Goal: Transaction & Acquisition: Purchase product/service

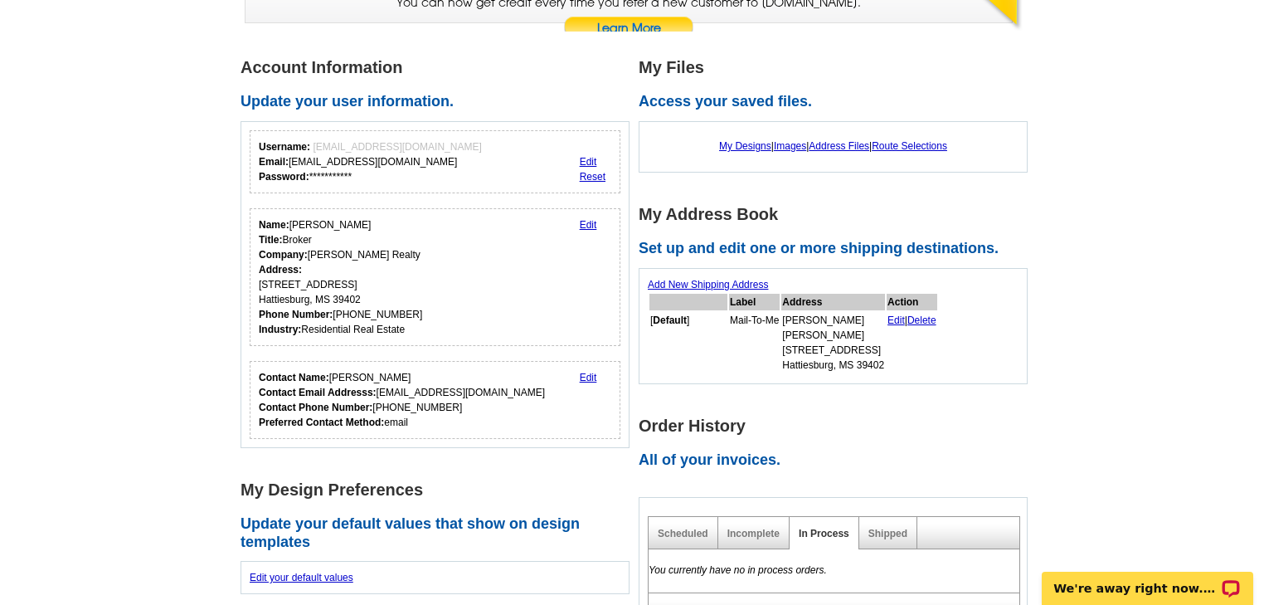
scroll to position [199, 0]
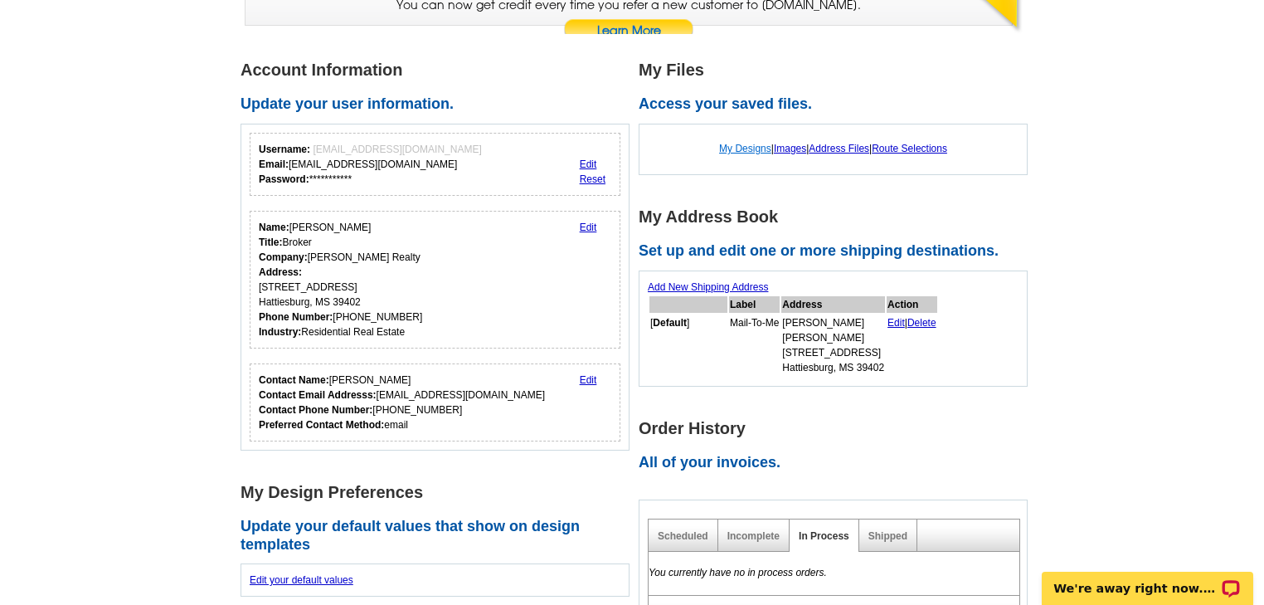
click at [731, 149] on link "My Designs" at bounding box center [745, 149] width 52 height 12
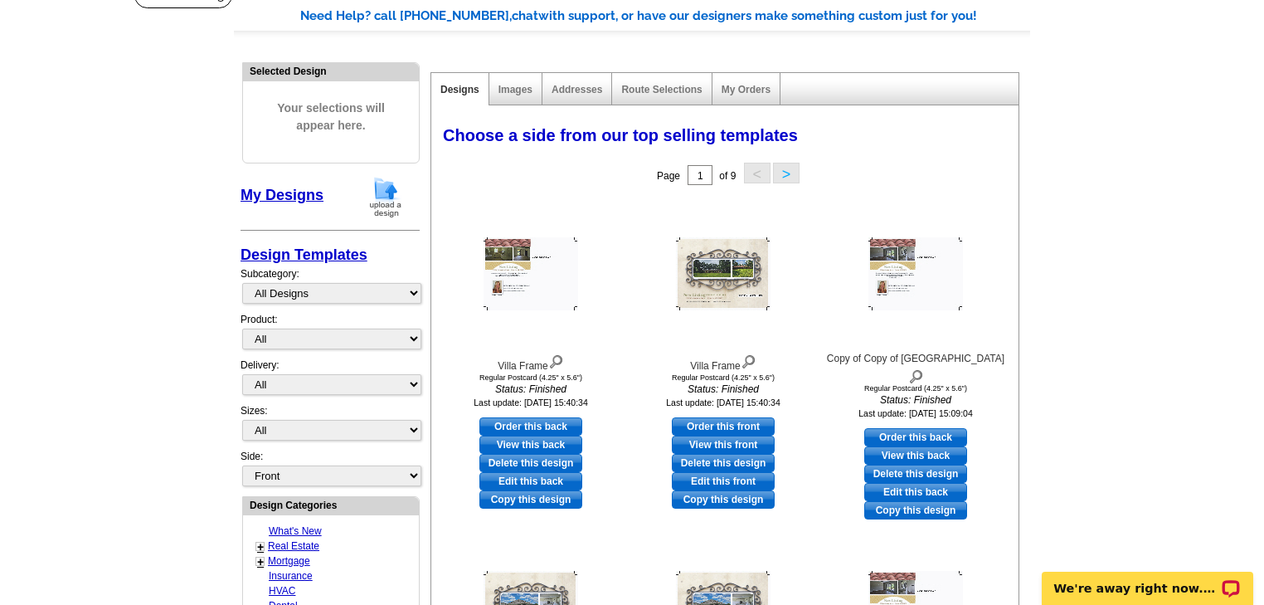
scroll to position [133, 0]
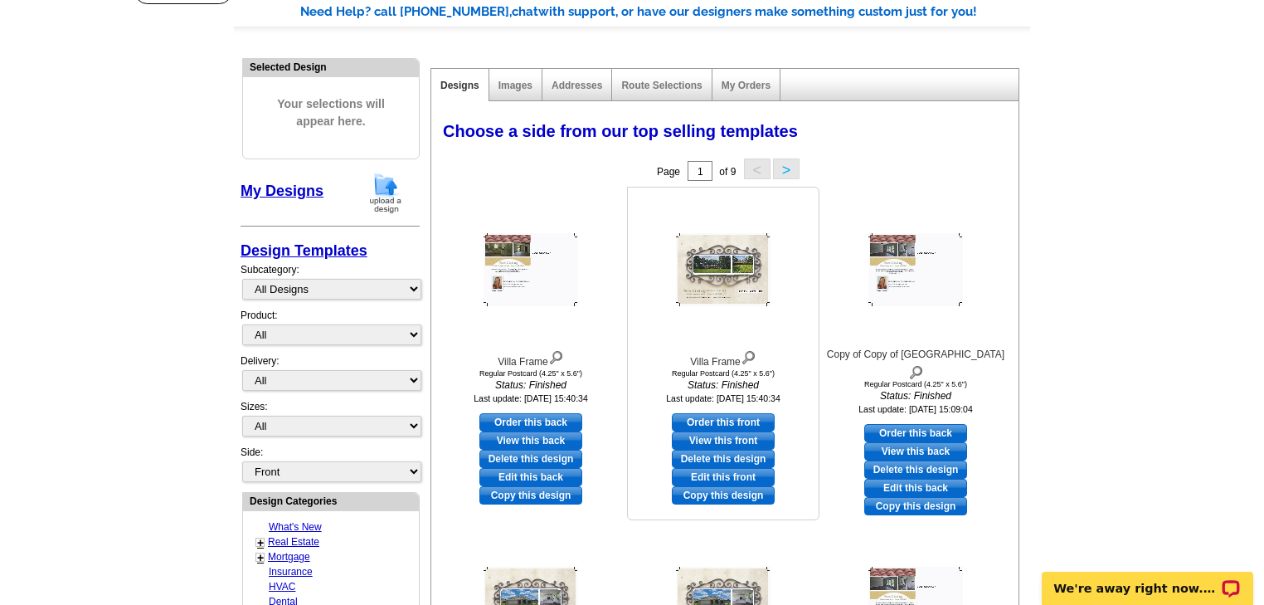
click at [712, 491] on link "Copy this design" at bounding box center [723, 495] width 103 height 18
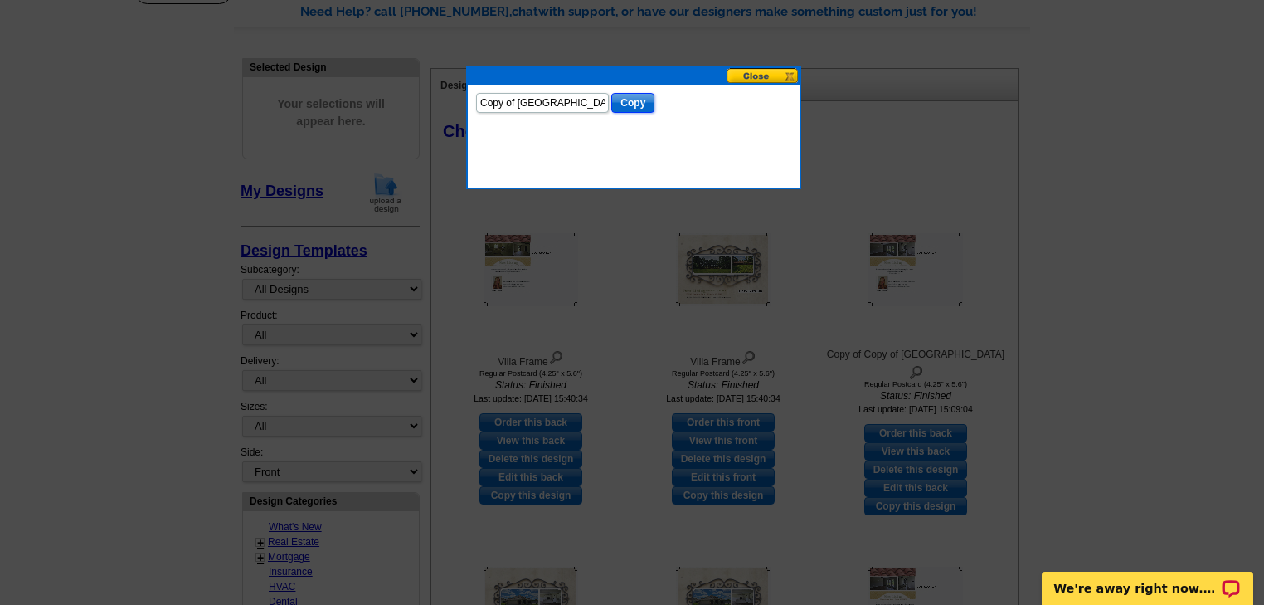
click at [639, 97] on input "Copy" at bounding box center [632, 103] width 43 height 20
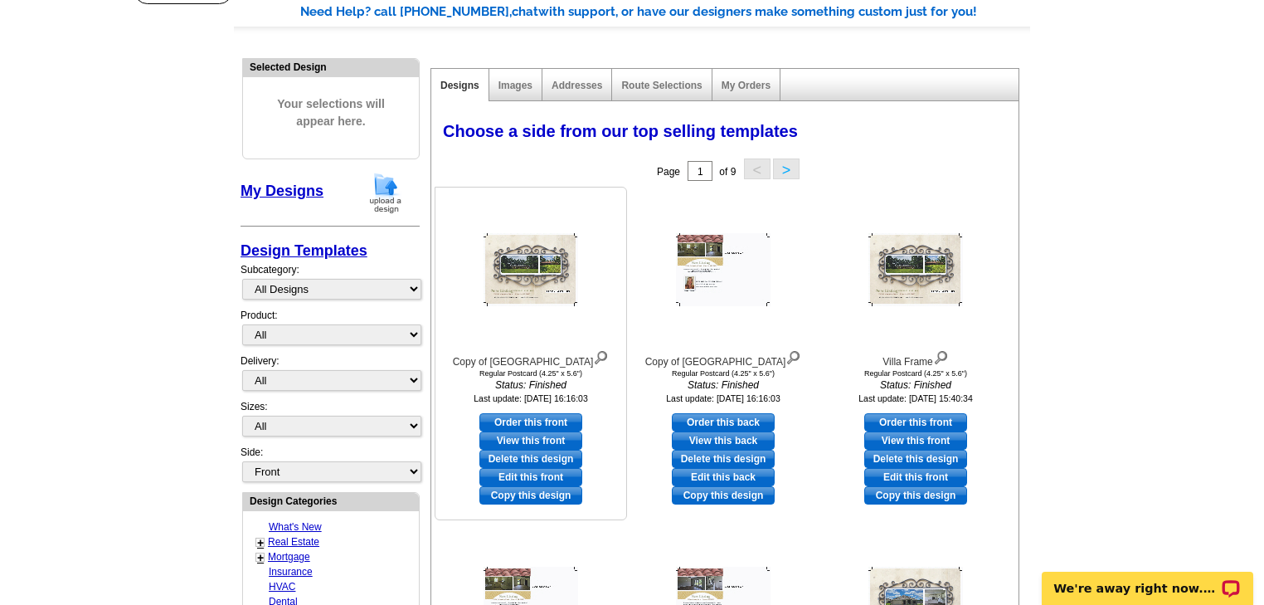
click at [529, 474] on link "Edit this front" at bounding box center [530, 477] width 103 height 18
select select "1"
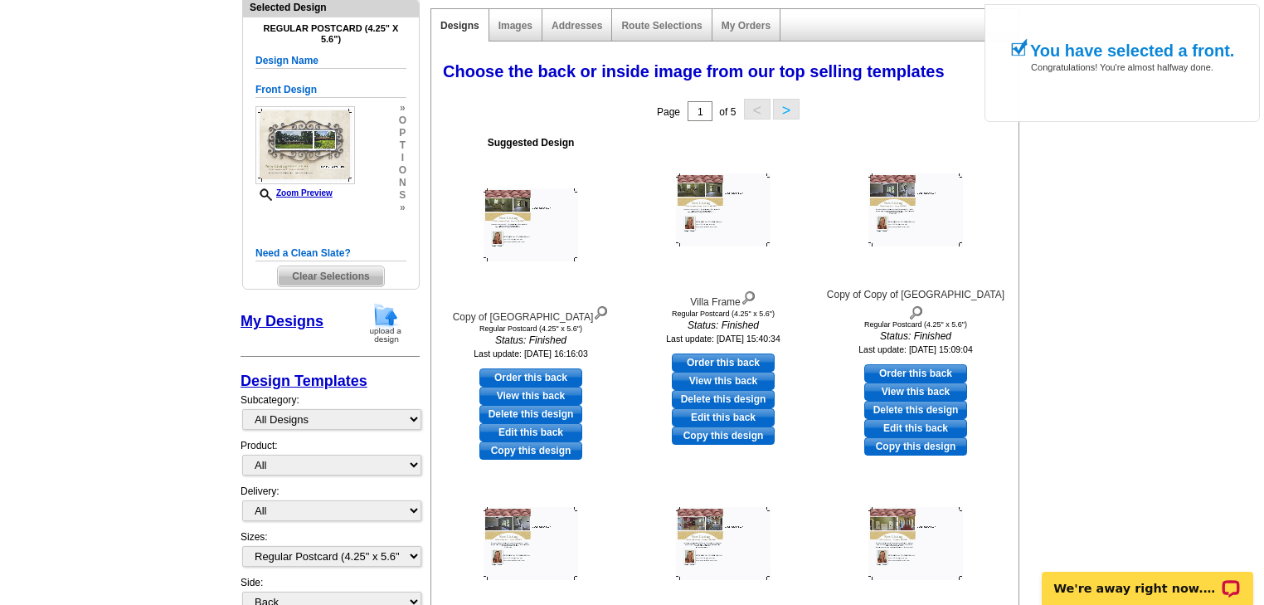
scroll to position [265, 0]
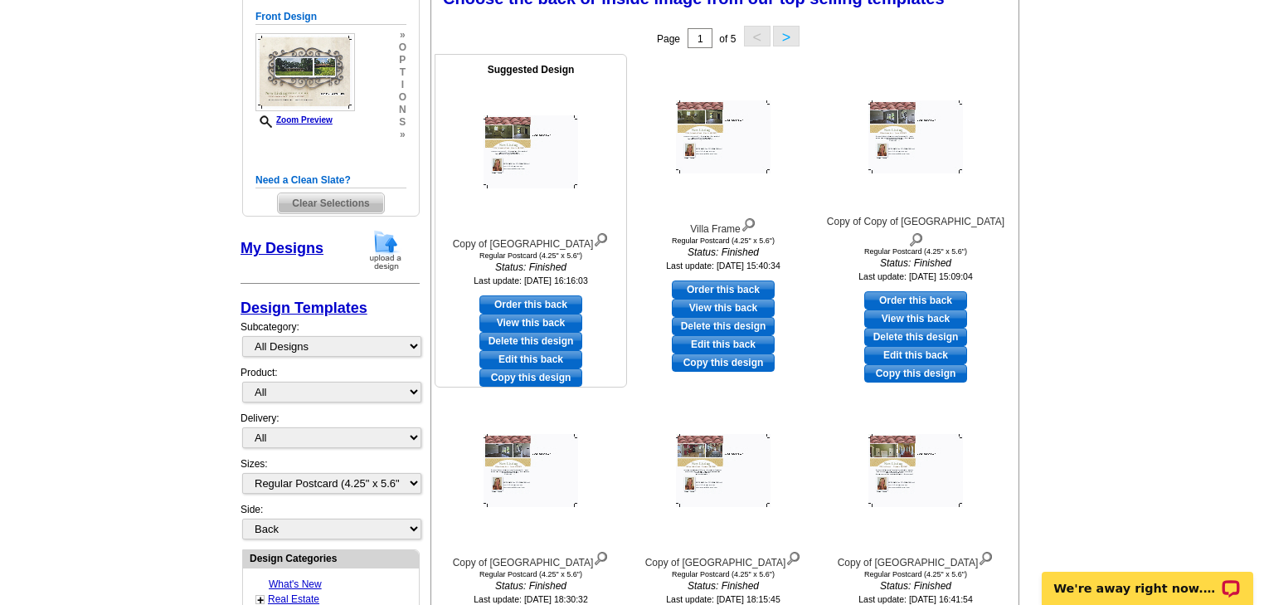
click at [534, 357] on link "Edit this back" at bounding box center [530, 359] width 103 height 18
select select "front"
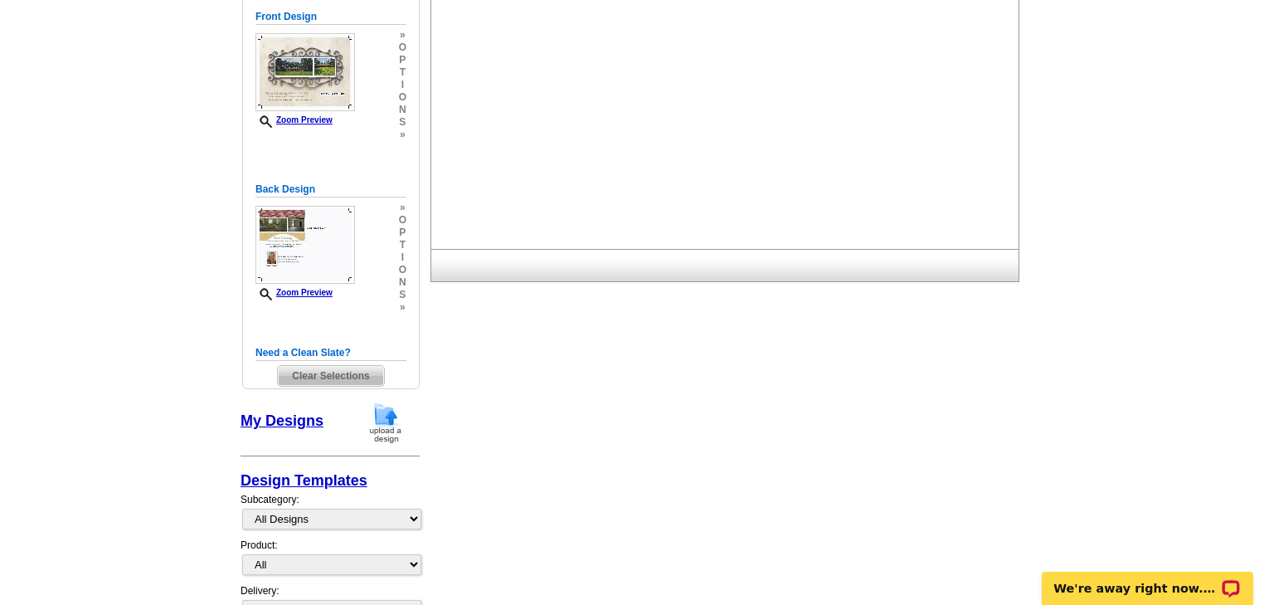
scroll to position [0, 0]
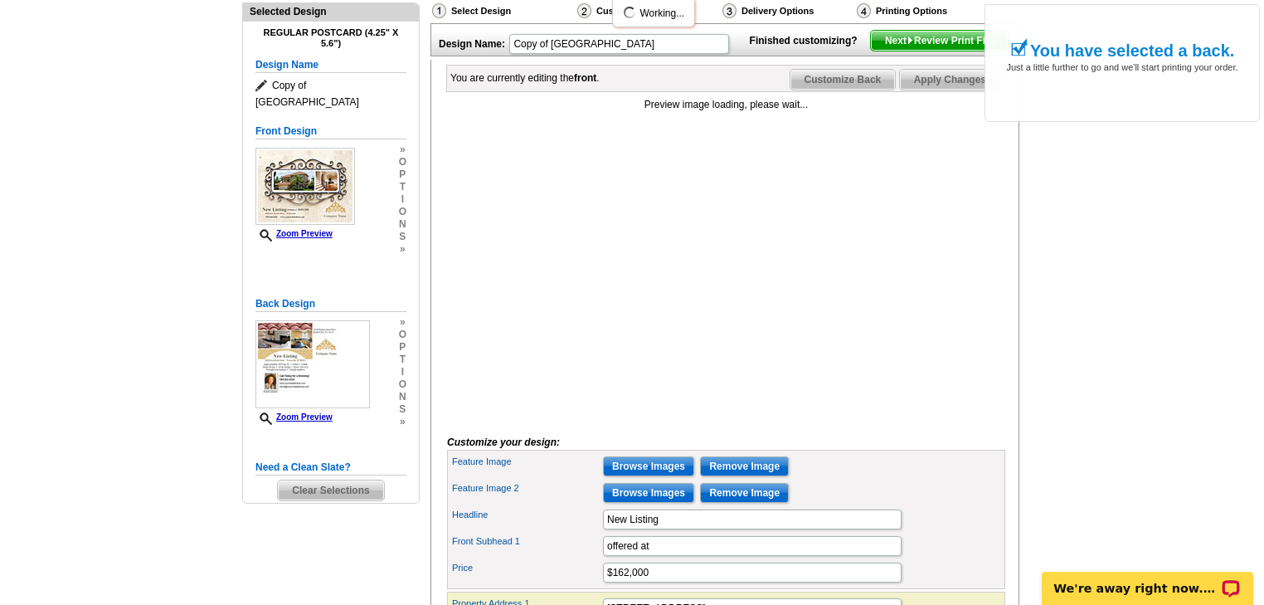
scroll to position [199, 0]
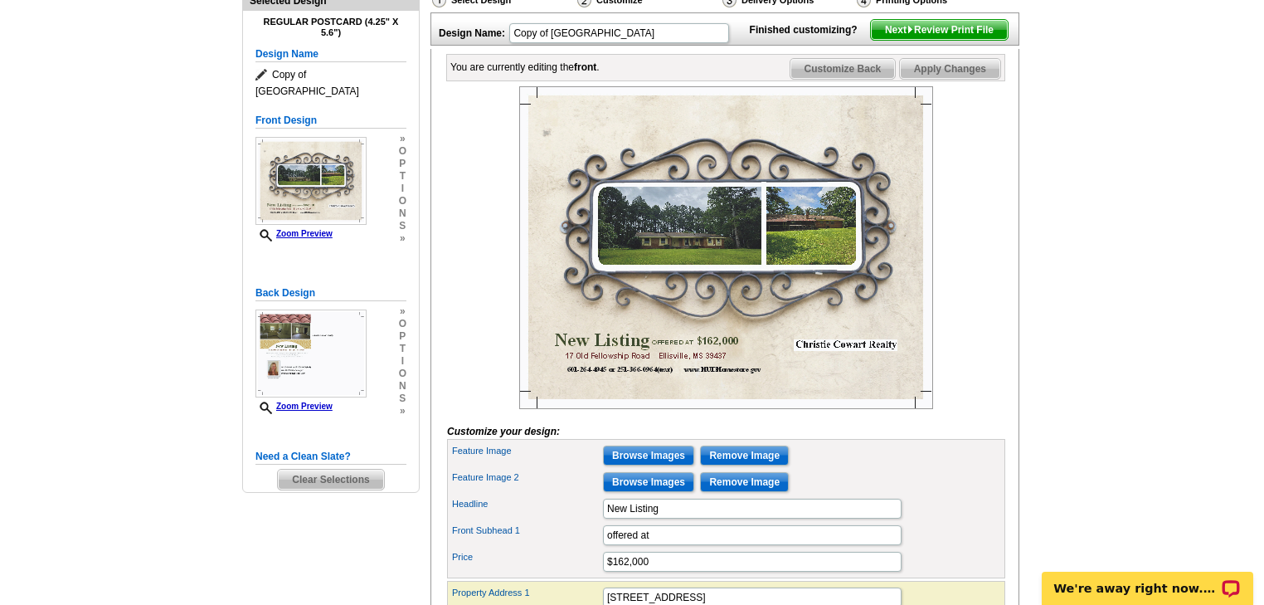
click at [1180, 57] on main "Need Help? call 800-260-5887, chat with support, or have our designers make som…" at bounding box center [632, 382] width 1264 height 943
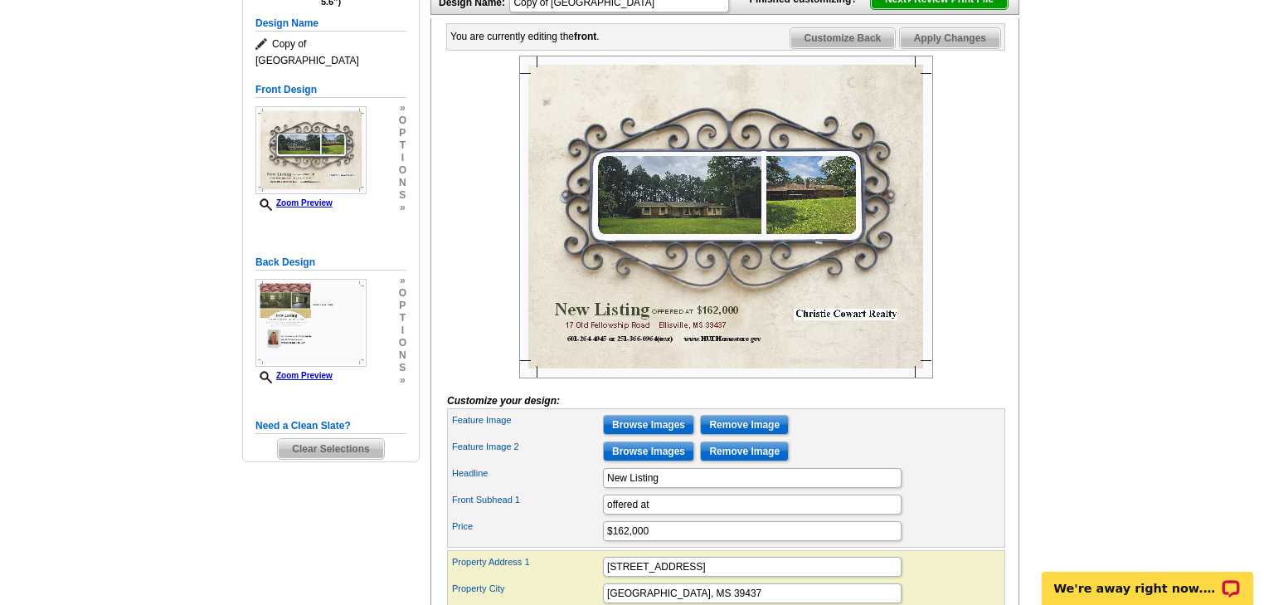
scroll to position [332, 0]
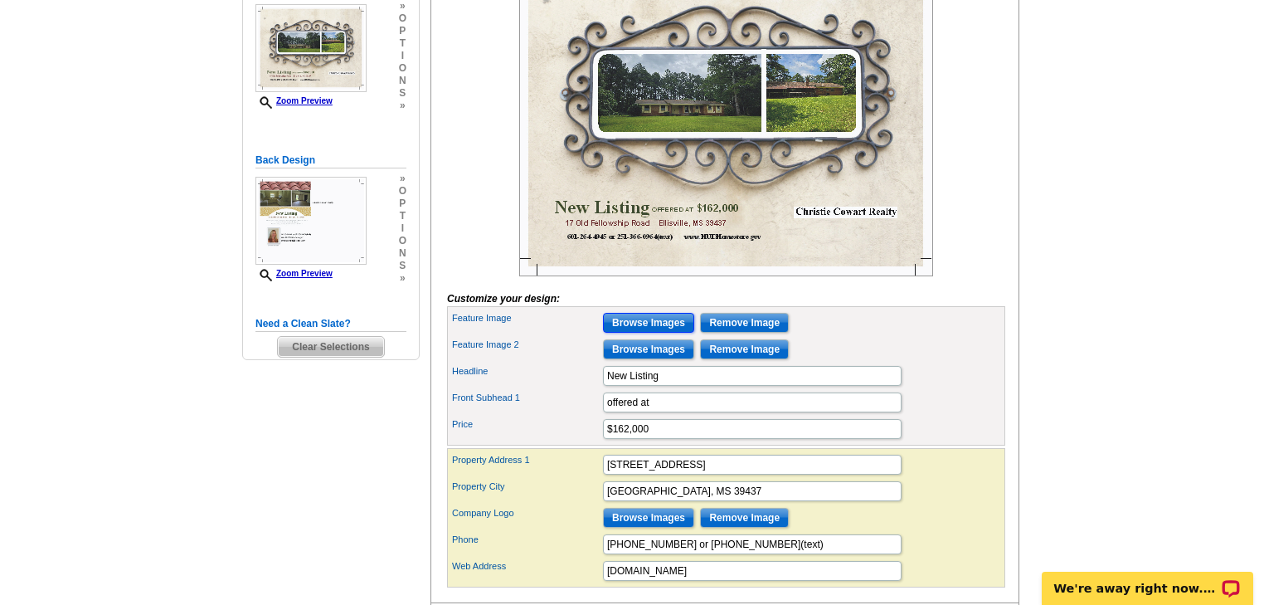
click at [648, 333] on input "Browse Images" at bounding box center [648, 323] width 91 height 20
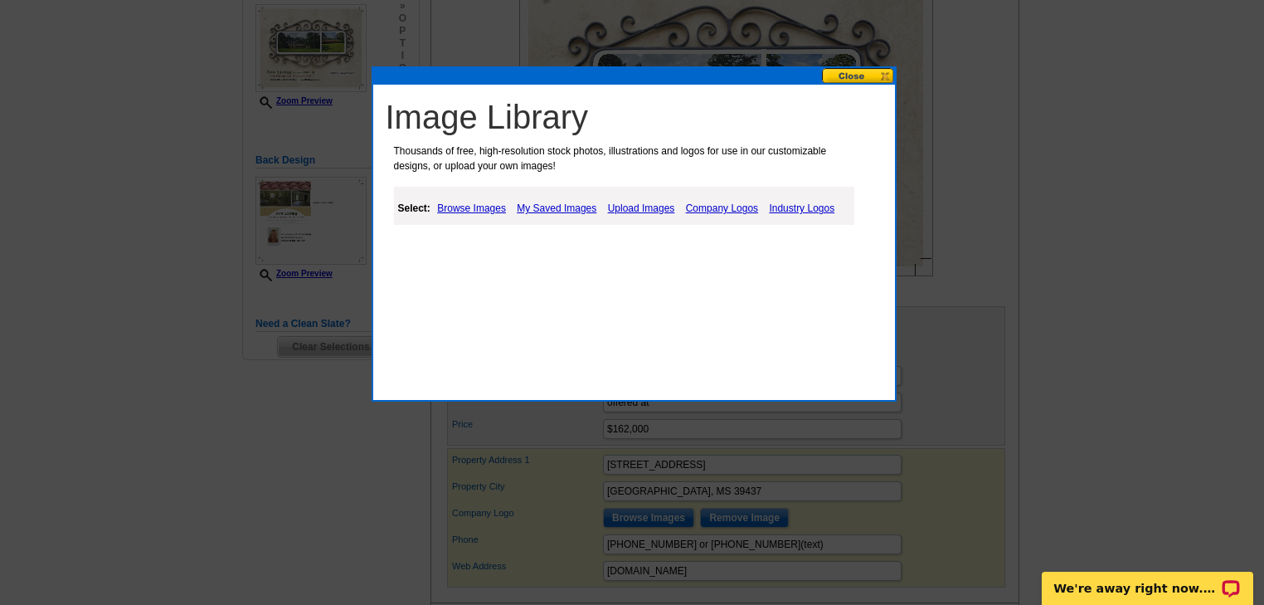
click at [642, 206] on link "Upload Images" at bounding box center [641, 208] width 75 height 20
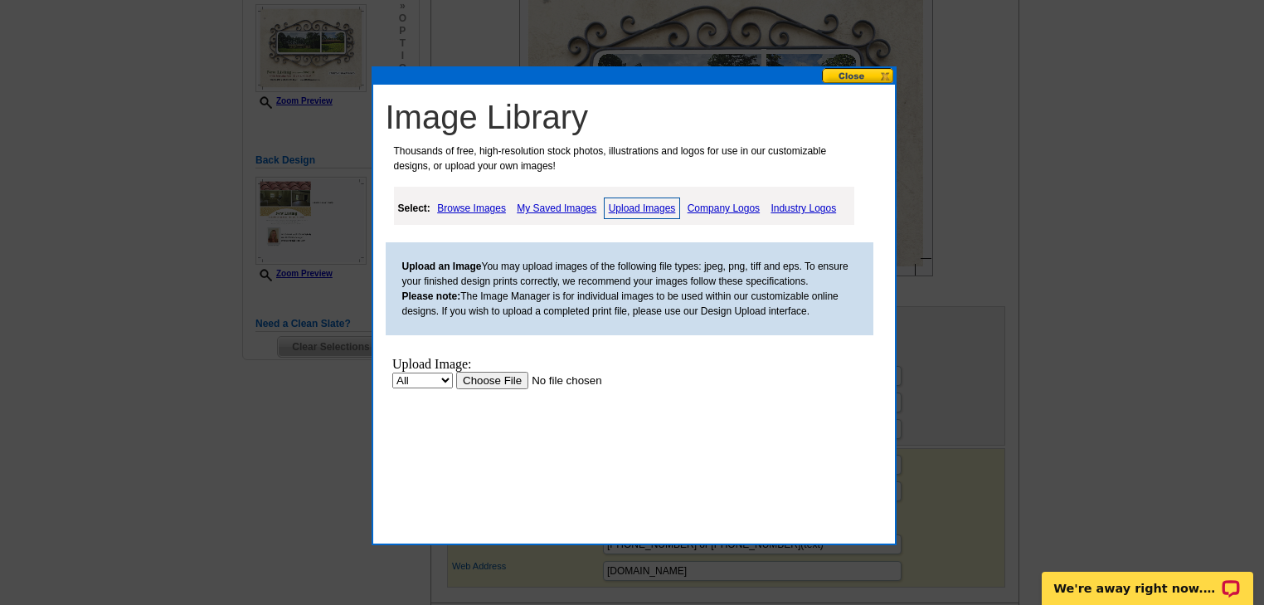
scroll to position [0, 0]
click at [481, 382] on input "file" at bounding box center [560, 380] width 210 height 17
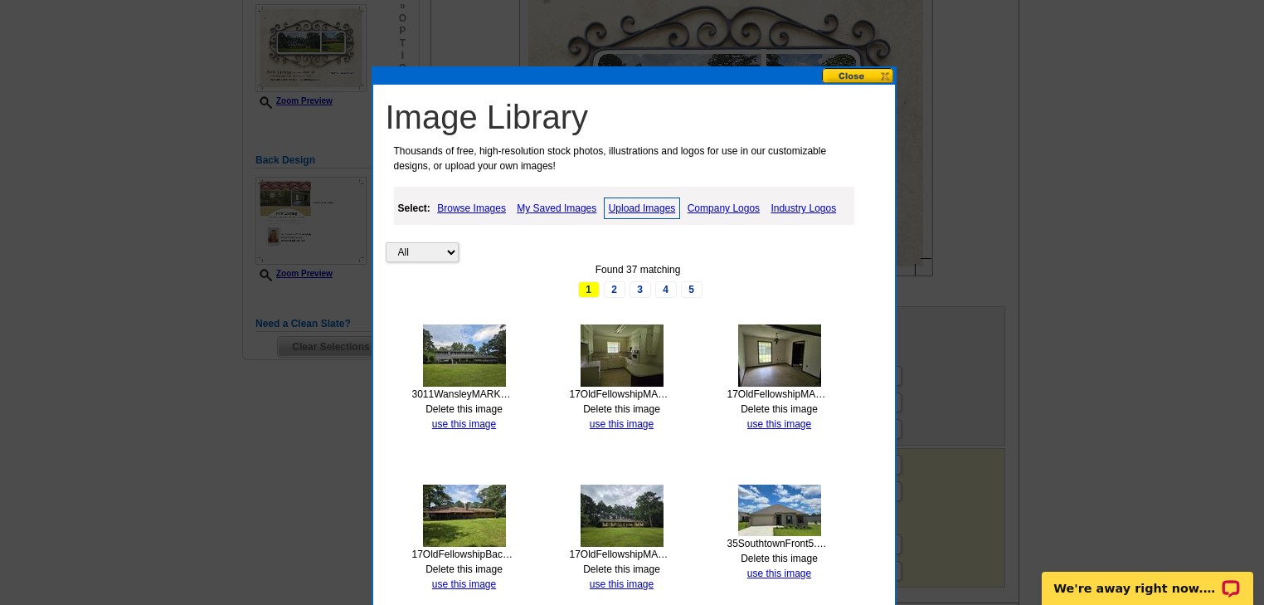
click at [630, 206] on link "Upload Images" at bounding box center [642, 208] width 77 height 22
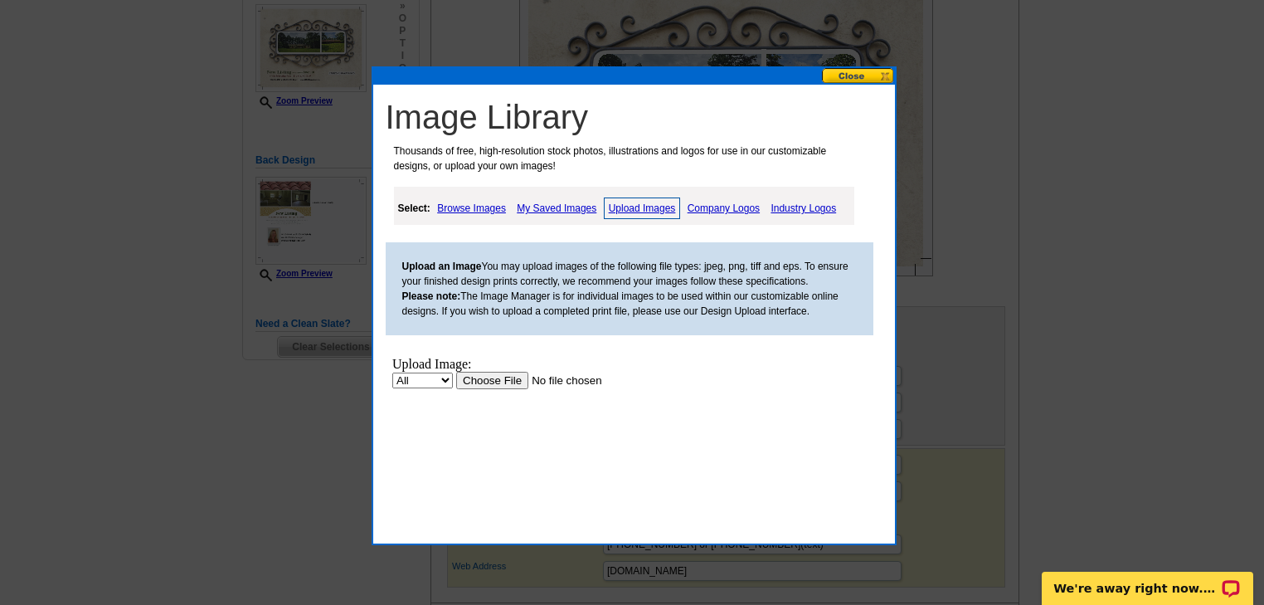
click at [462, 379] on input "file" at bounding box center [560, 380] width 210 height 17
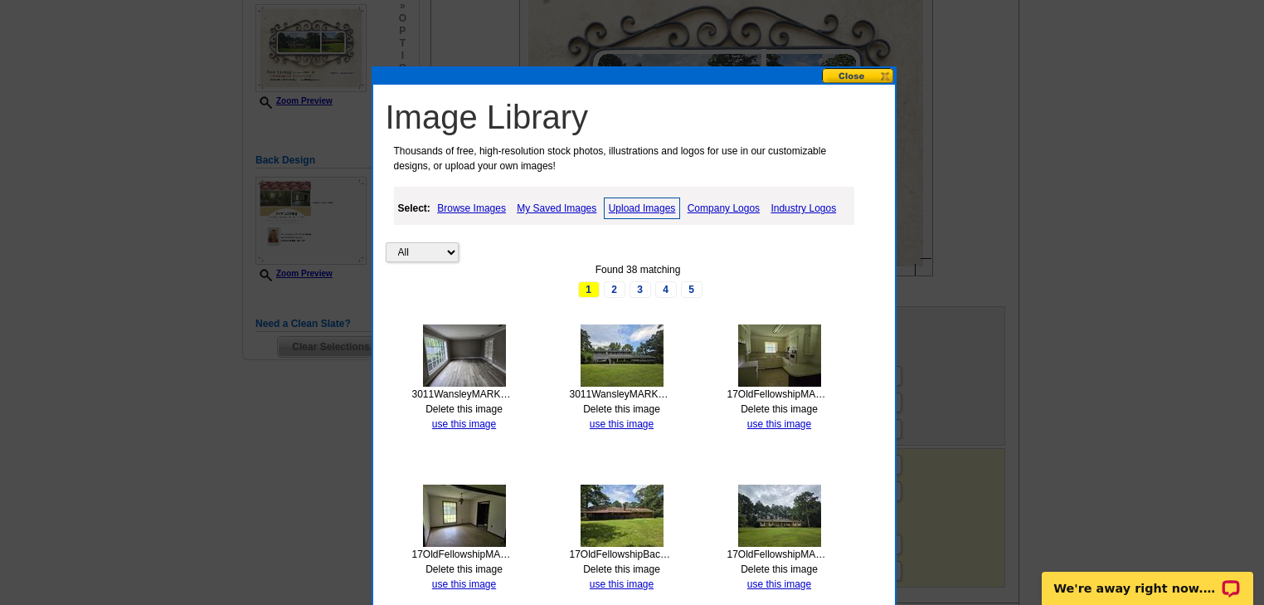
click at [640, 206] on link "Upload Images" at bounding box center [642, 208] width 77 height 22
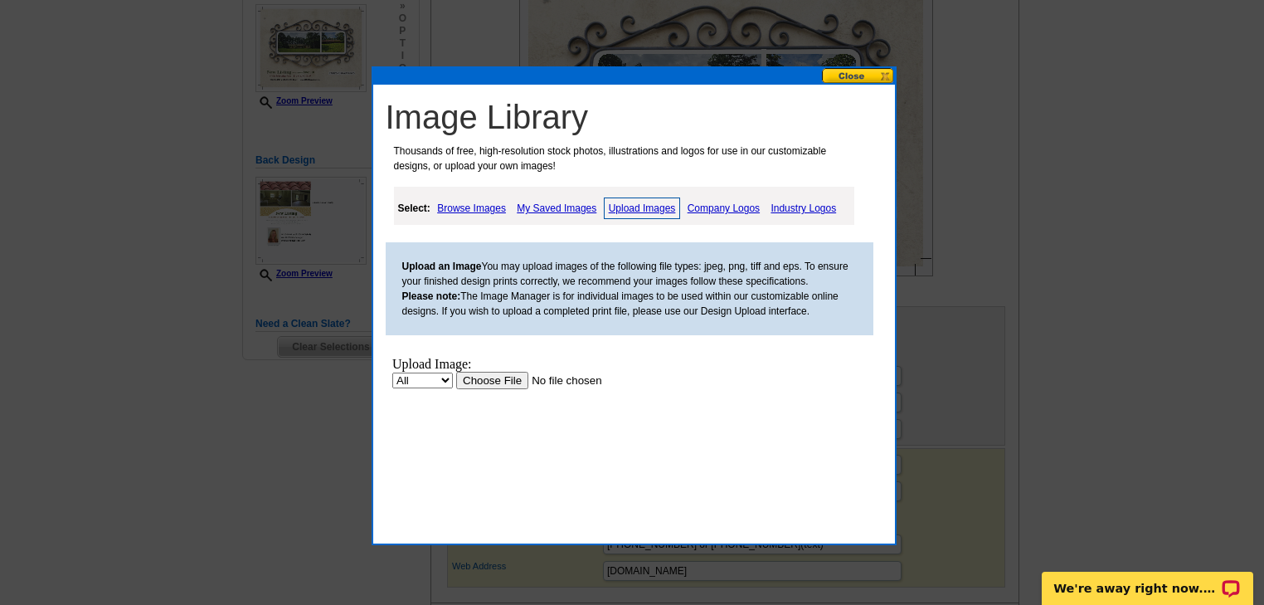
click at [500, 380] on input "file" at bounding box center [560, 380] width 210 height 17
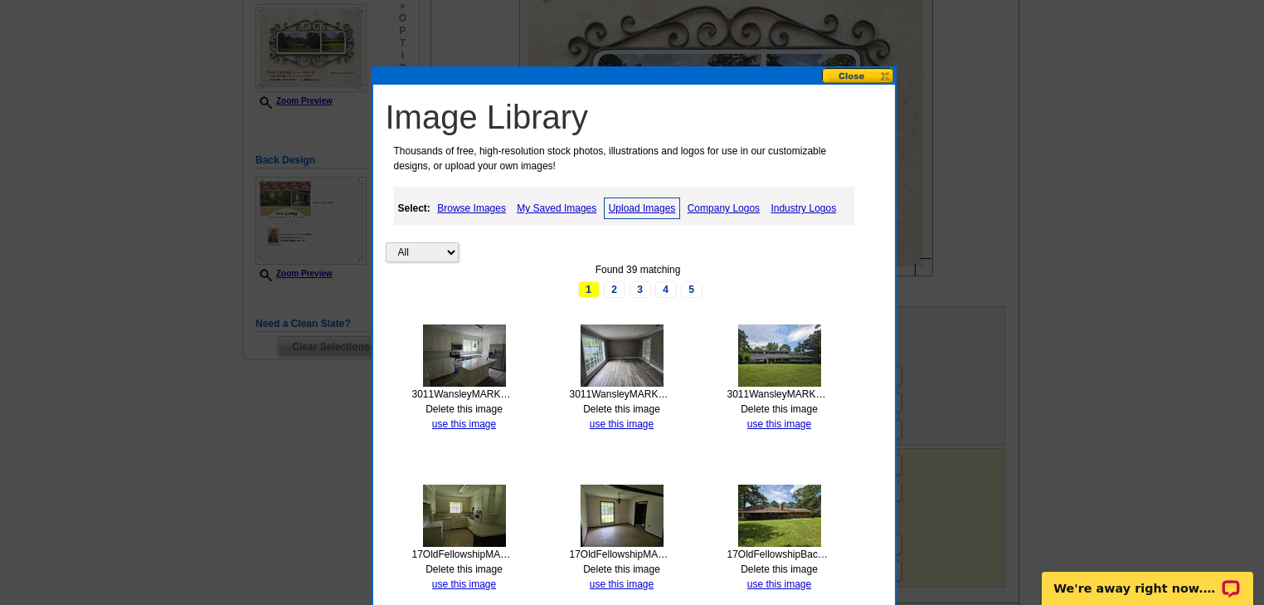
click at [649, 206] on link "Upload Images" at bounding box center [642, 208] width 77 height 22
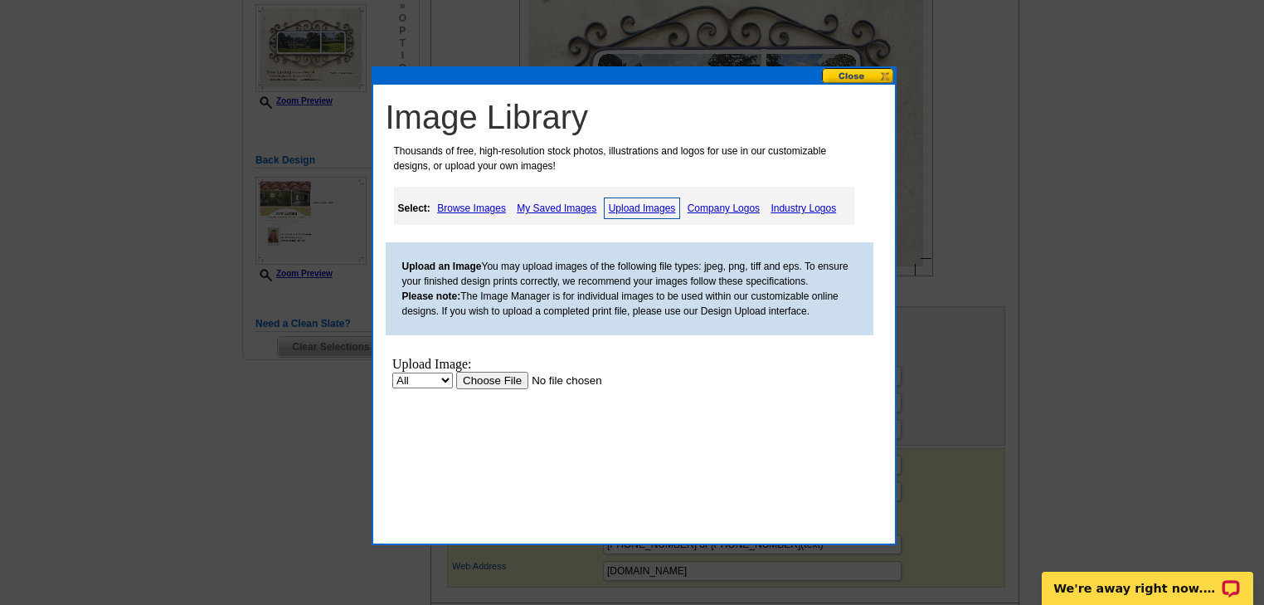
click at [483, 386] on input "file" at bounding box center [560, 380] width 210 height 17
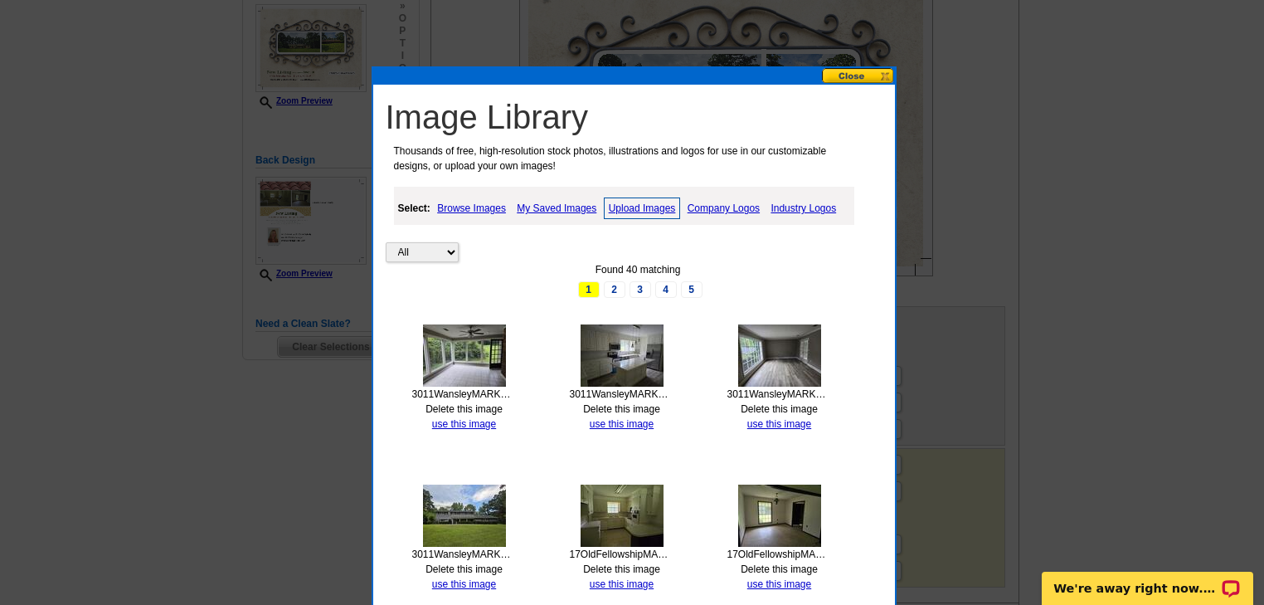
click at [884, 73] on button at bounding box center [858, 76] width 73 height 16
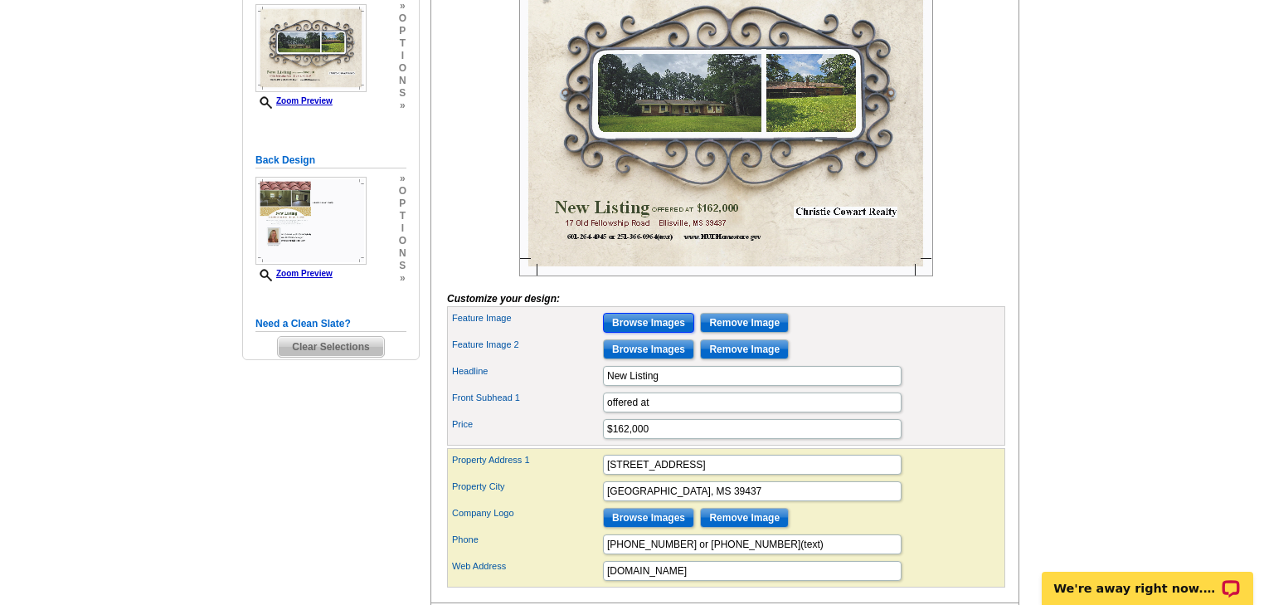
click at [641, 333] on input "Browse Images" at bounding box center [648, 323] width 91 height 20
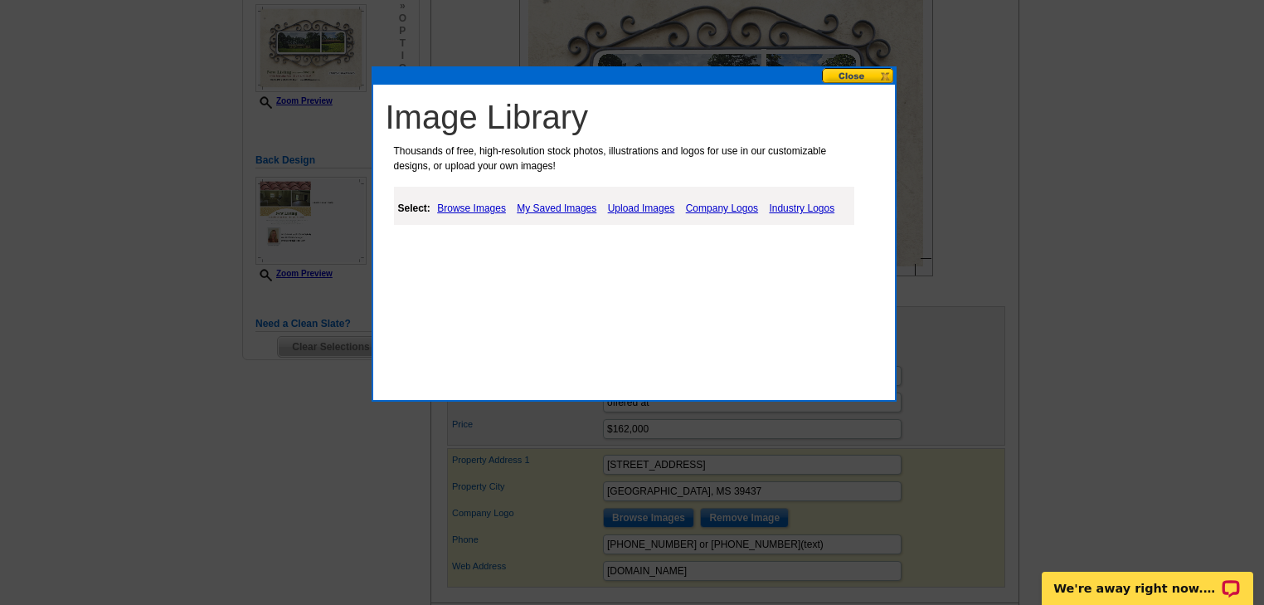
click at [887, 74] on button at bounding box center [858, 76] width 73 height 16
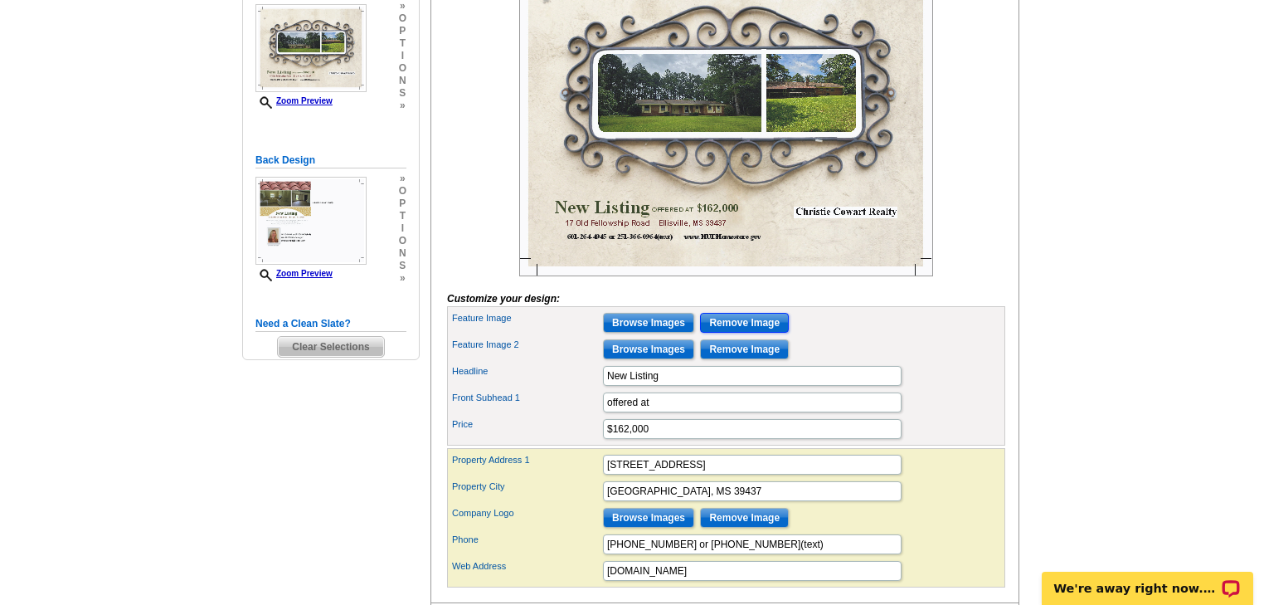
click at [747, 333] on input "Remove Image" at bounding box center [744, 323] width 89 height 20
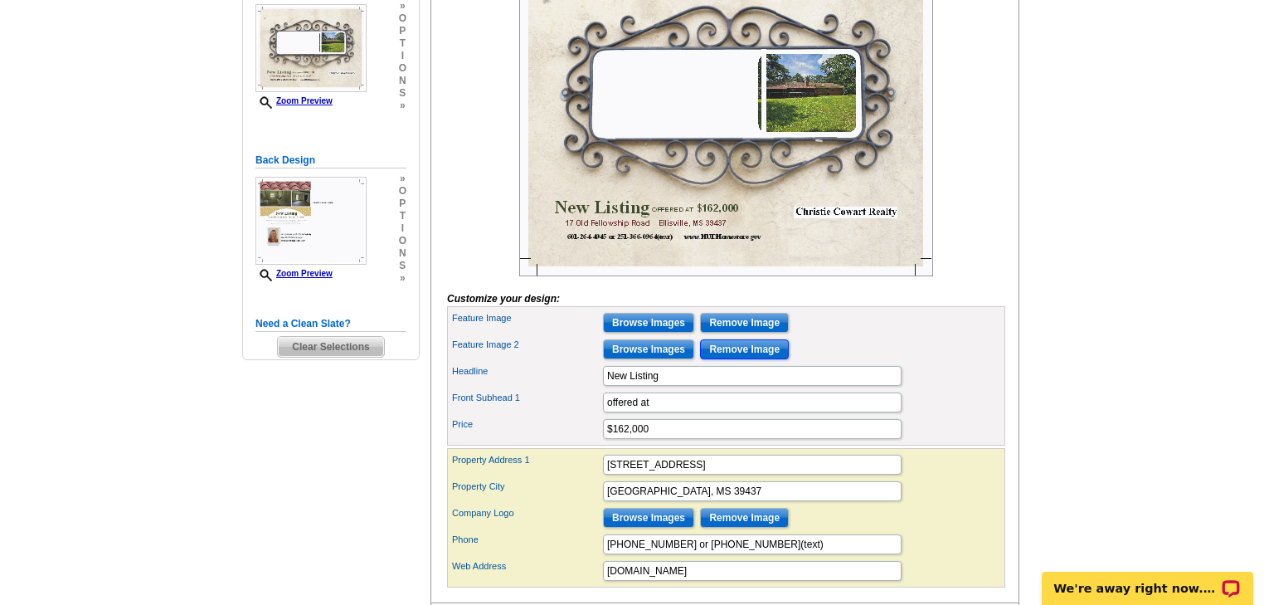
click at [735, 359] on input "Remove Image" at bounding box center [744, 349] width 89 height 20
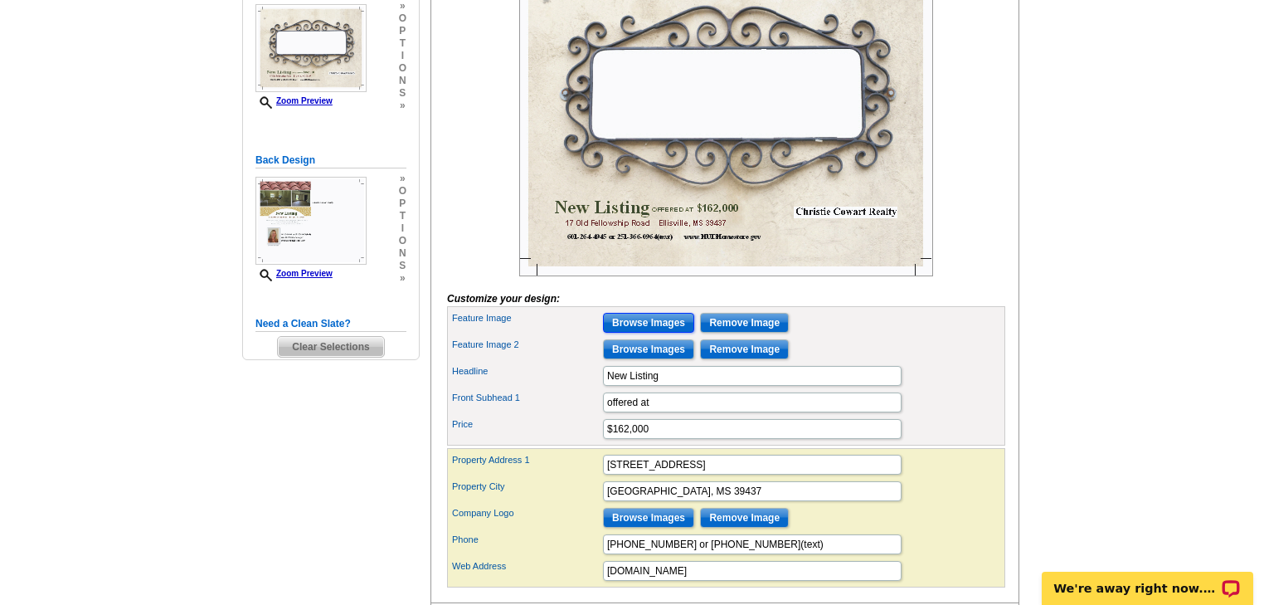
click at [644, 333] on input "Browse Images" at bounding box center [648, 323] width 91 height 20
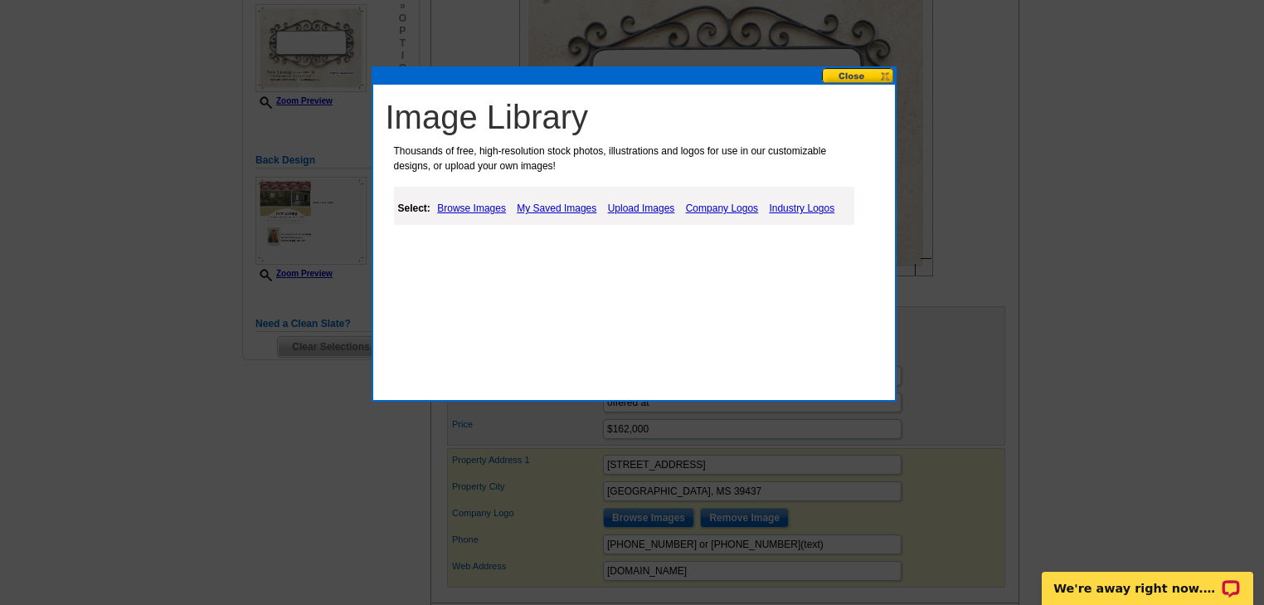
click at [568, 207] on link "My Saved Images" at bounding box center [557, 208] width 88 height 20
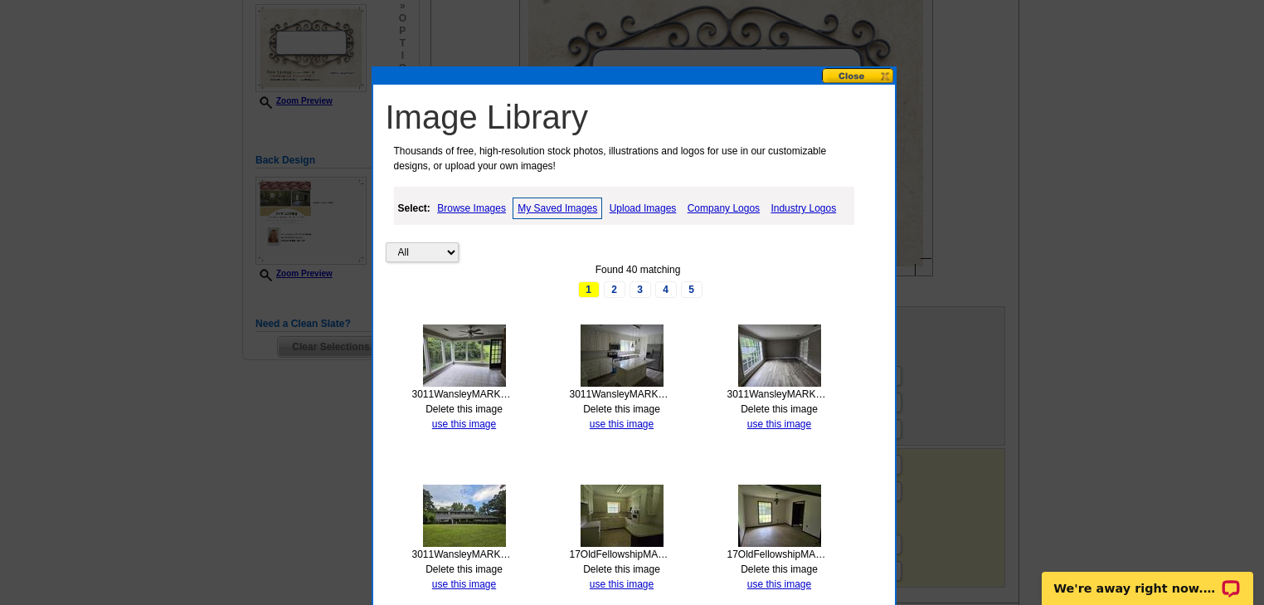
click at [462, 498] on img at bounding box center [464, 515] width 83 height 62
click at [458, 580] on link "use this image" at bounding box center [464, 584] width 64 height 12
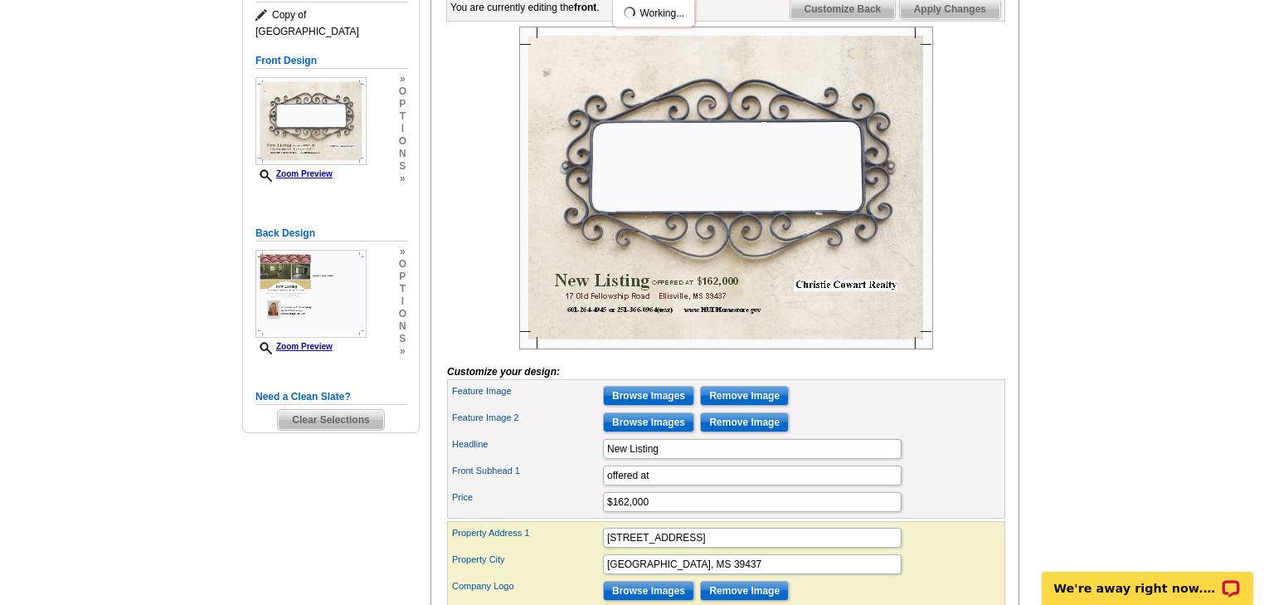
scroll to position [265, 0]
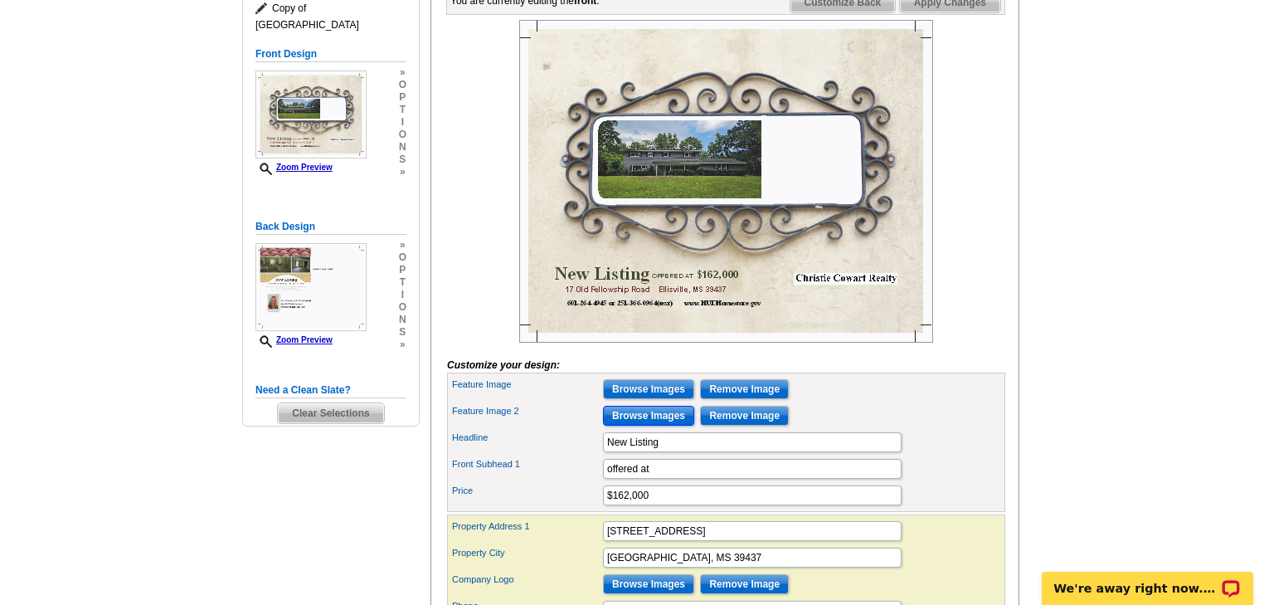
click at [658, 425] on input "Browse Images" at bounding box center [648, 416] width 91 height 20
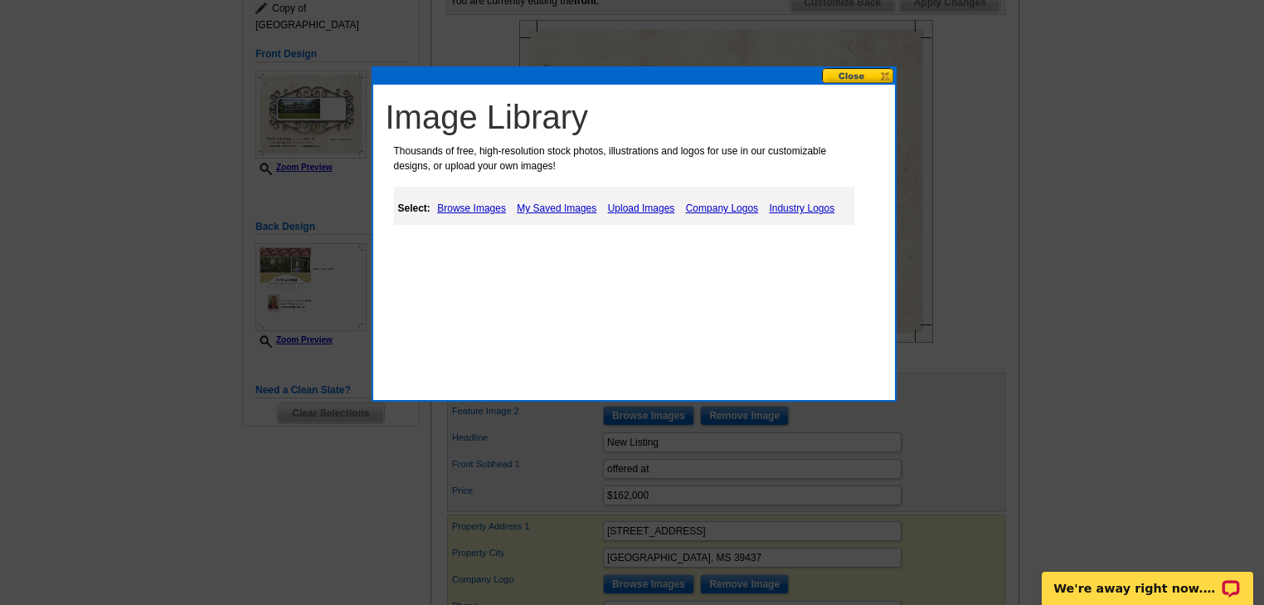
click at [541, 206] on link "My Saved Images" at bounding box center [557, 208] width 88 height 20
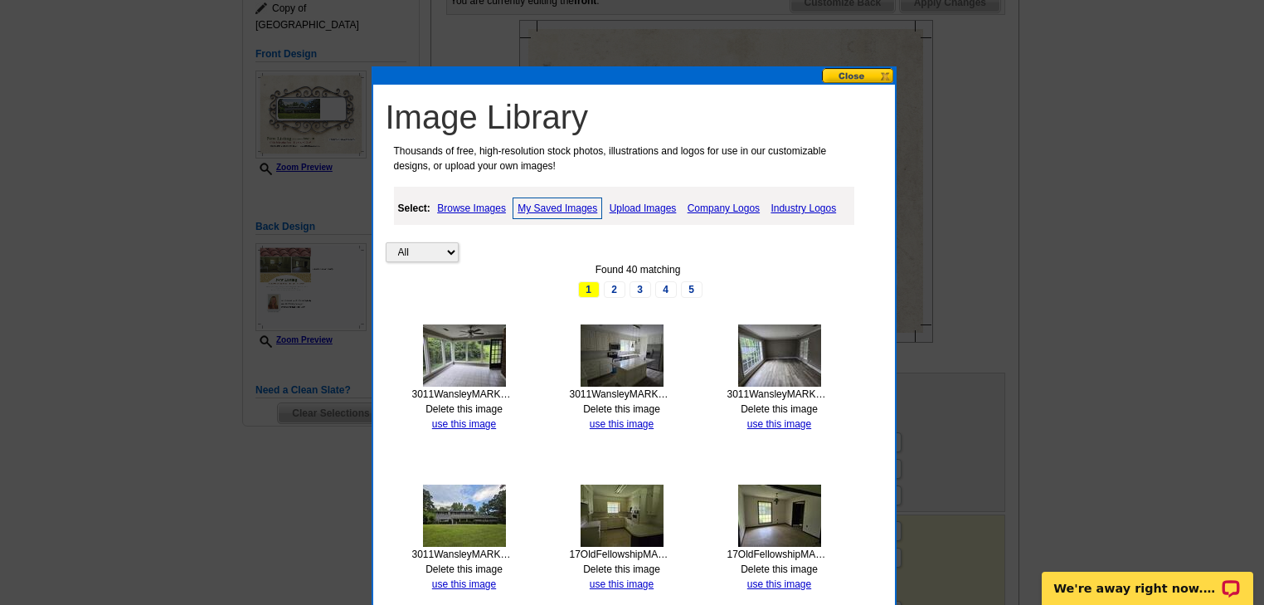
click at [628, 355] on img at bounding box center [622, 355] width 83 height 62
click at [614, 421] on link "use this image" at bounding box center [622, 424] width 64 height 12
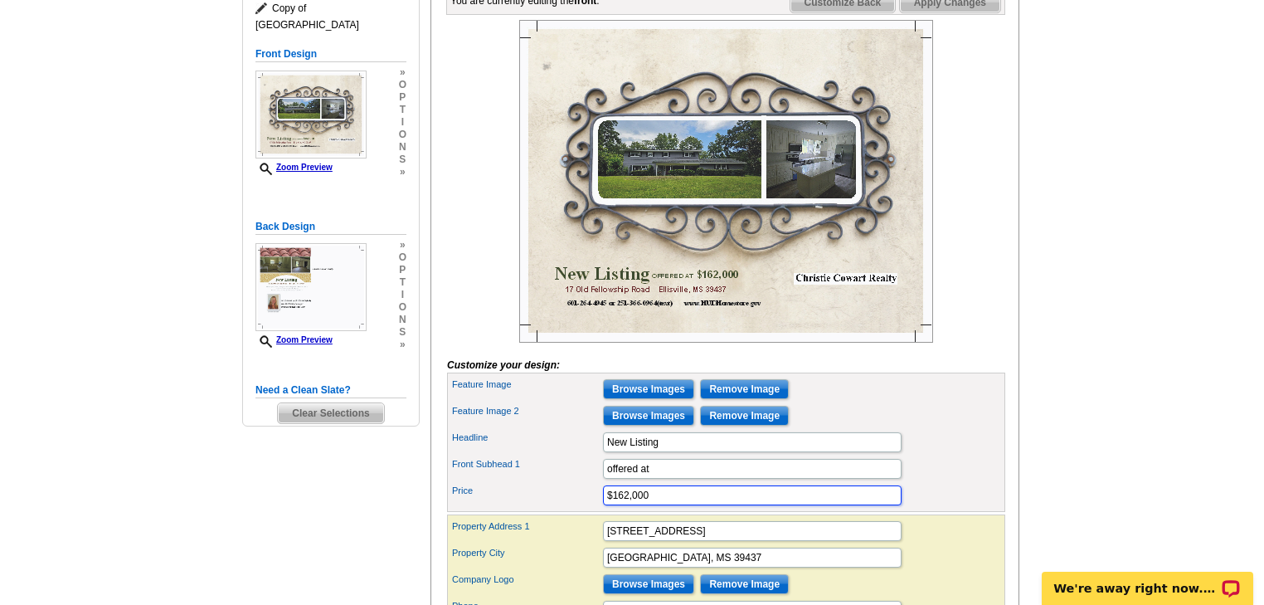
click at [654, 505] on input "$162,000" at bounding box center [752, 495] width 299 height 20
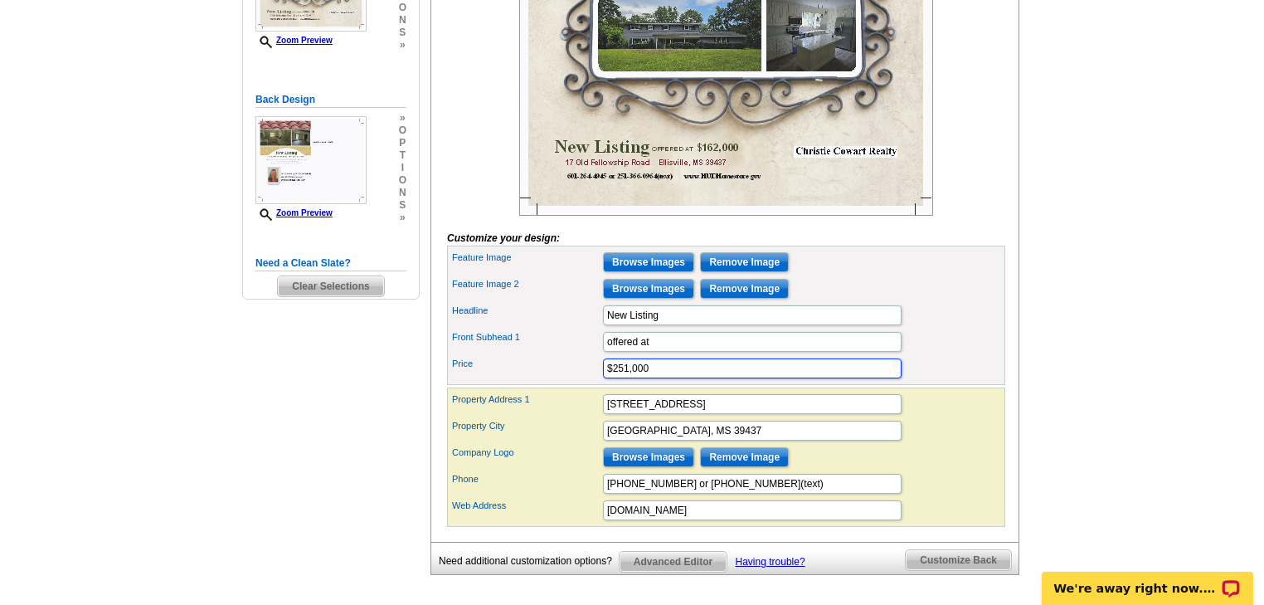
scroll to position [398, 0]
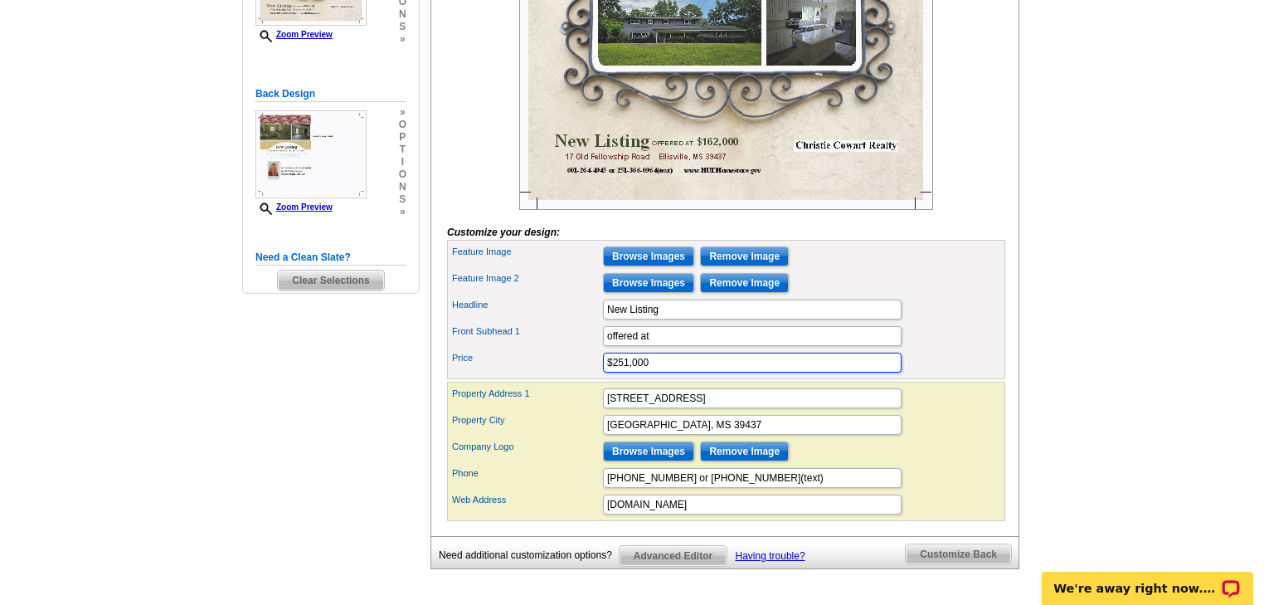
type input "$251,000"
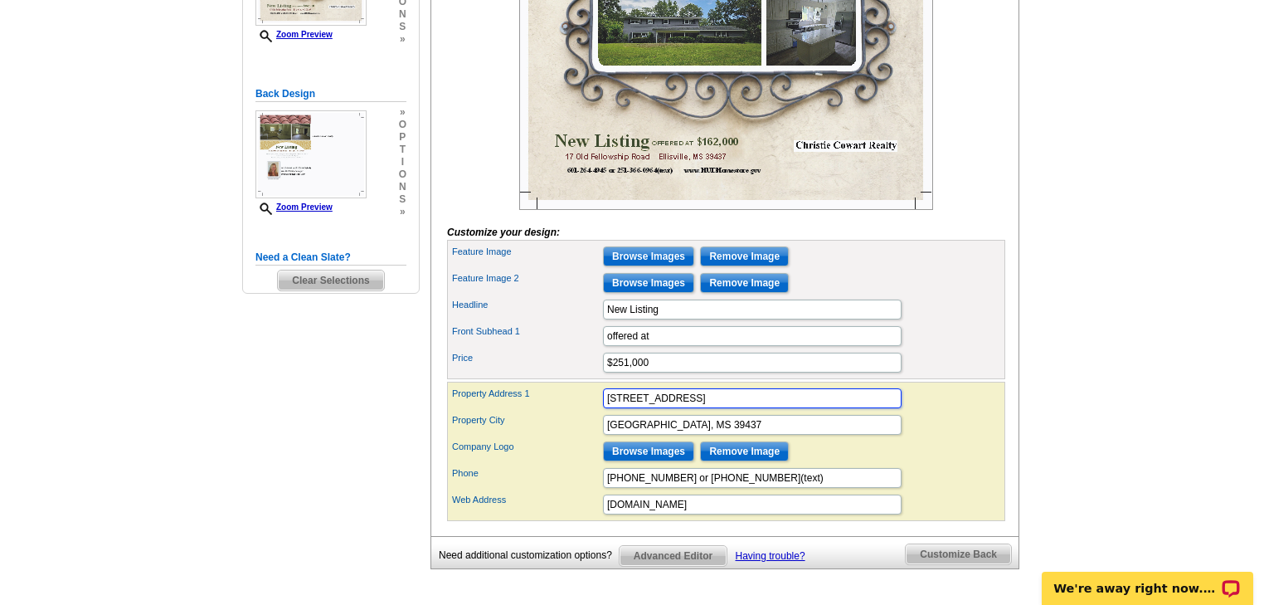
scroll to position [0, 0]
drag, startPoint x: 716, startPoint y: 421, endPoint x: 517, endPoint y: 423, distance: 199.0
click at [517, 411] on div "Property Address 1 17 Old Fellowship Road" at bounding box center [725, 398] width 551 height 27
type input "3011 Wansley Road"
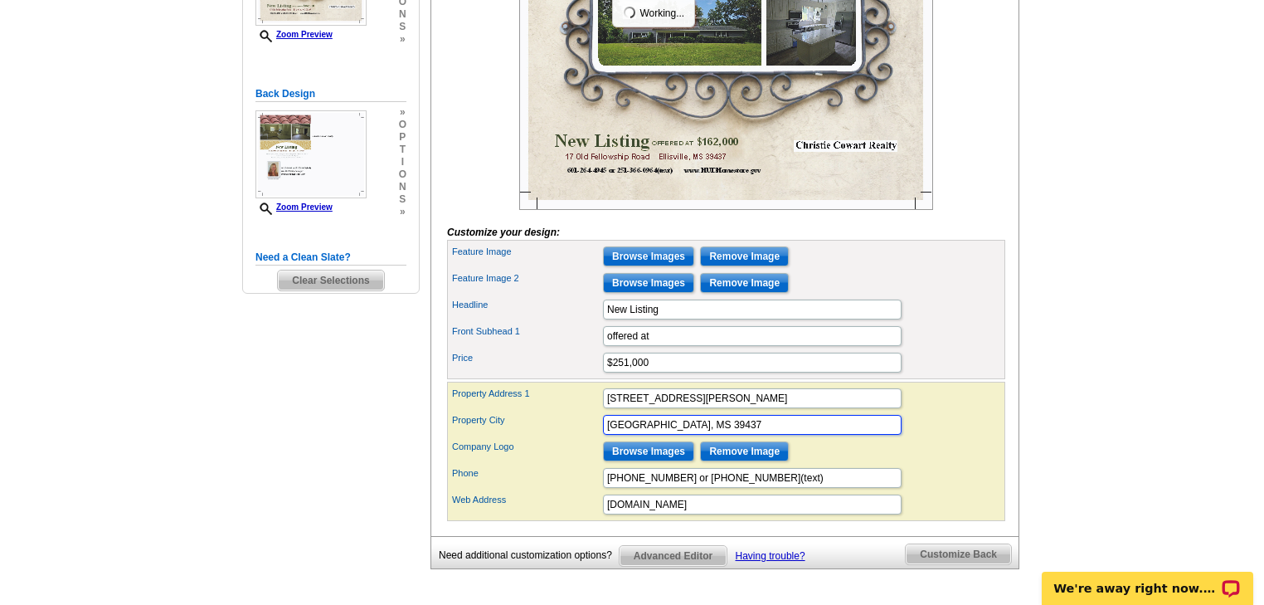
drag, startPoint x: 695, startPoint y: 444, endPoint x: 509, endPoint y: 420, distance: 187.2
click at [509, 420] on div "Property Address 1 3011 Wansley Road Property City Ellisville, MS 39437 Company…" at bounding box center [726, 450] width 558 height 139
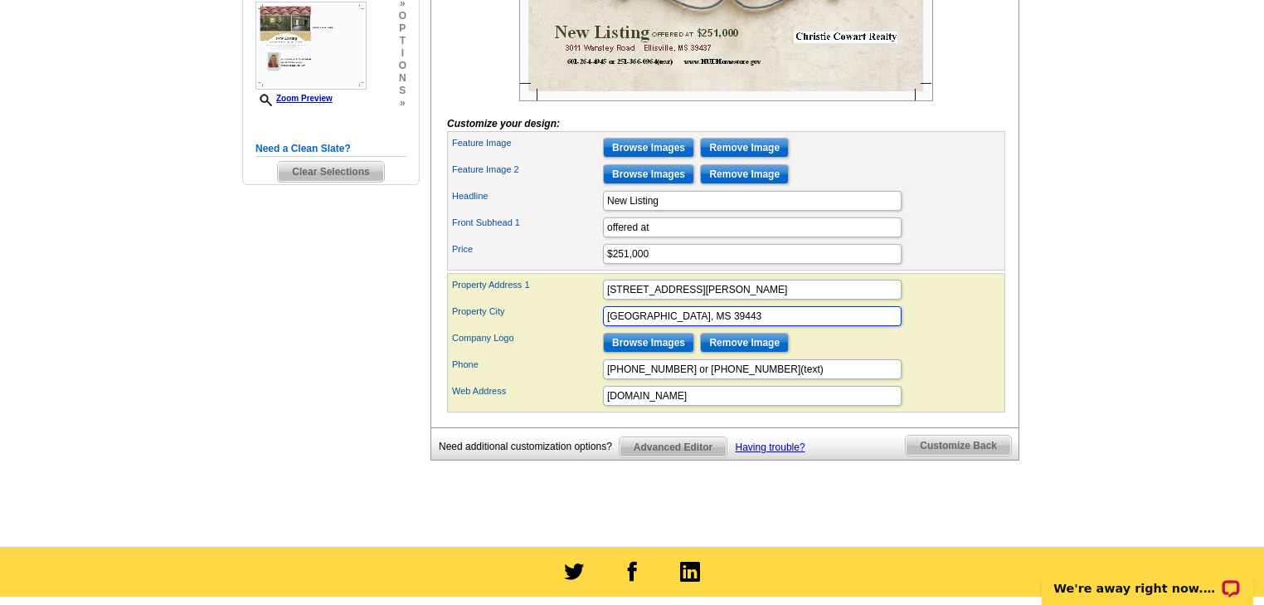
scroll to position [531, 0]
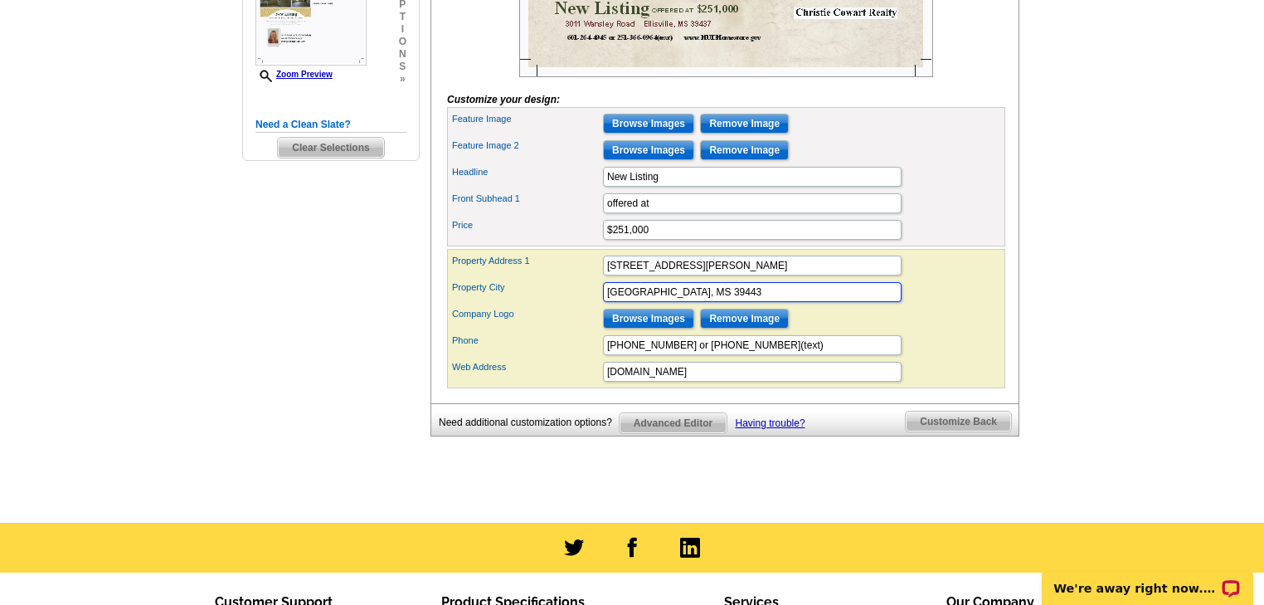
type input "Laurel, MS 39443"
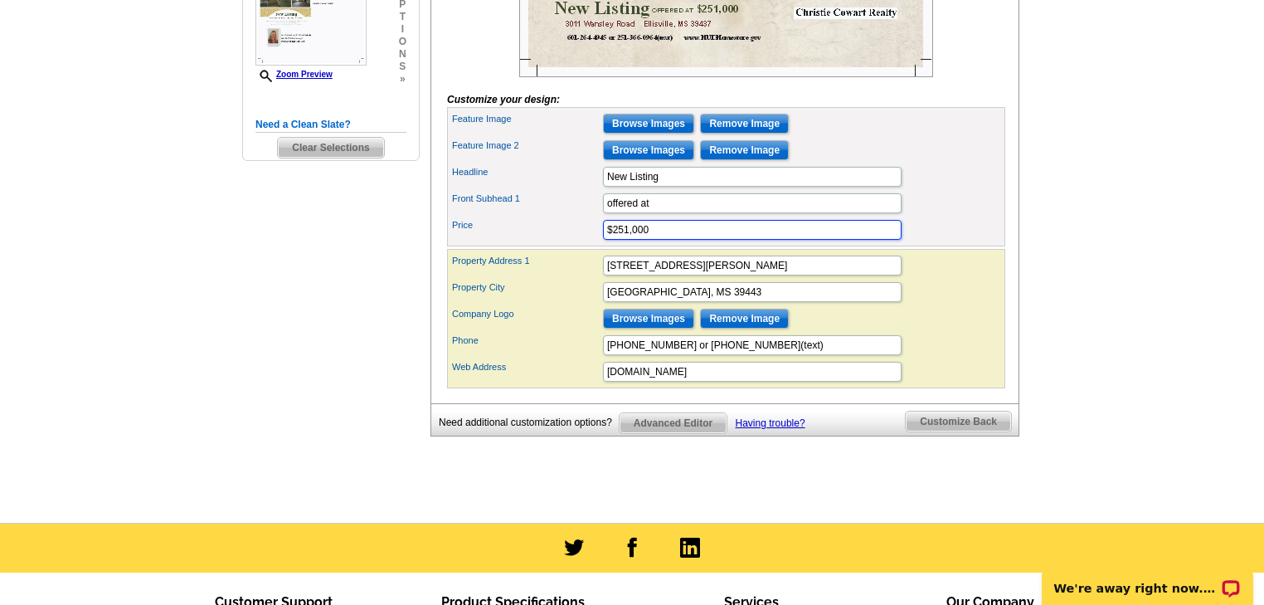
click at [762, 240] on input "$251,000" at bounding box center [752, 230] width 299 height 20
click at [935, 431] on span "Customize Back" at bounding box center [958, 421] width 105 height 20
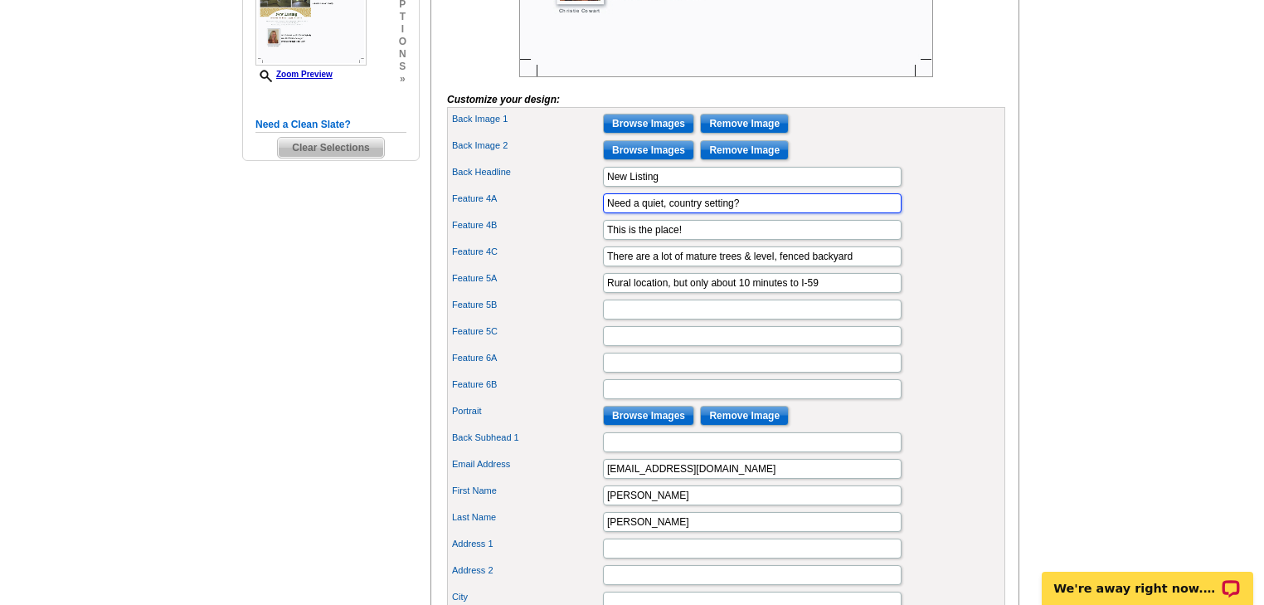
drag, startPoint x: 753, startPoint y: 228, endPoint x: 573, endPoint y: 217, distance: 180.3
click at [573, 216] on div "Feature 4A Need a quiet, country setting?" at bounding box center [725, 203] width 551 height 27
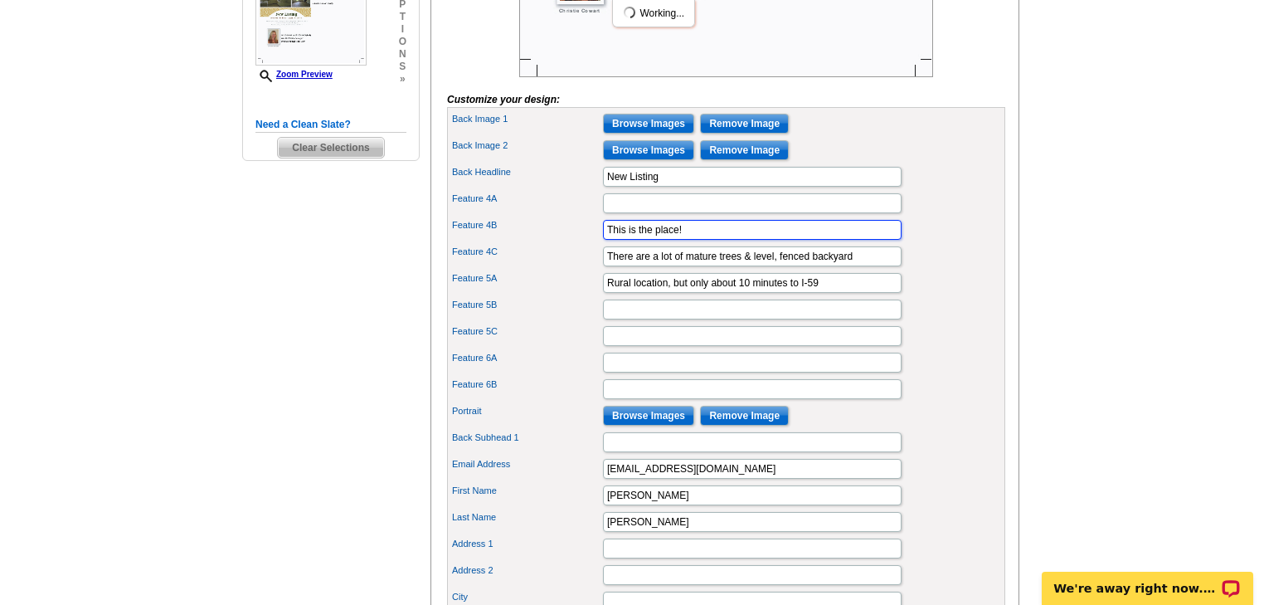
drag, startPoint x: 784, startPoint y: 259, endPoint x: 547, endPoint y: 259, distance: 237.2
click at [547, 243] on div "Feature 4B This is the place!" at bounding box center [725, 229] width 551 height 27
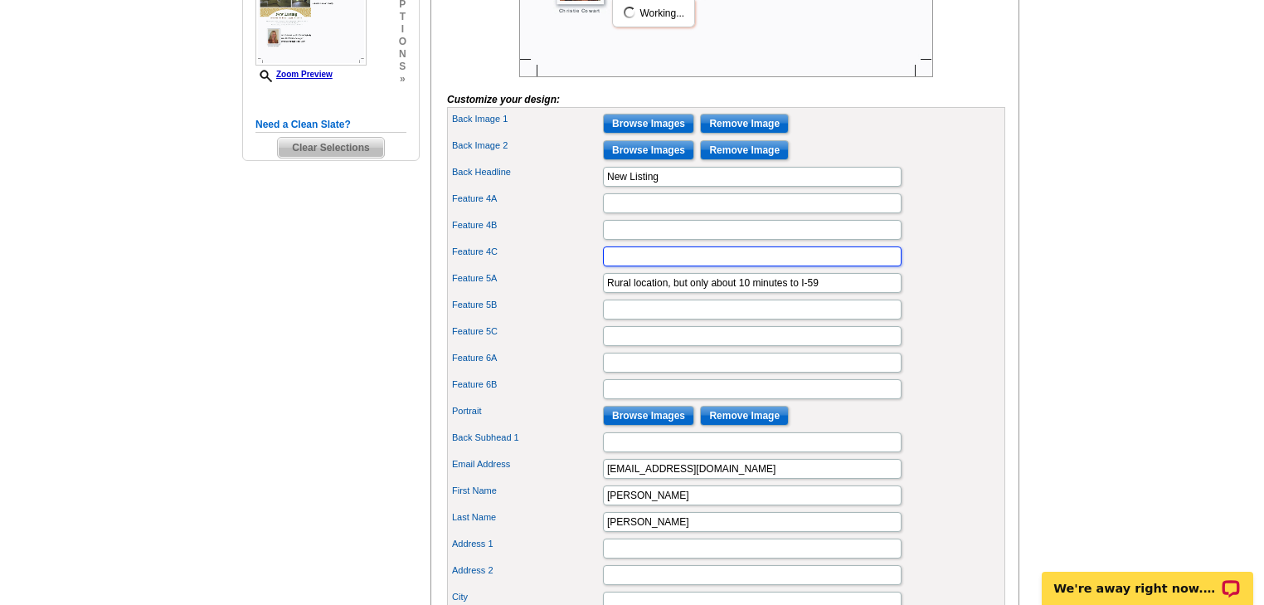
drag, startPoint x: 857, startPoint y: 279, endPoint x: 581, endPoint y: 282, distance: 275.3
click at [581, 270] on div "Feature 4C" at bounding box center [725, 256] width 551 height 27
drag, startPoint x: 839, startPoint y: 302, endPoint x: 600, endPoint y: 313, distance: 239.1
click at [600, 296] on div "Feature 5A Rural location, but only about 10 minutes to I-59" at bounding box center [725, 283] width 551 height 27
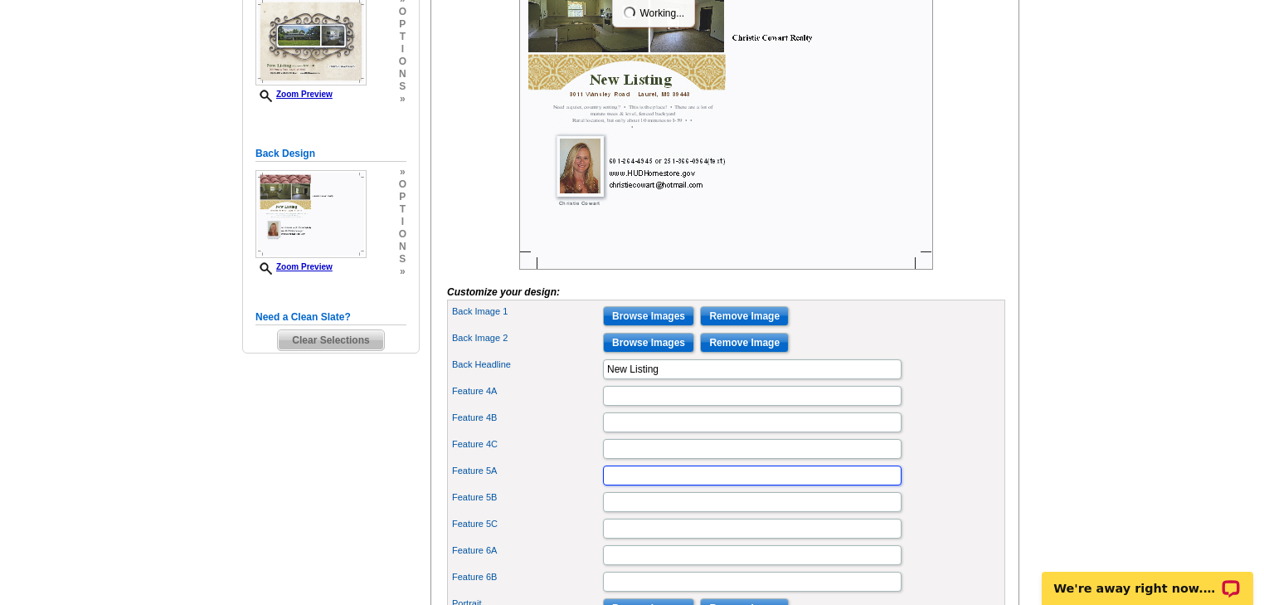
scroll to position [332, 0]
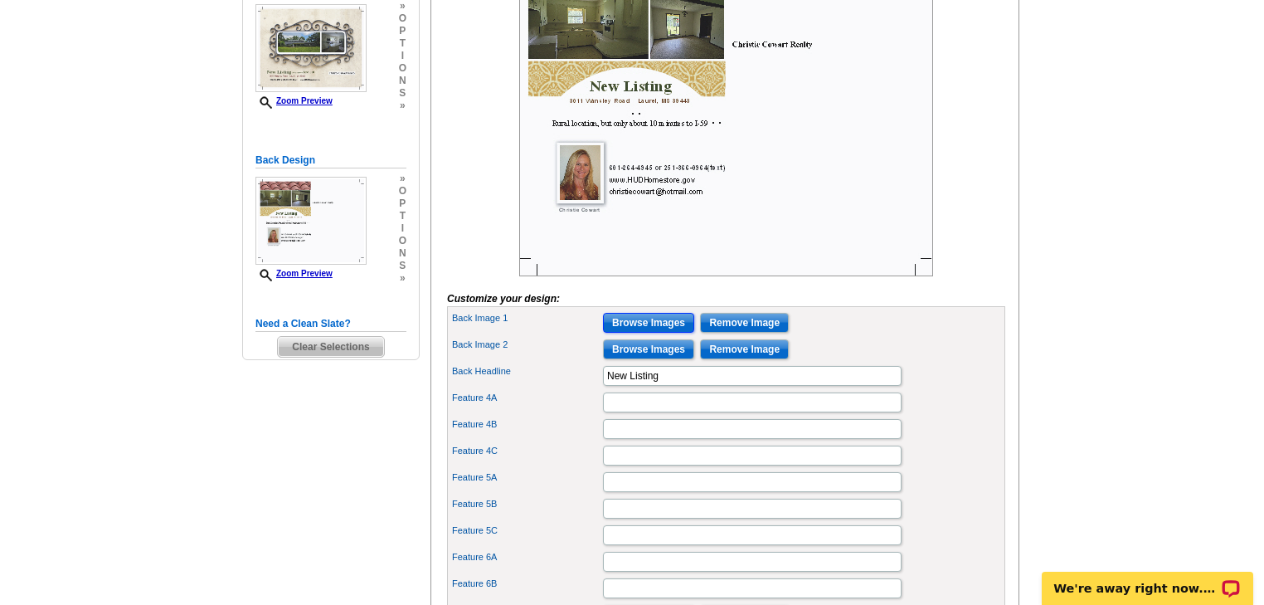
click at [655, 333] on input "Browse Images" at bounding box center [648, 323] width 91 height 20
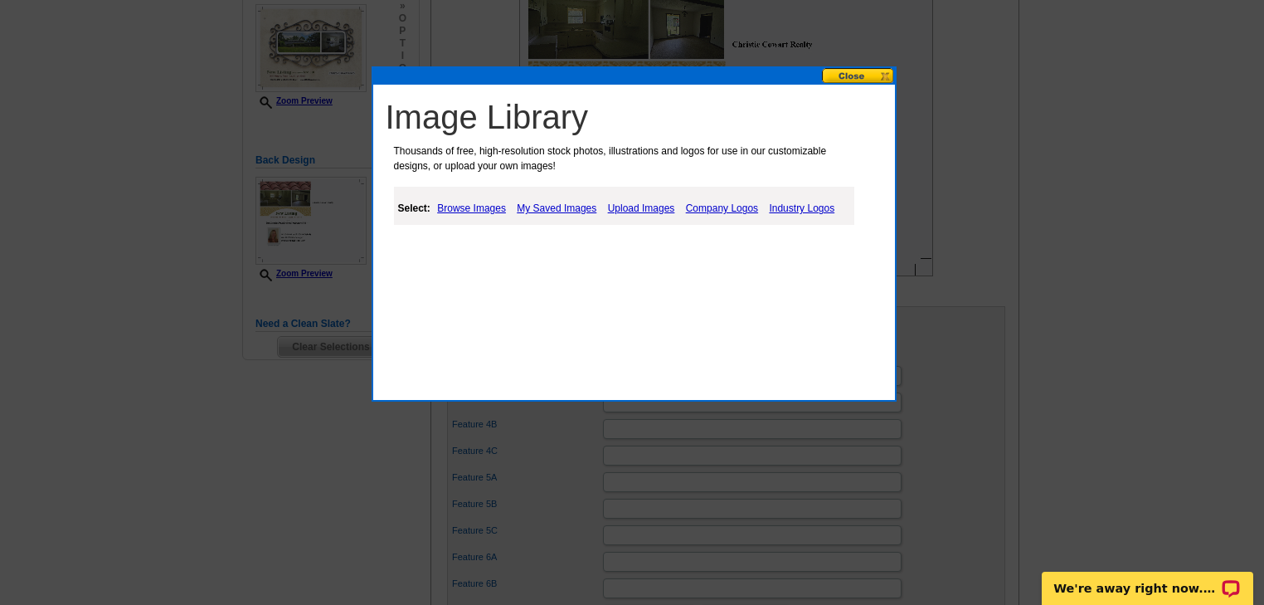
click at [548, 209] on link "My Saved Images" at bounding box center [557, 208] width 88 height 20
click at [569, 208] on link "My Saved Images" at bounding box center [557, 208] width 88 height 20
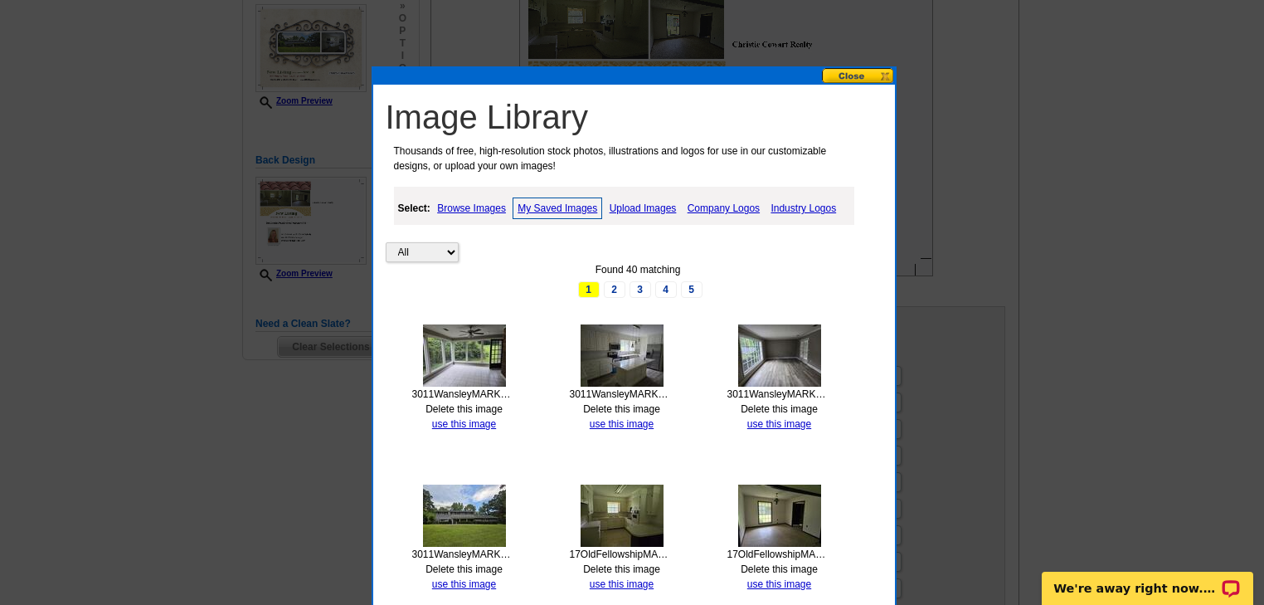
click at [786, 358] on img at bounding box center [779, 355] width 83 height 62
click at [782, 423] on link "use this image" at bounding box center [779, 424] width 64 height 12
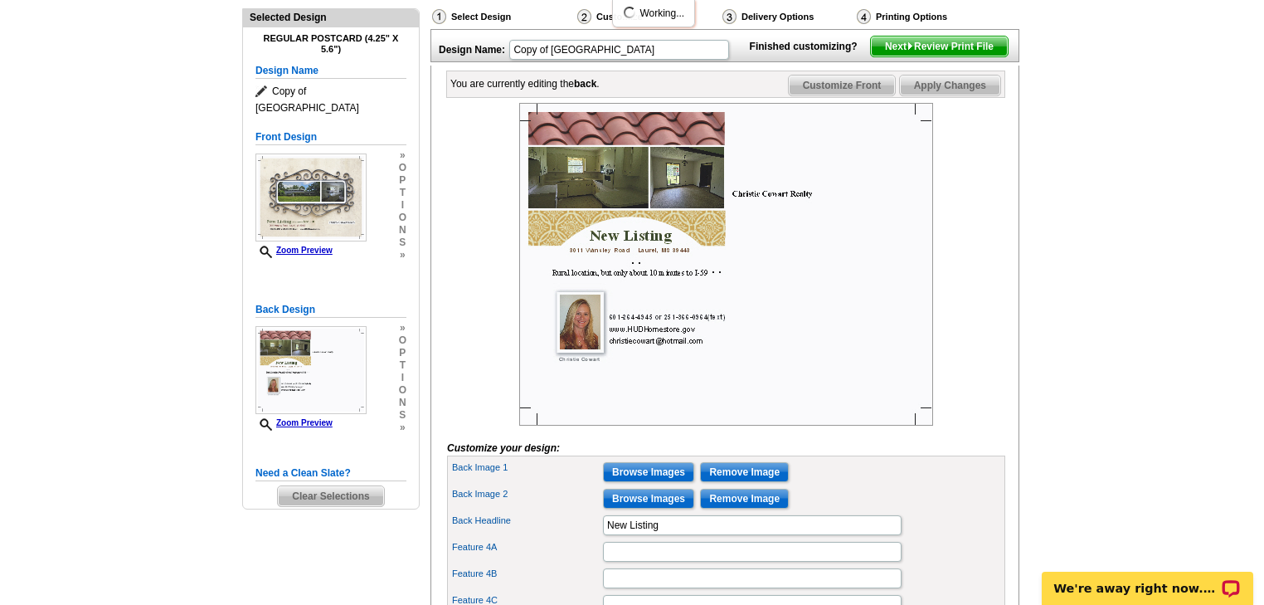
scroll to position [199, 0]
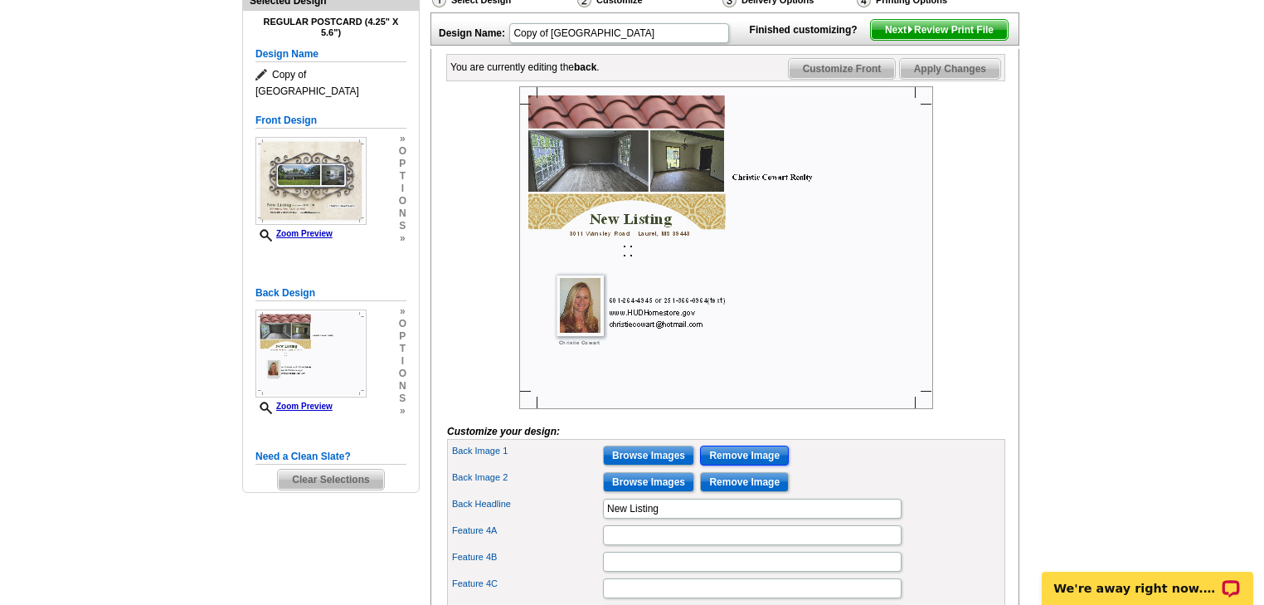
click at [723, 465] on input "Remove Image" at bounding box center [744, 455] width 89 height 20
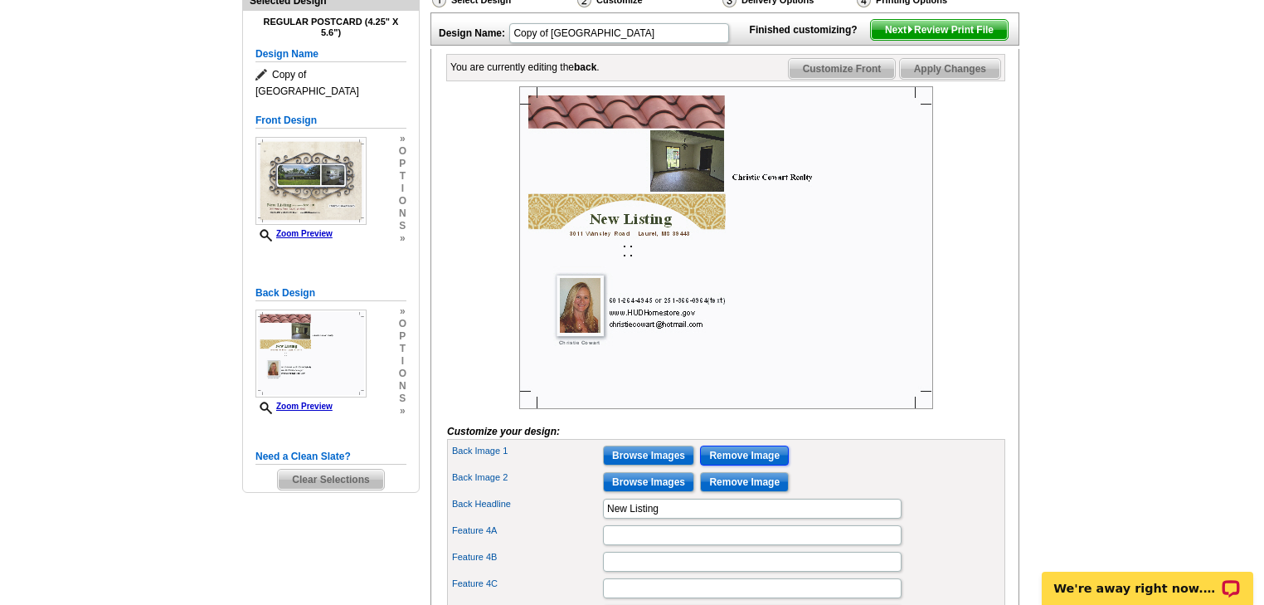
click at [723, 465] on input "Remove Image" at bounding box center [744, 455] width 89 height 20
click at [680, 178] on img at bounding box center [726, 247] width 414 height 323
click at [716, 492] on input "Remove Image" at bounding box center [744, 482] width 89 height 20
click at [653, 465] on input "Browse Images" at bounding box center [648, 455] width 91 height 20
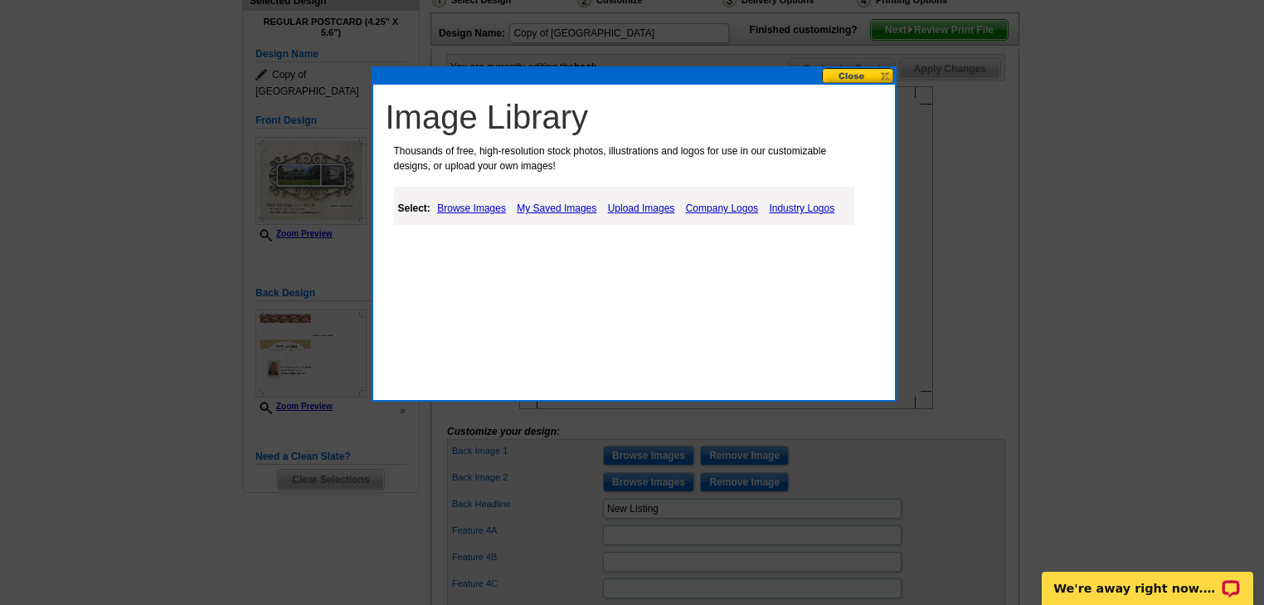
click at [569, 206] on link "My Saved Images" at bounding box center [557, 208] width 88 height 20
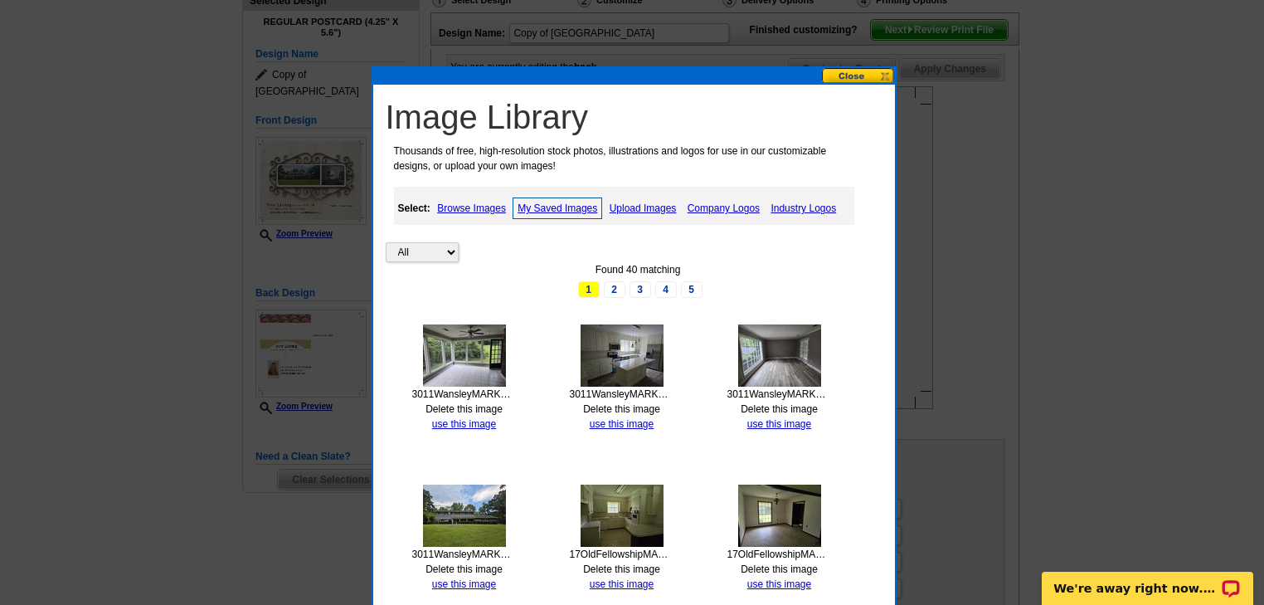
click at [773, 336] on img at bounding box center [779, 355] width 83 height 62
click at [778, 421] on link "use this image" at bounding box center [779, 424] width 64 height 12
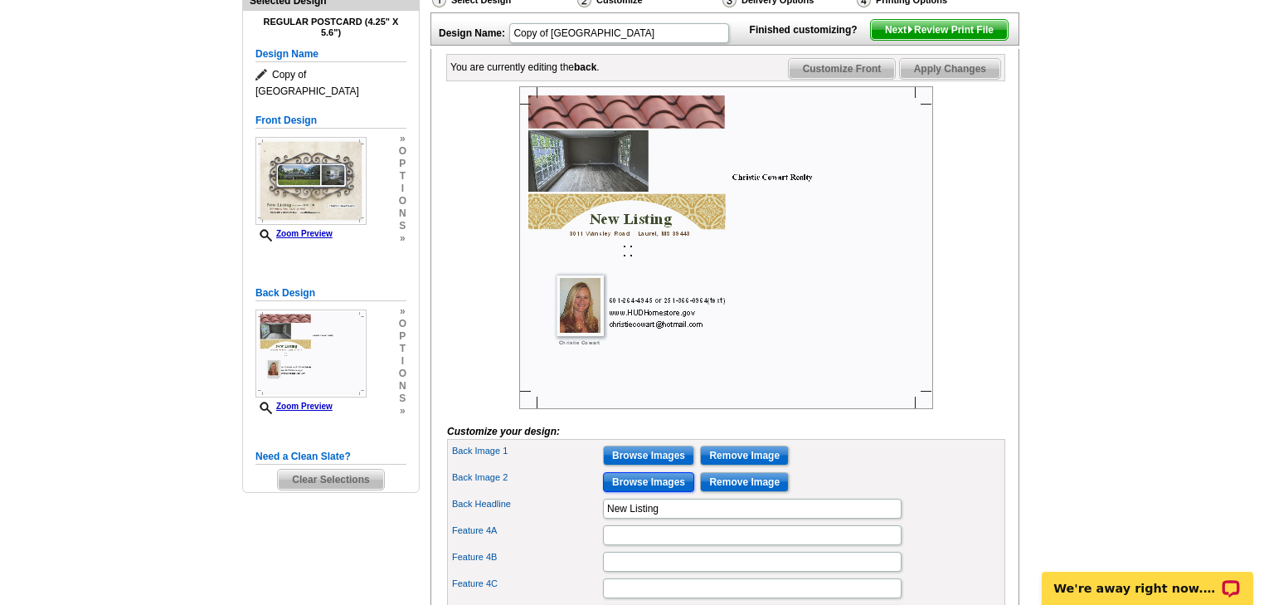
click at [648, 492] on input "Browse Images" at bounding box center [648, 482] width 91 height 20
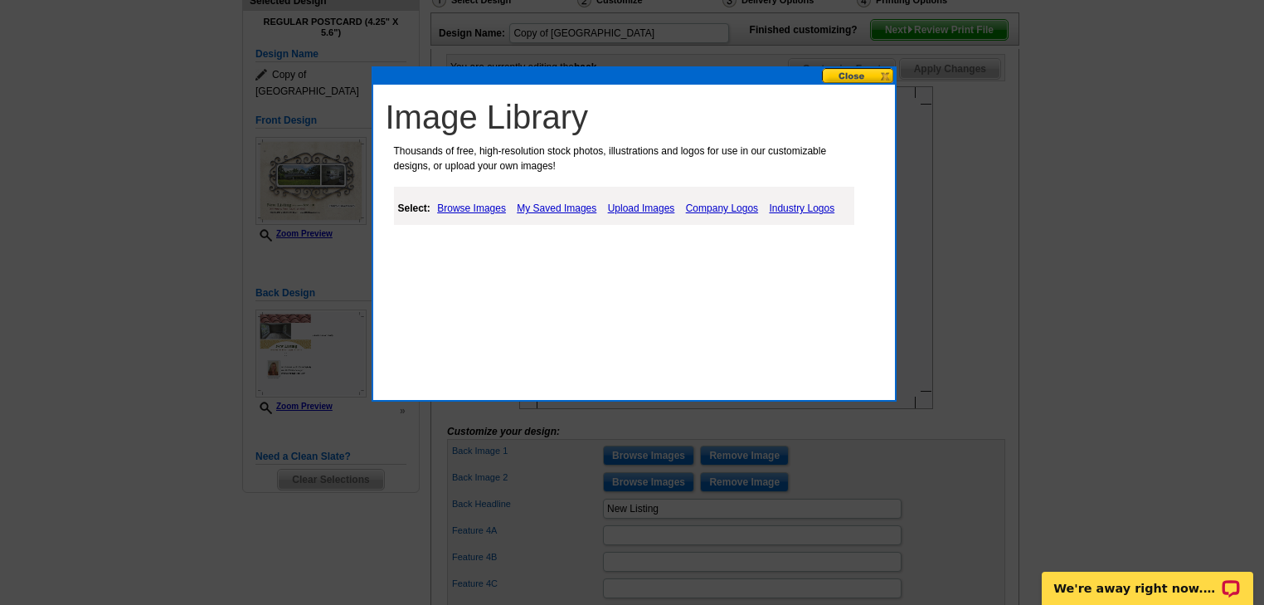
click at [554, 211] on link "My Saved Images" at bounding box center [557, 208] width 88 height 20
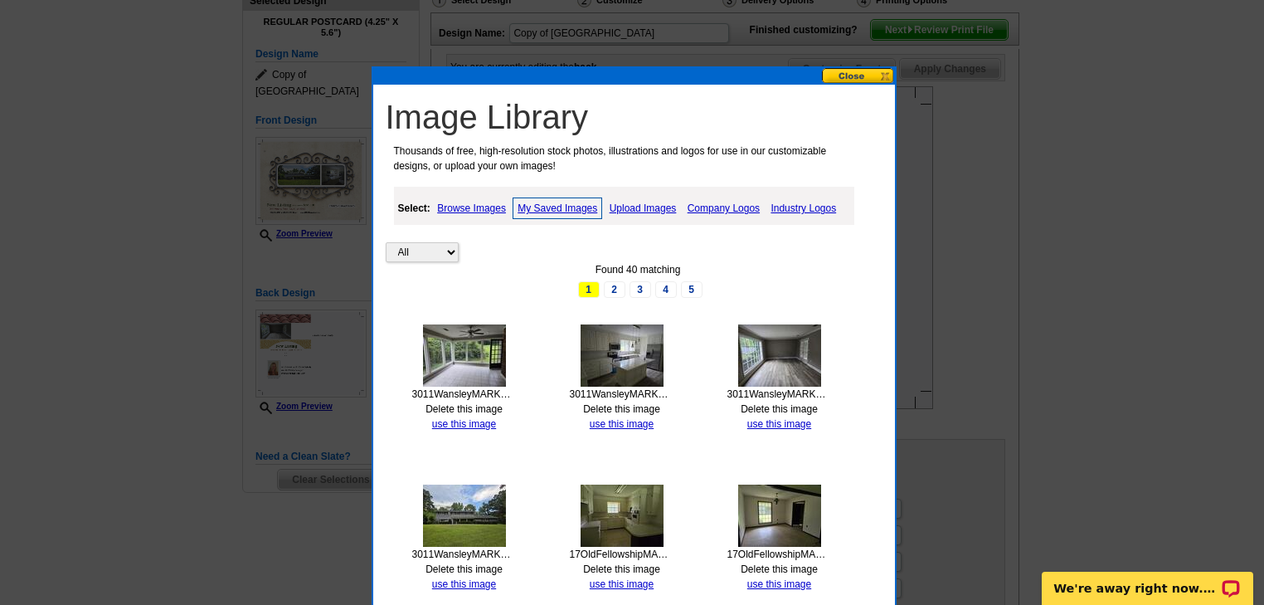
click at [471, 338] on img at bounding box center [464, 355] width 83 height 62
click at [464, 420] on link "use this image" at bounding box center [464, 424] width 64 height 12
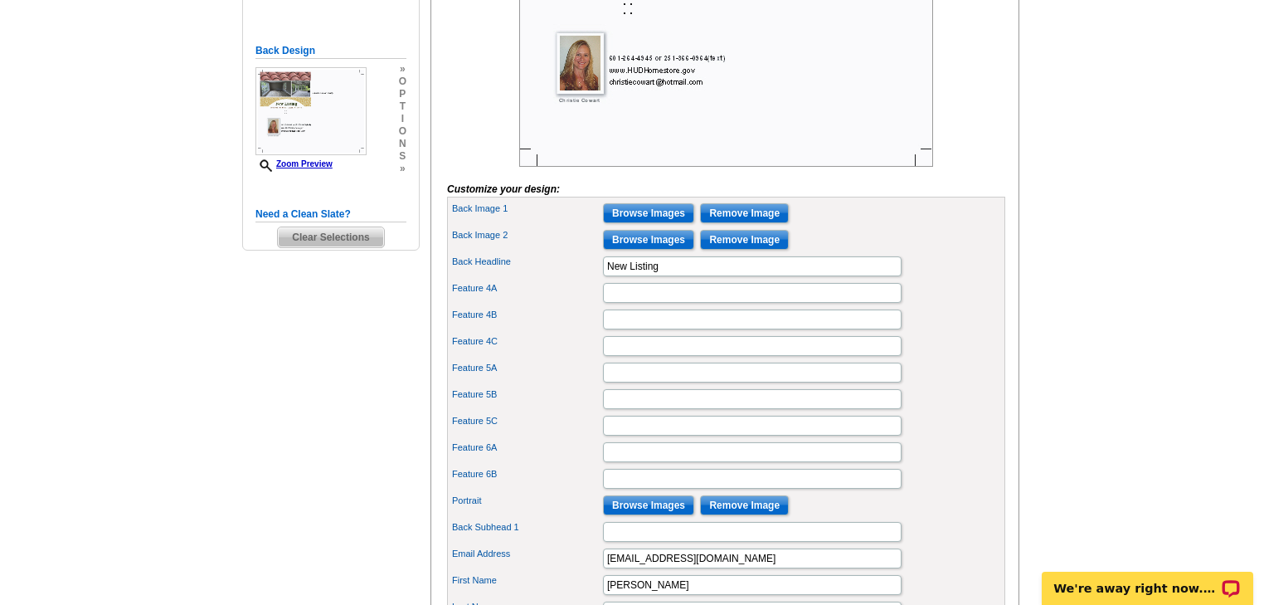
scroll to position [464, 0]
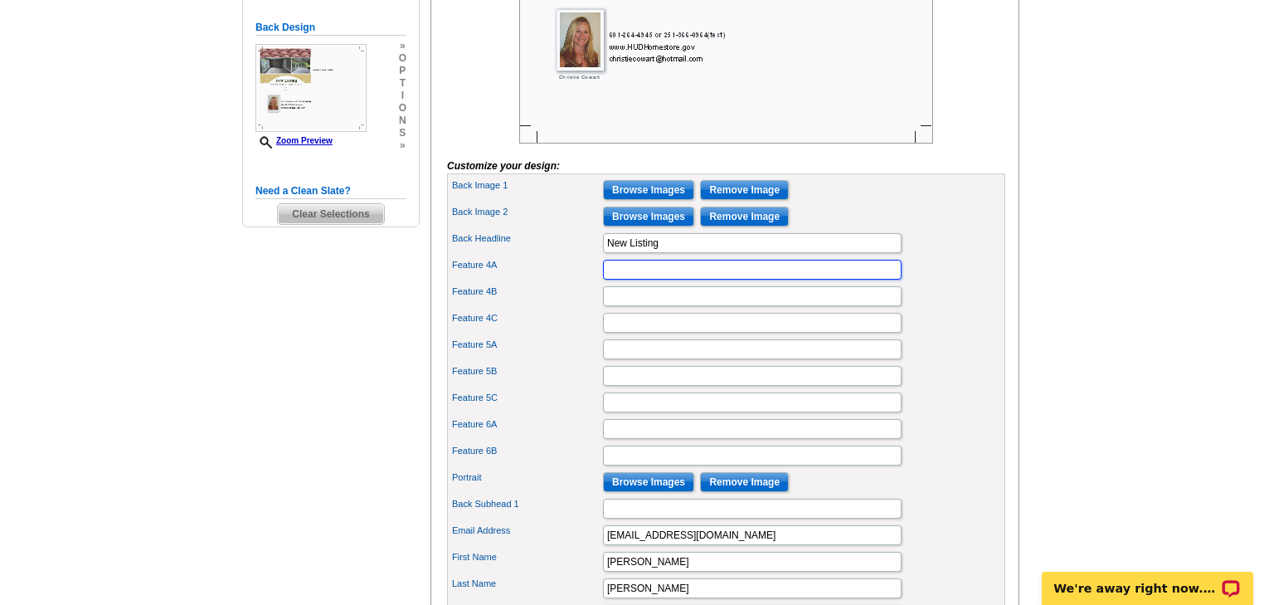
click at [617, 279] on input "Feature 4A" at bounding box center [752, 270] width 299 height 20
type input "This large home in Laurel has plenty of room to spread out"
click at [624, 306] on input "Feature 4B" at bounding box center [752, 296] width 299 height 20
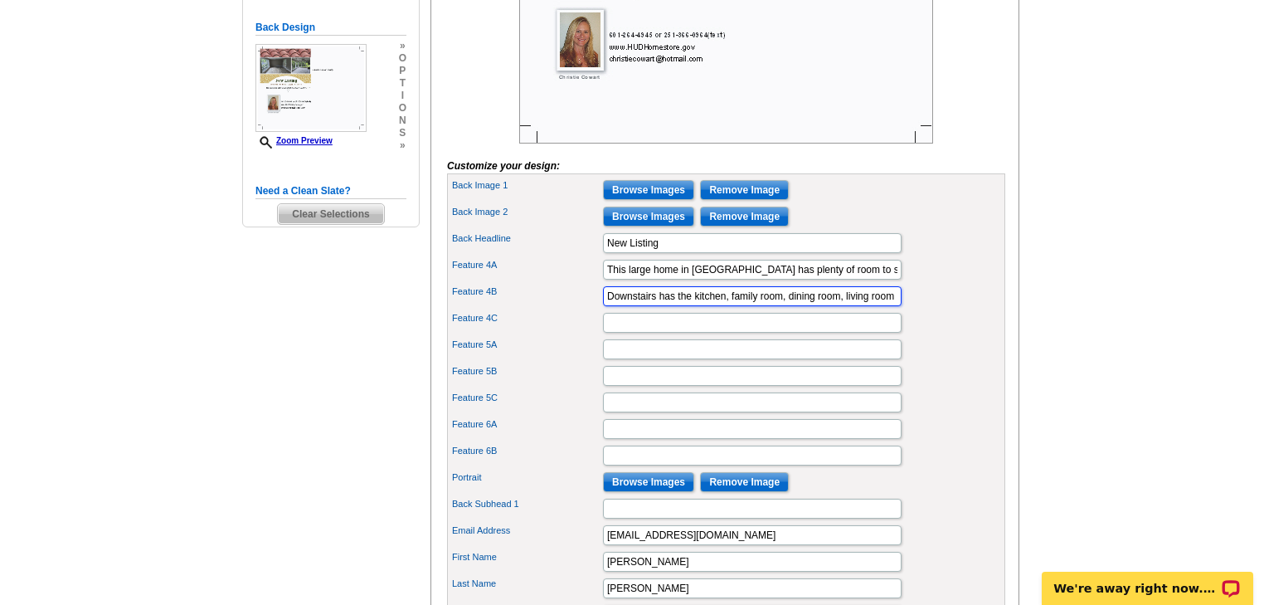
type input "Downstairs has the kitchen, family room, dining room, living room"
type input "sunroom, small den with a fireplace, and a flex/office space."
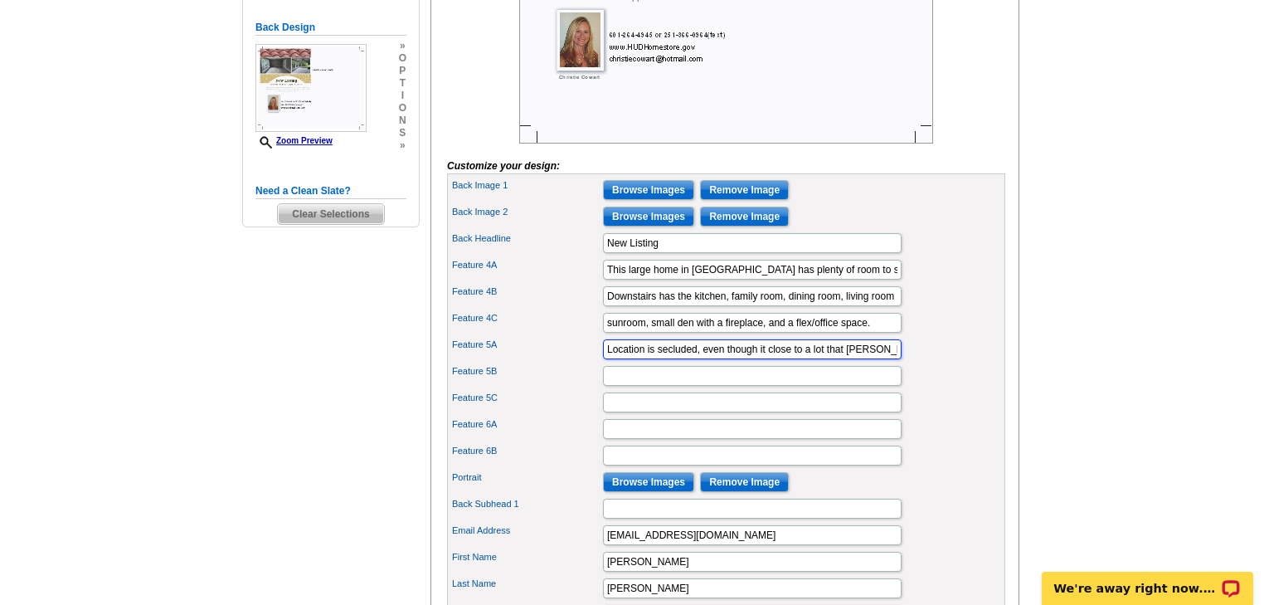
type input "Location is secluded, even though it close to a lot that Laurel"
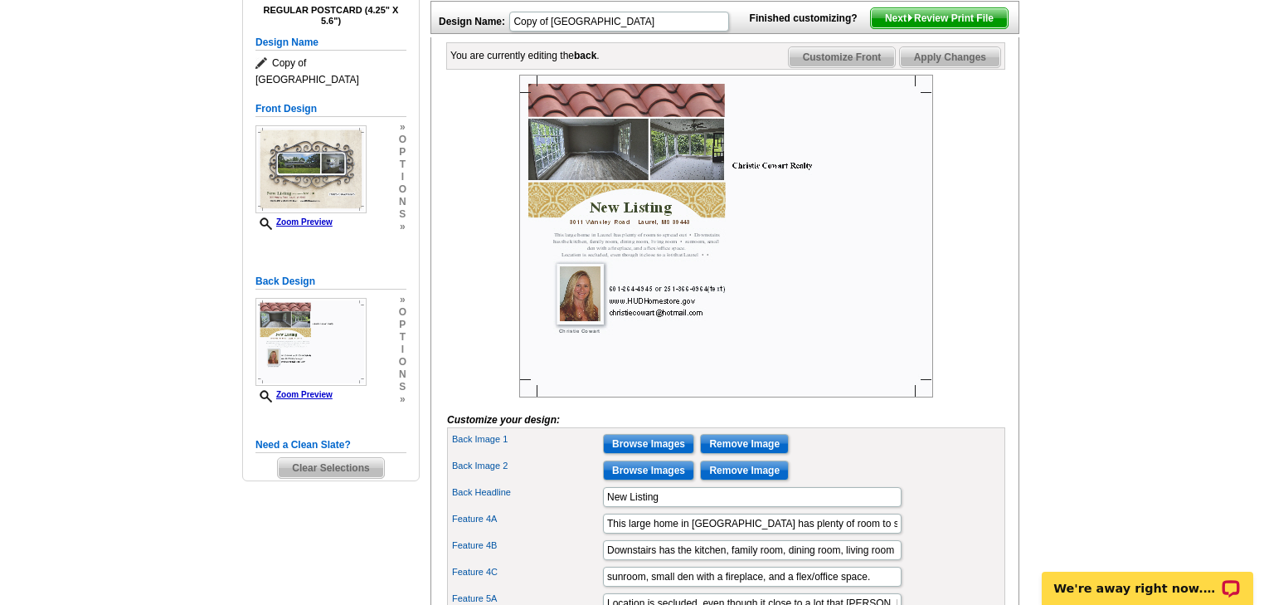
scroll to position [199, 0]
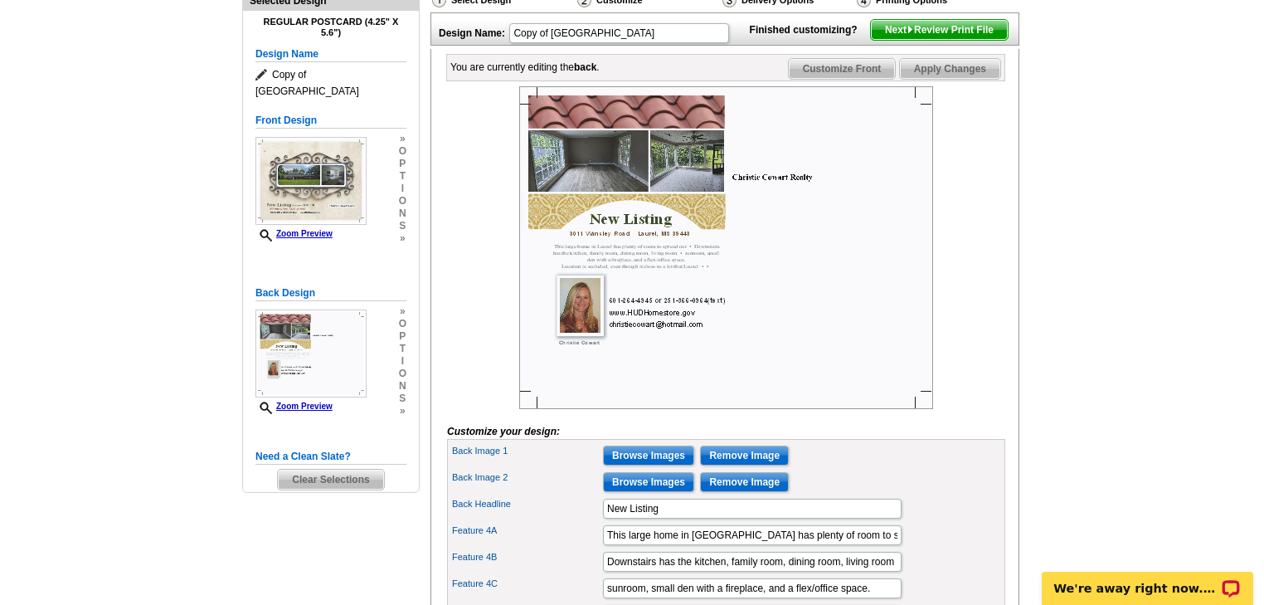
type input "has to offer."
click at [935, 40] on span "Next Review Print File" at bounding box center [939, 30] width 137 height 20
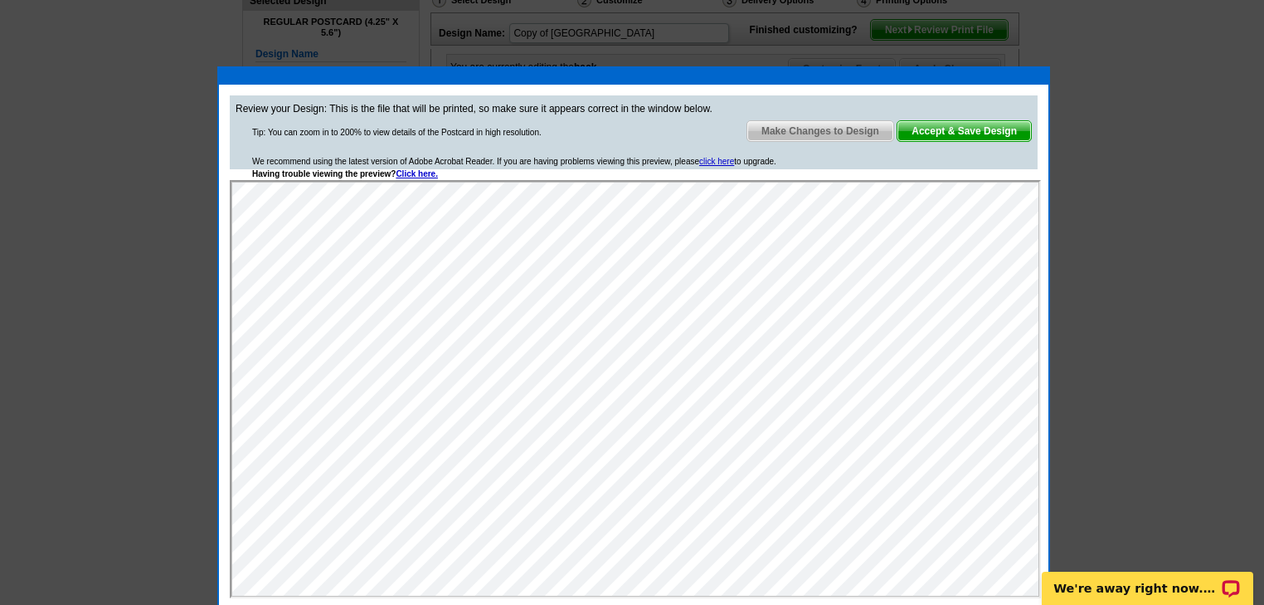
scroll to position [0, 0]
click at [983, 128] on span "Accept & Save Design" at bounding box center [964, 131] width 134 height 20
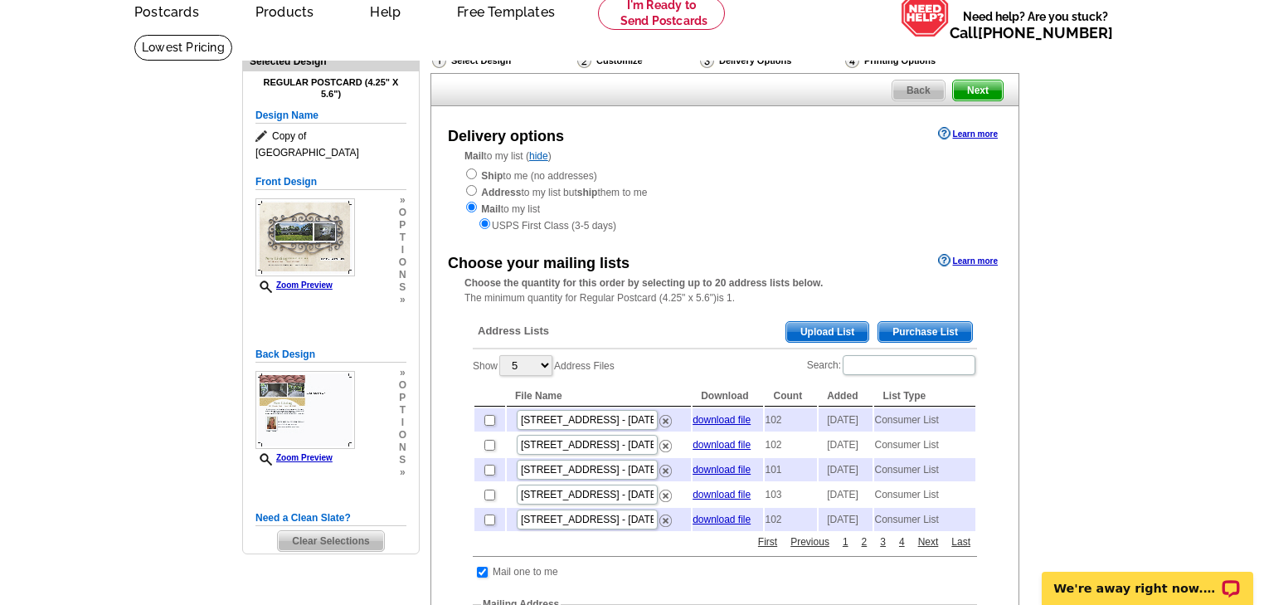
scroll to position [66, 0]
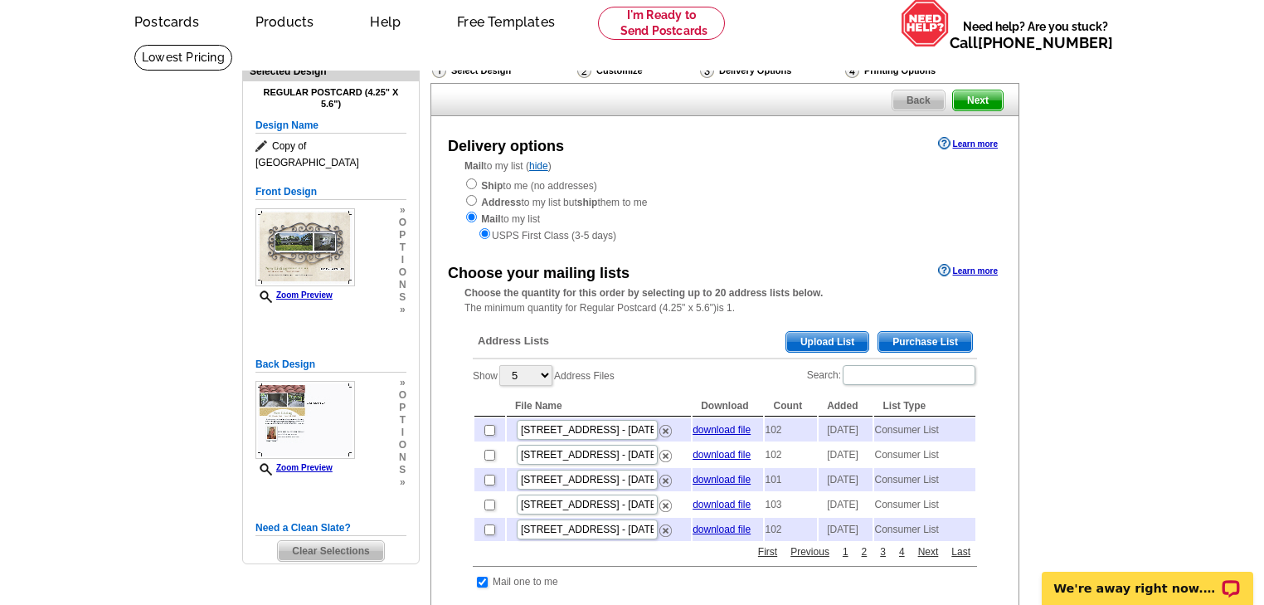
click at [911, 100] on span "Back" at bounding box center [918, 100] width 52 height 20
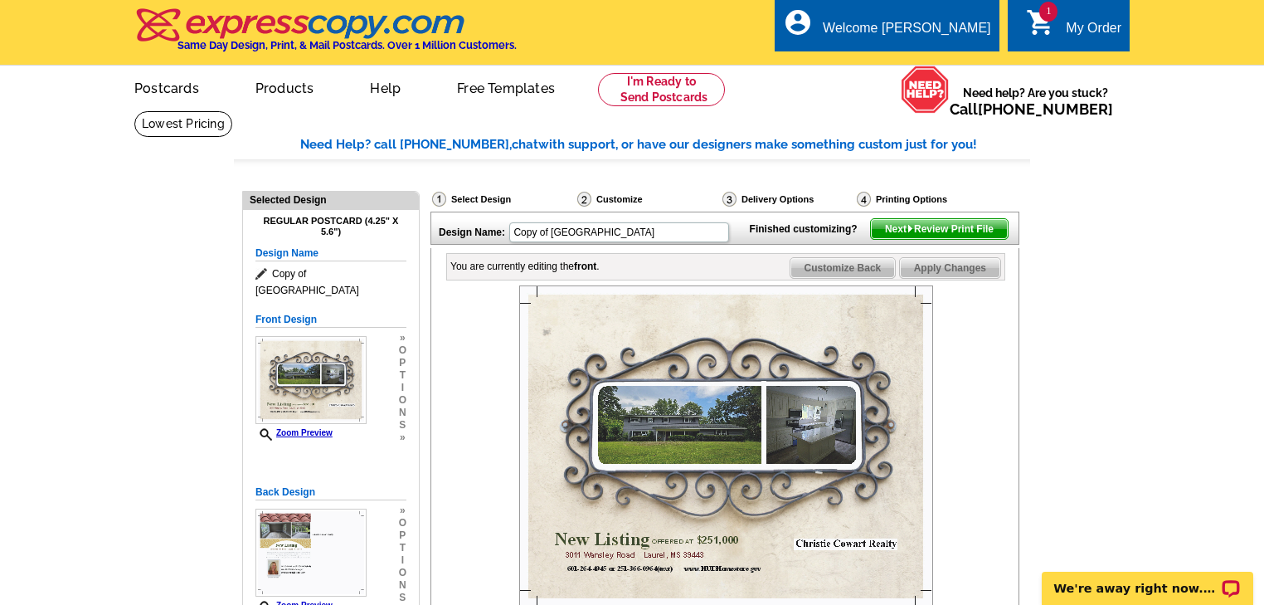
click at [913, 239] on span "Next Review Print File" at bounding box center [939, 229] width 137 height 20
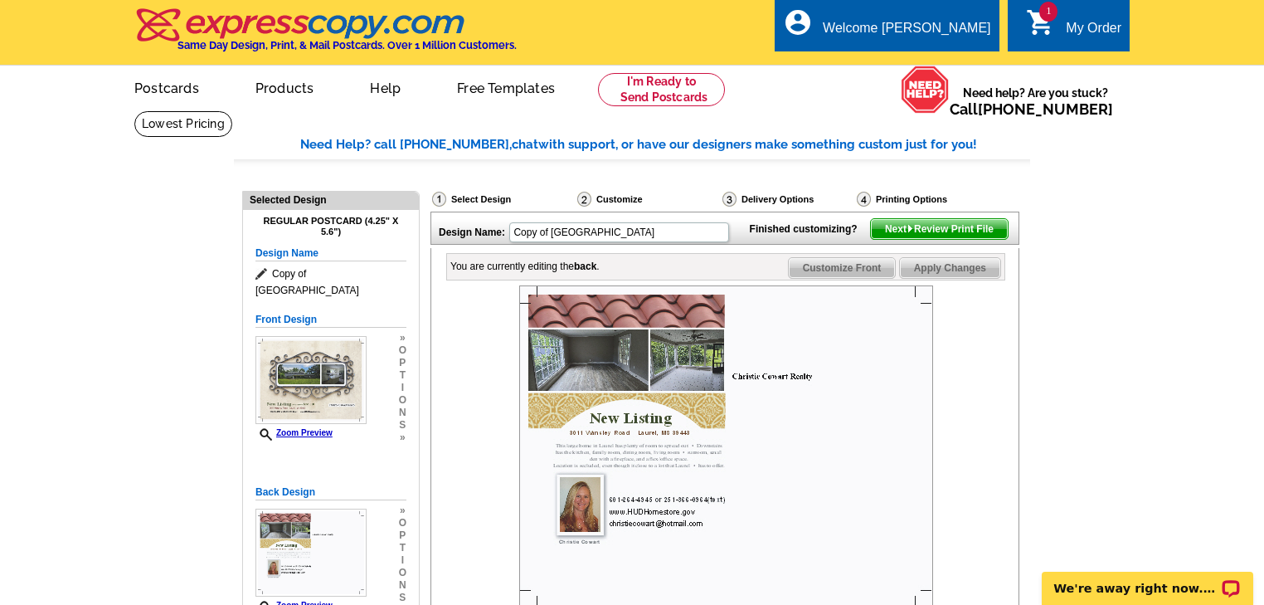
click at [906, 239] on span "Next Review Print File" at bounding box center [939, 229] width 137 height 20
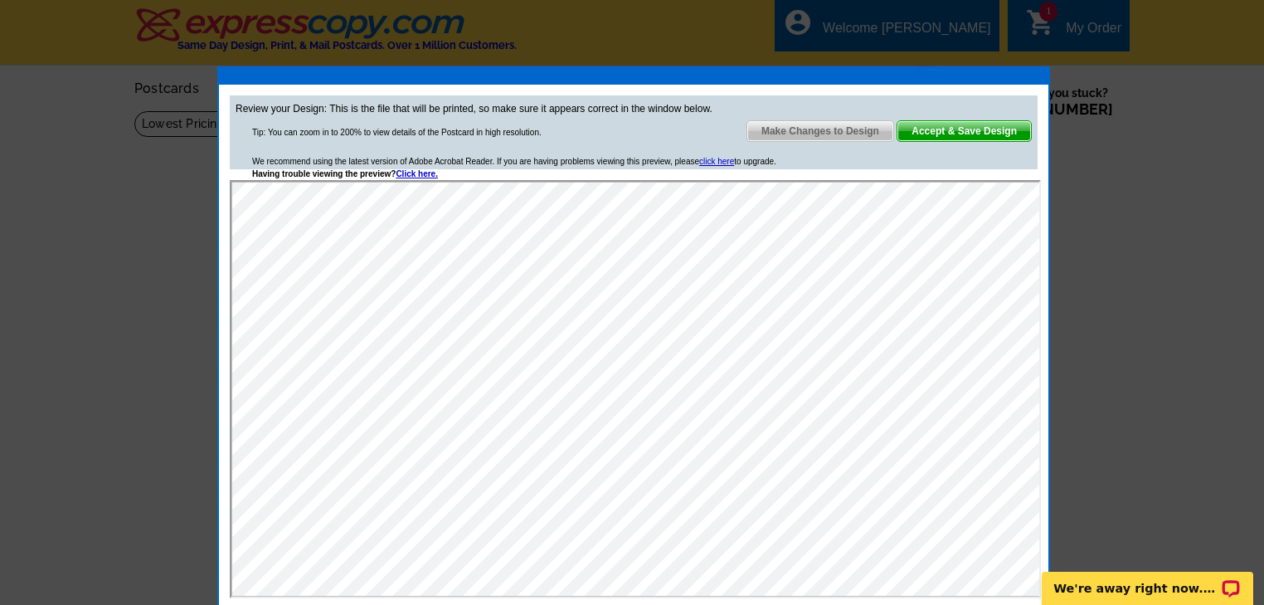
click at [962, 124] on span "Accept & Save Design" at bounding box center [964, 131] width 134 height 20
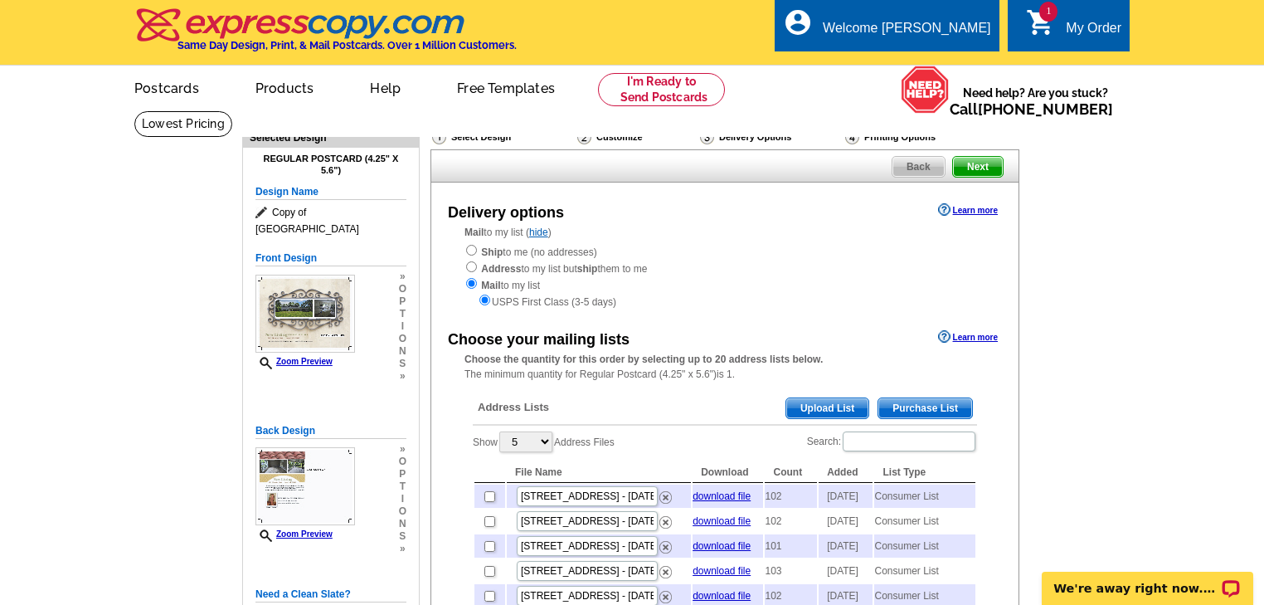
click at [916, 406] on span "Purchase List" at bounding box center [925, 408] width 94 height 20
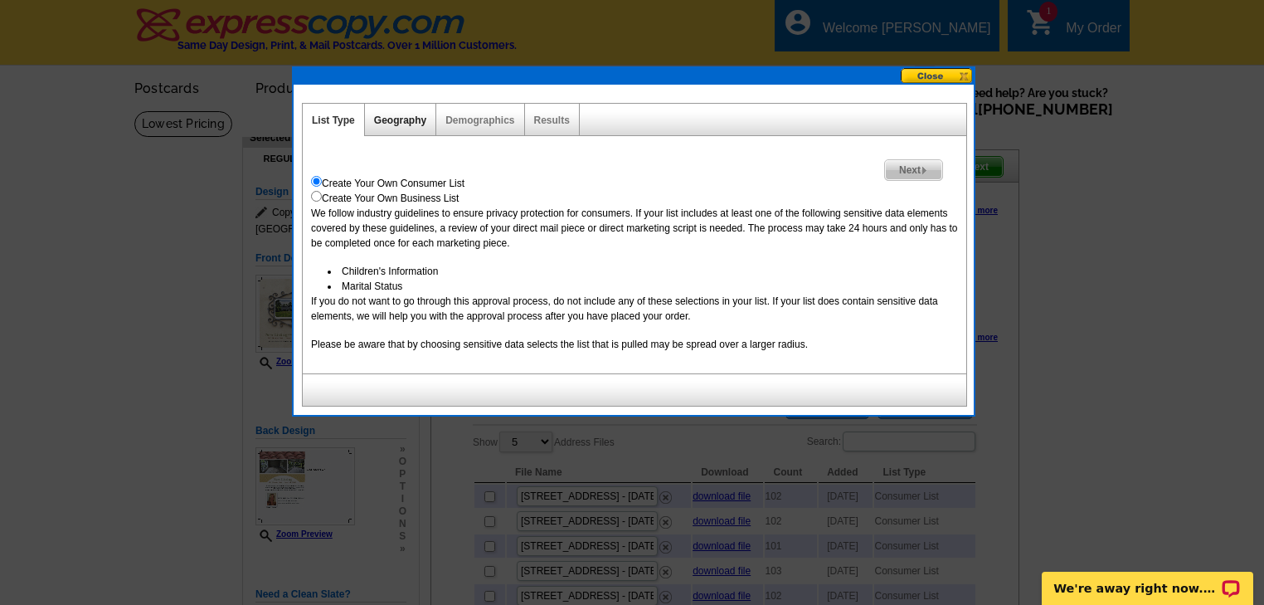
click at [406, 115] on link "Geography" at bounding box center [400, 120] width 52 height 12
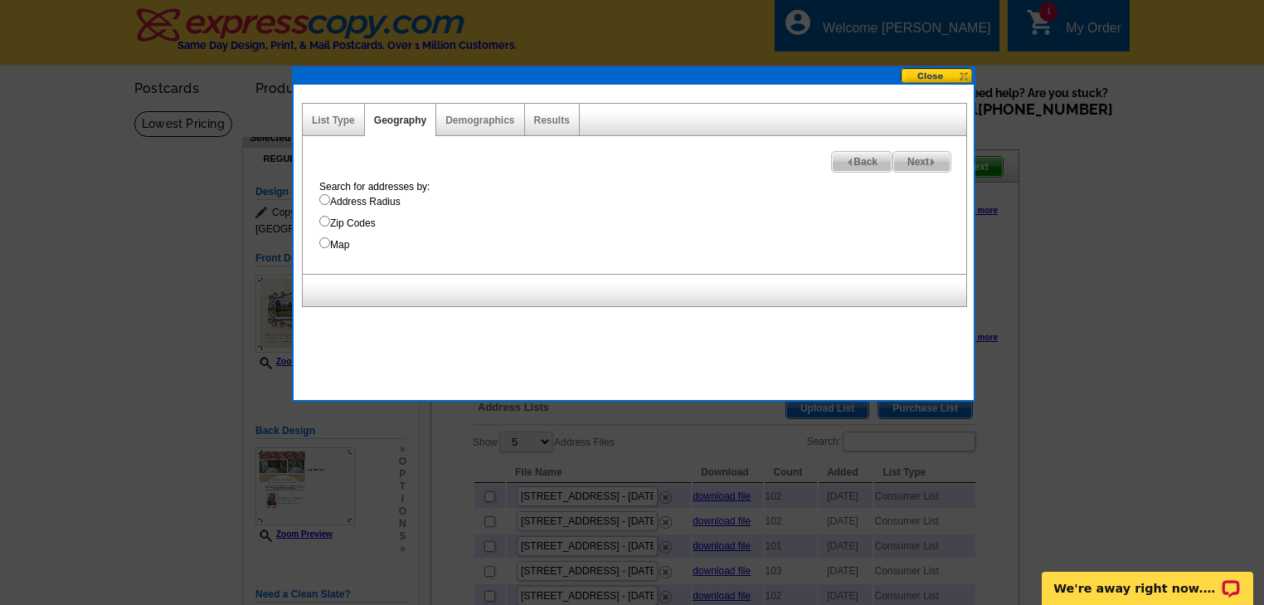
click at [320, 199] on input "Address Radius" at bounding box center [324, 199] width 11 height 11
radio input "true"
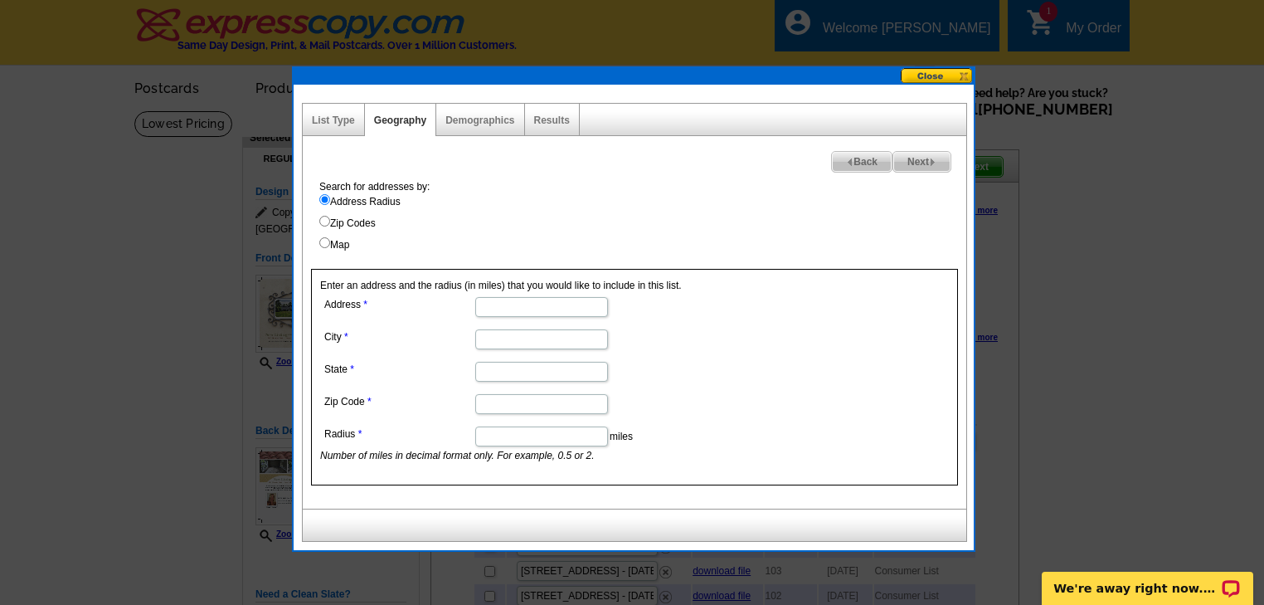
click at [494, 304] on input "Address" at bounding box center [541, 307] width 133 height 20
type input "3011 Wansley Road"
type input "Laurel"
type input "MS"
type input "39443"
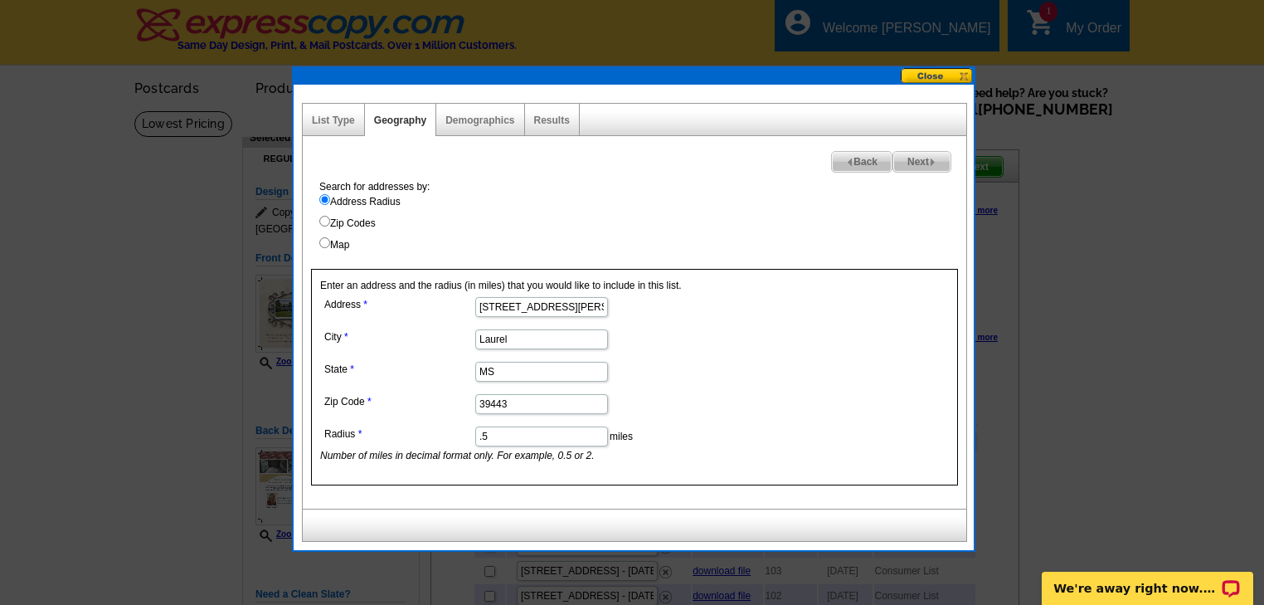
type input ".5"
click at [908, 164] on span "Next" at bounding box center [921, 162] width 57 height 20
select select
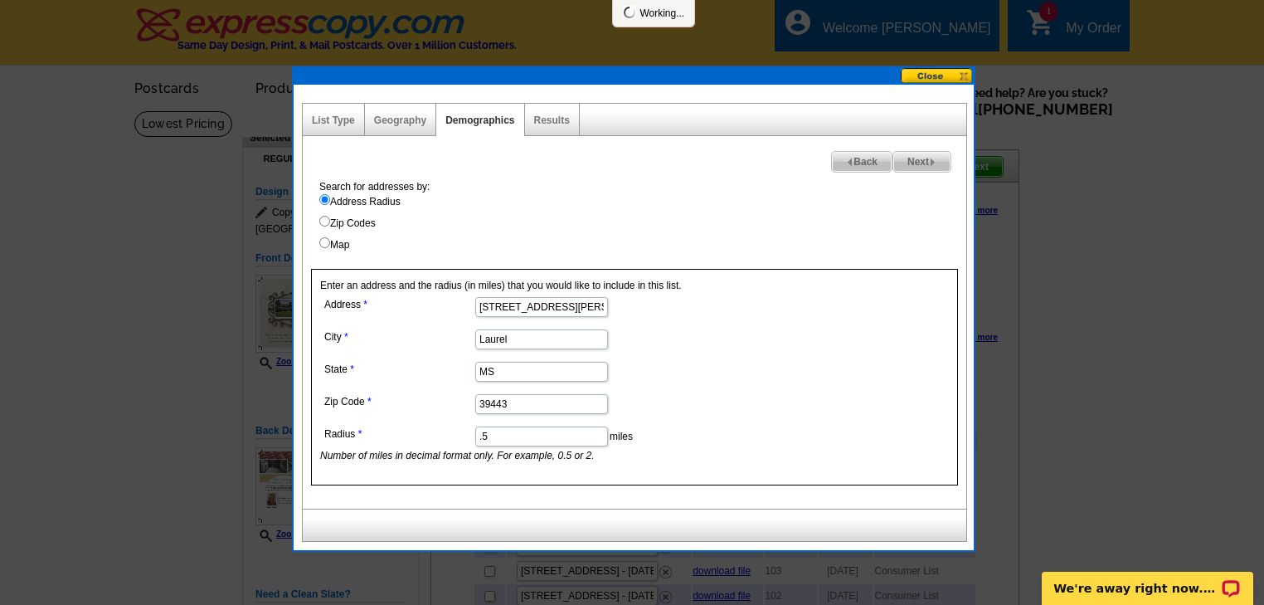
select select
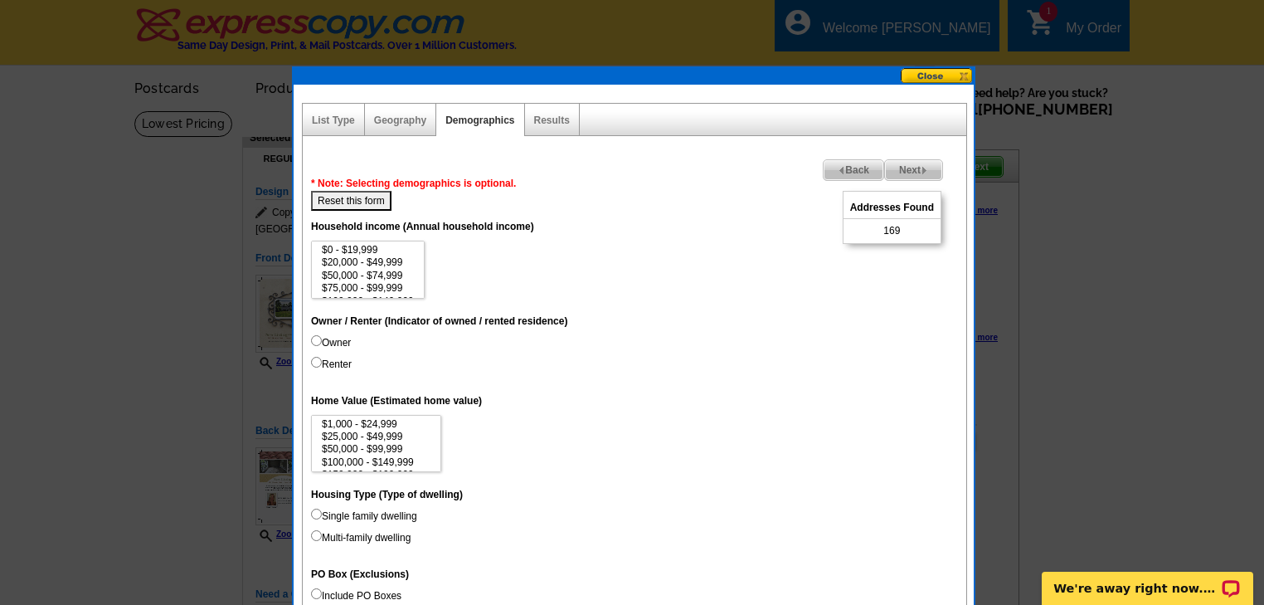
click at [853, 167] on span "Back" at bounding box center [853, 170] width 60 height 20
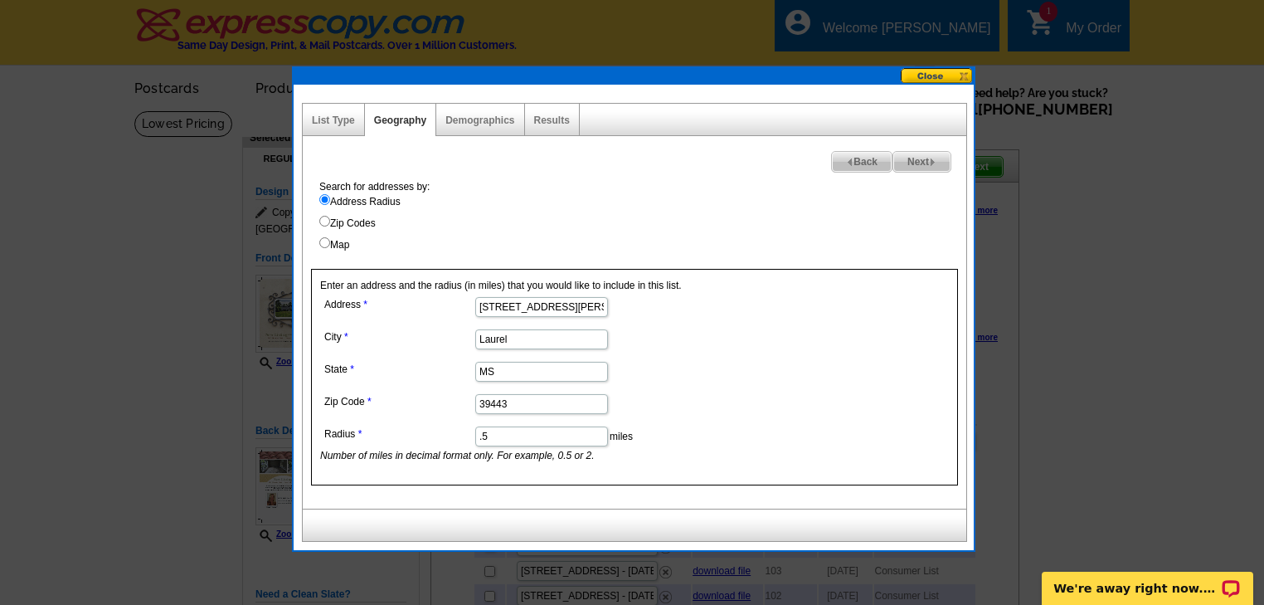
click at [496, 433] on input ".5" at bounding box center [541, 436] width 133 height 20
type input ".3"
click at [913, 162] on span "Next" at bounding box center [921, 162] width 57 height 20
select select
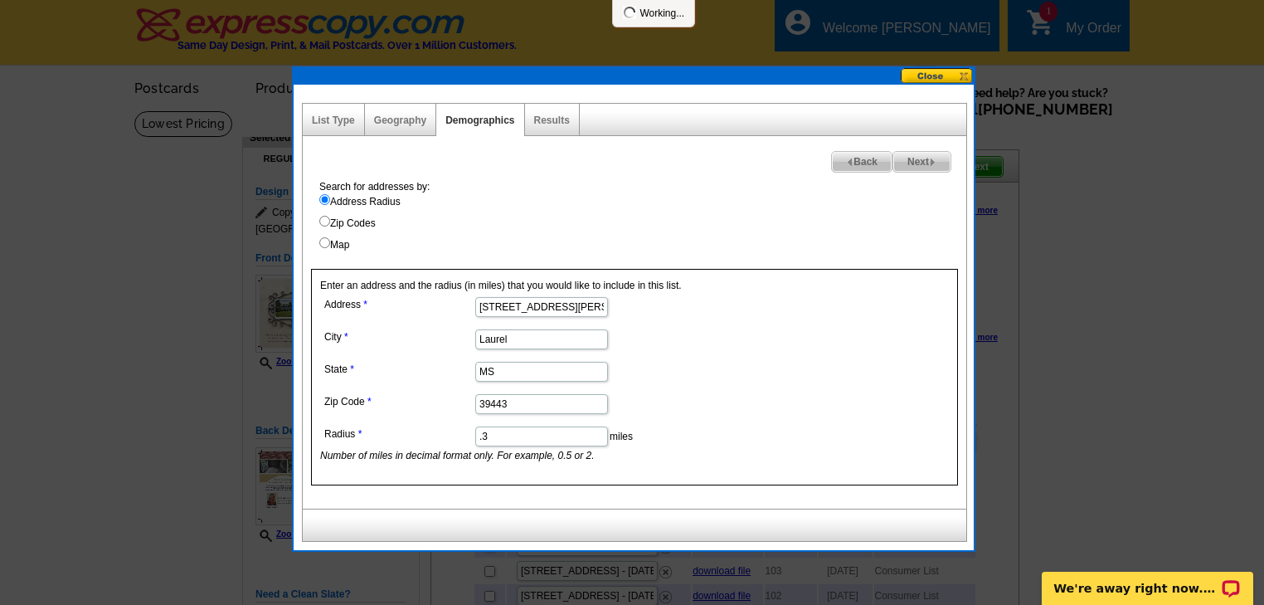
select select
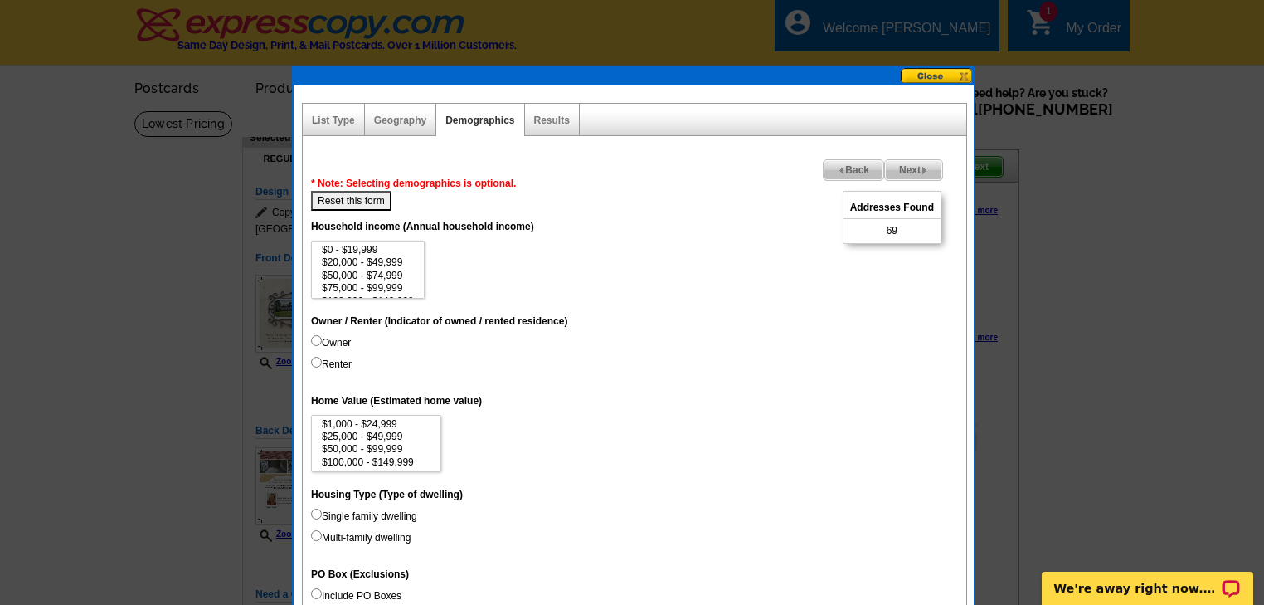
click at [850, 163] on span "Back" at bounding box center [853, 170] width 60 height 20
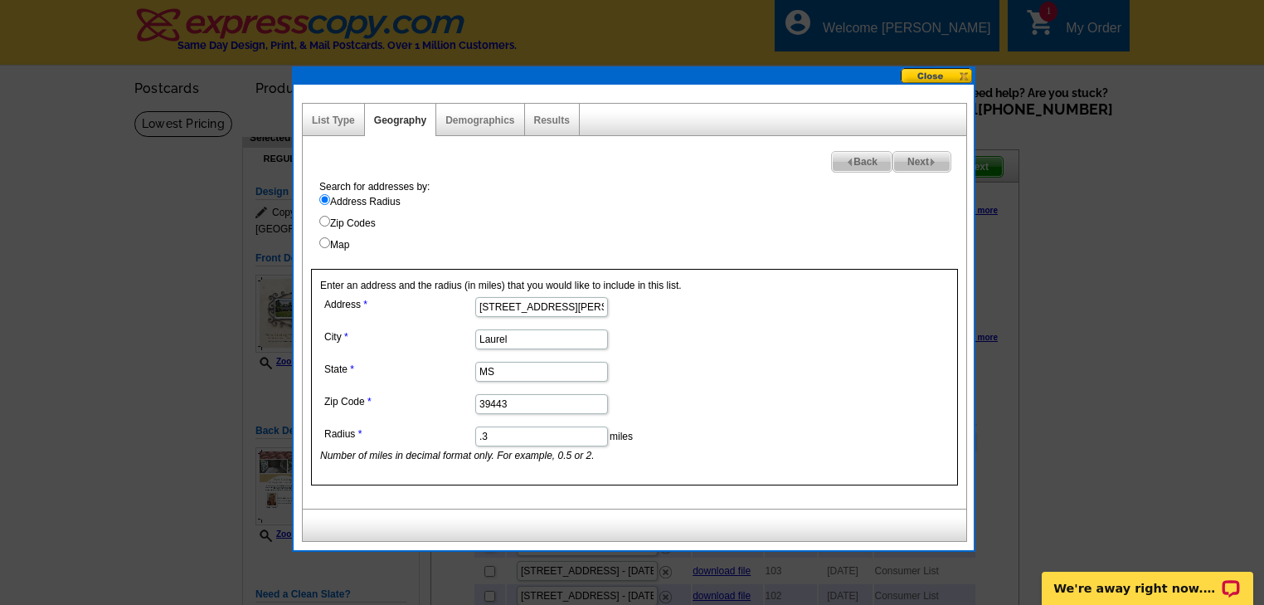
click at [495, 436] on input ".3" at bounding box center [541, 436] width 133 height 20
type input ".4"
click at [922, 157] on span "Next" at bounding box center [921, 162] width 57 height 20
select select
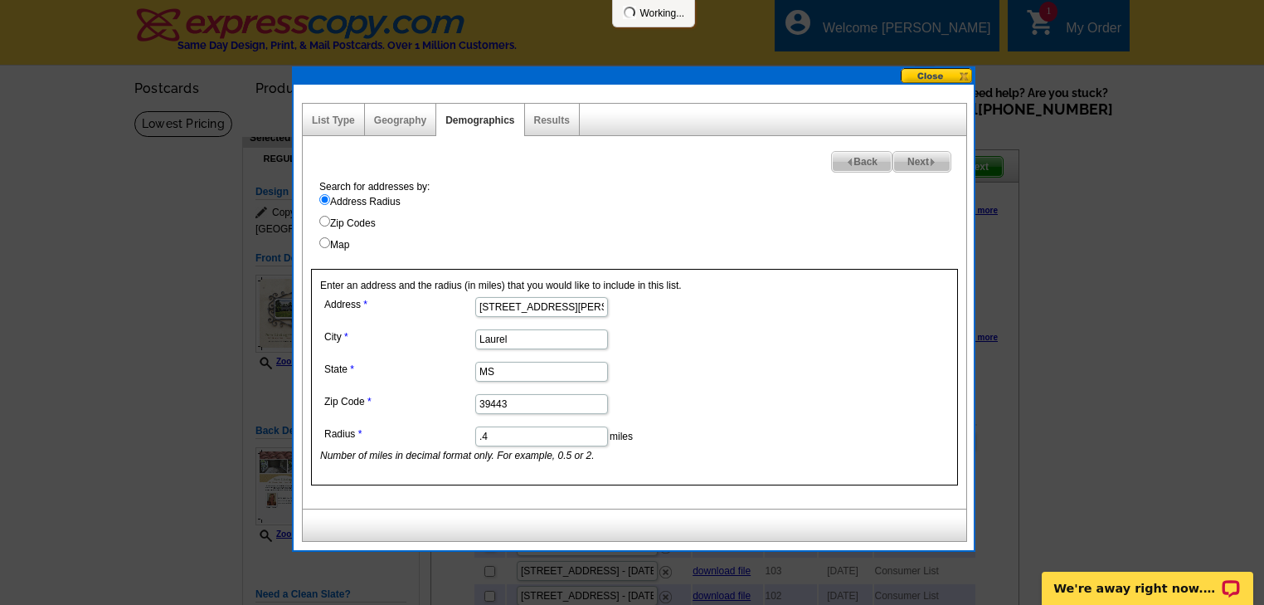
select select
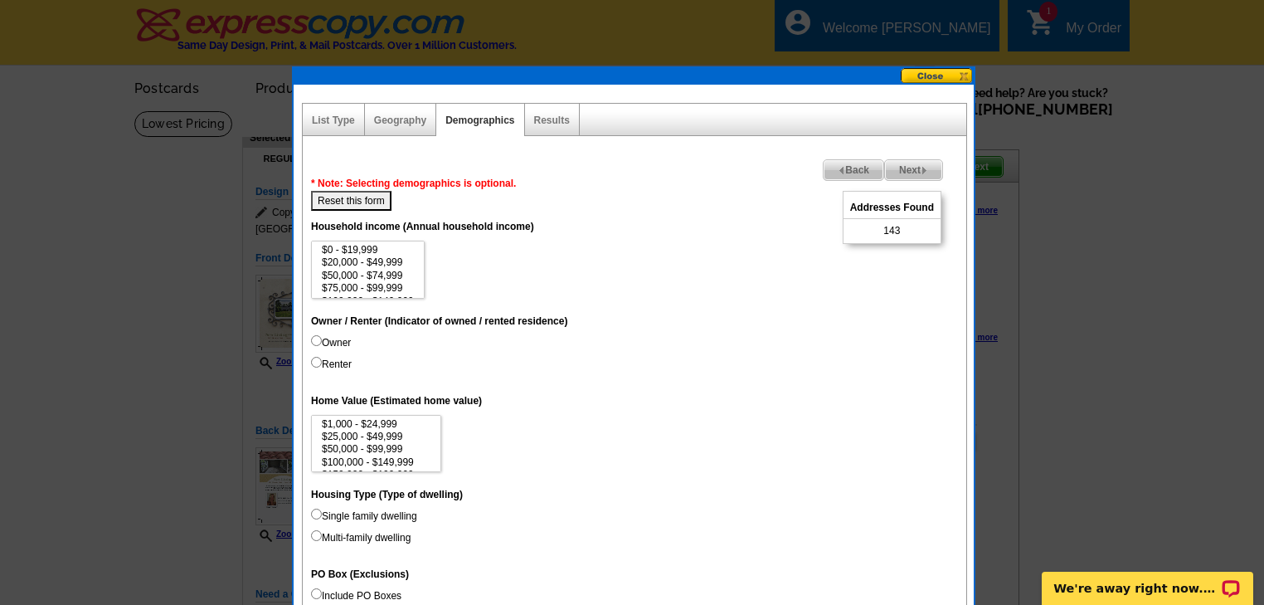
click at [838, 169] on img at bounding box center [841, 170] width 7 height 7
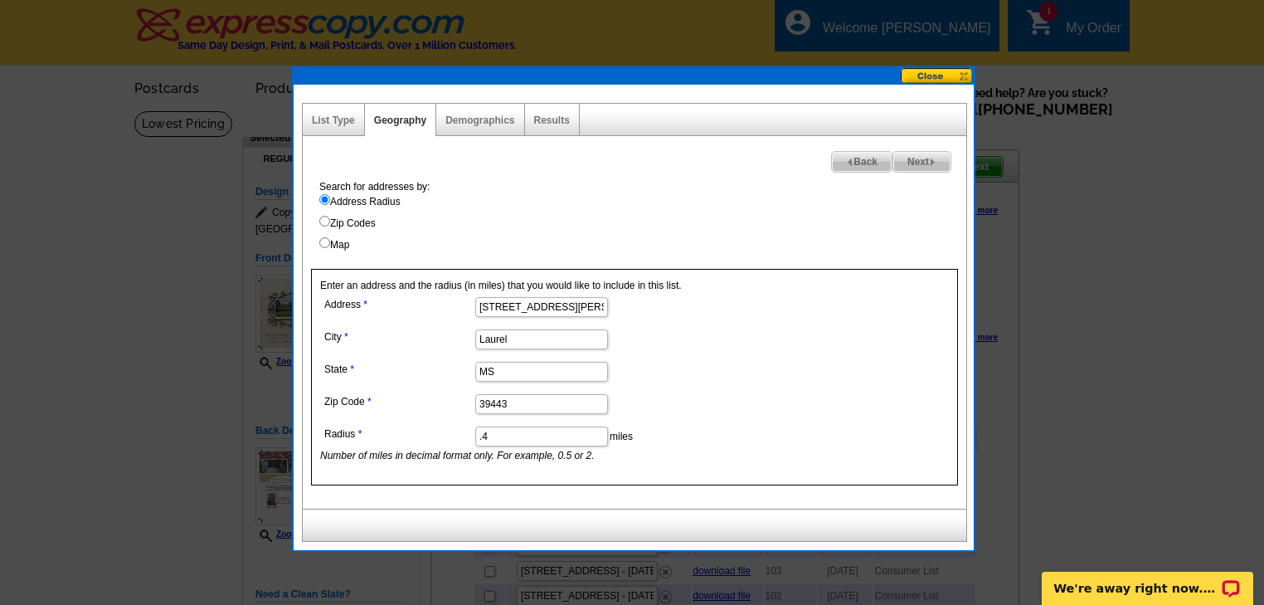
click at [491, 431] on input ".4" at bounding box center [541, 436] width 133 height 20
type input ".33"
click at [915, 163] on span "Next" at bounding box center [921, 162] width 57 height 20
select select
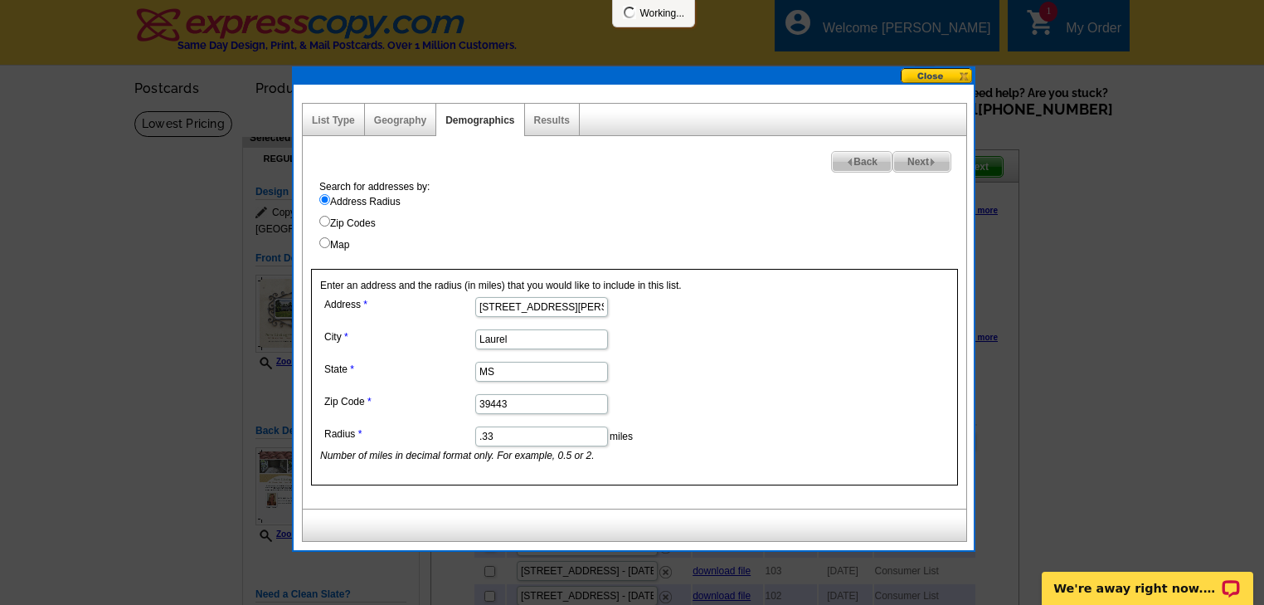
select select
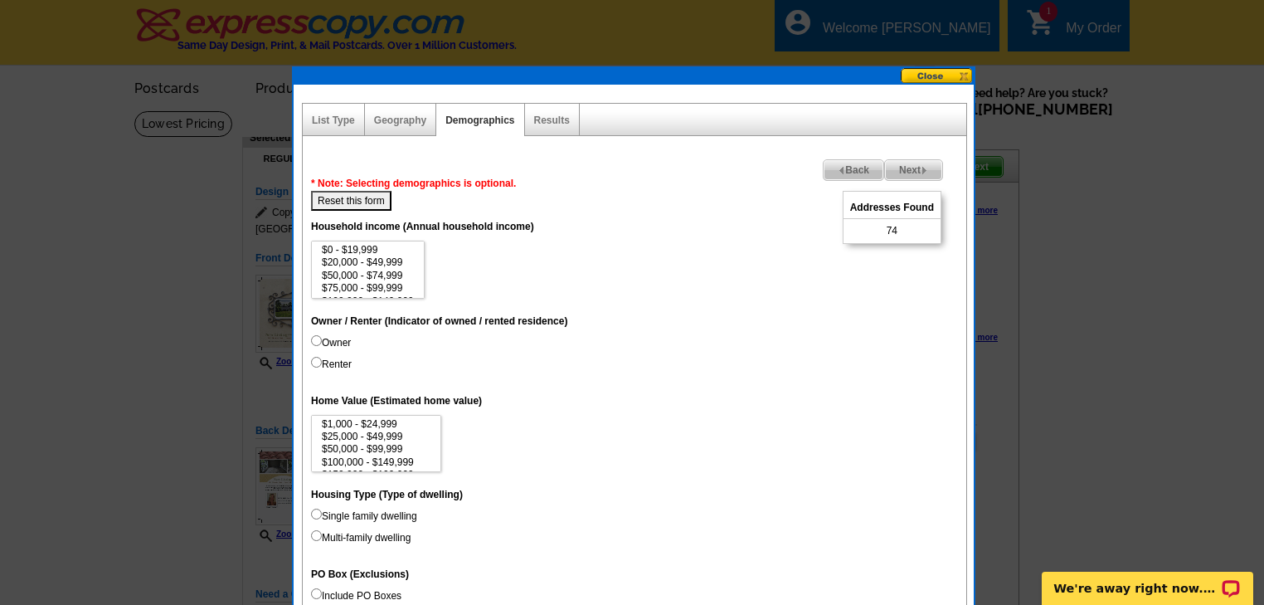
click at [857, 168] on span "Back" at bounding box center [853, 170] width 60 height 20
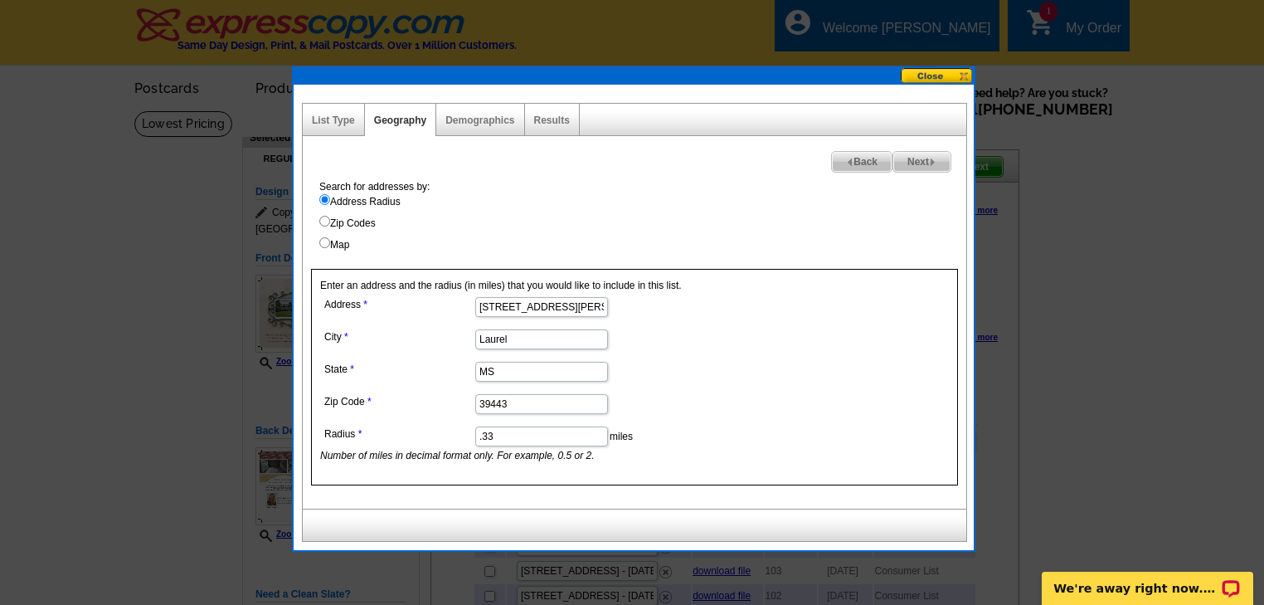
click at [507, 432] on input ".33" at bounding box center [541, 436] width 133 height 20
type input ".38"
click at [913, 156] on span "Next" at bounding box center [921, 162] width 57 height 20
select select
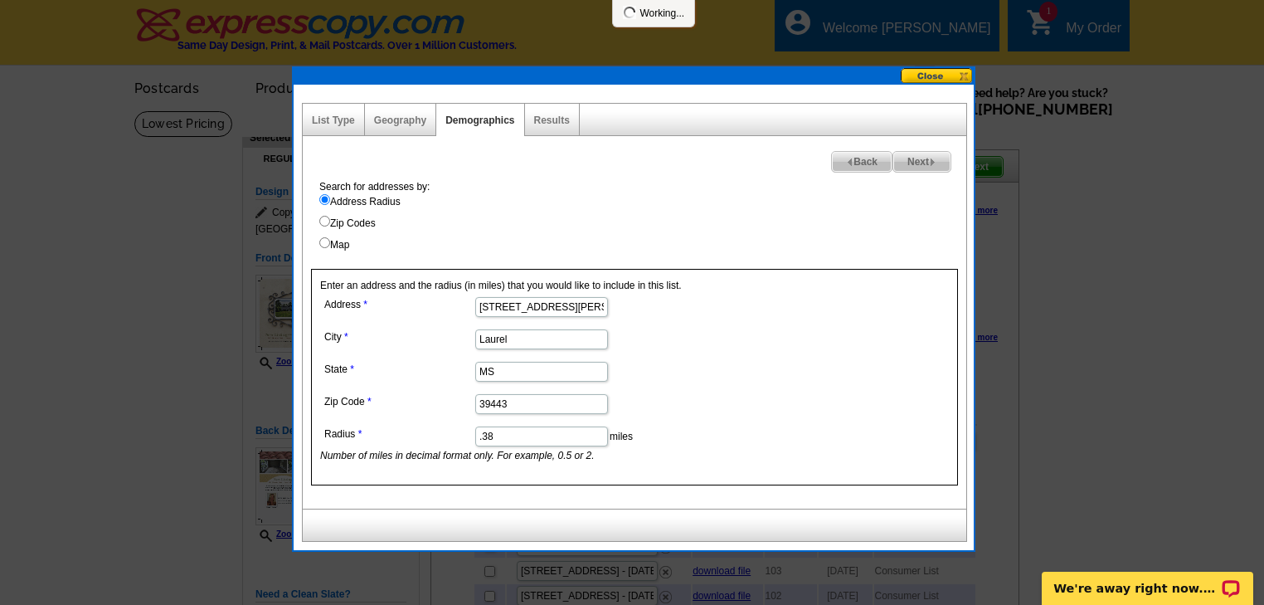
select select
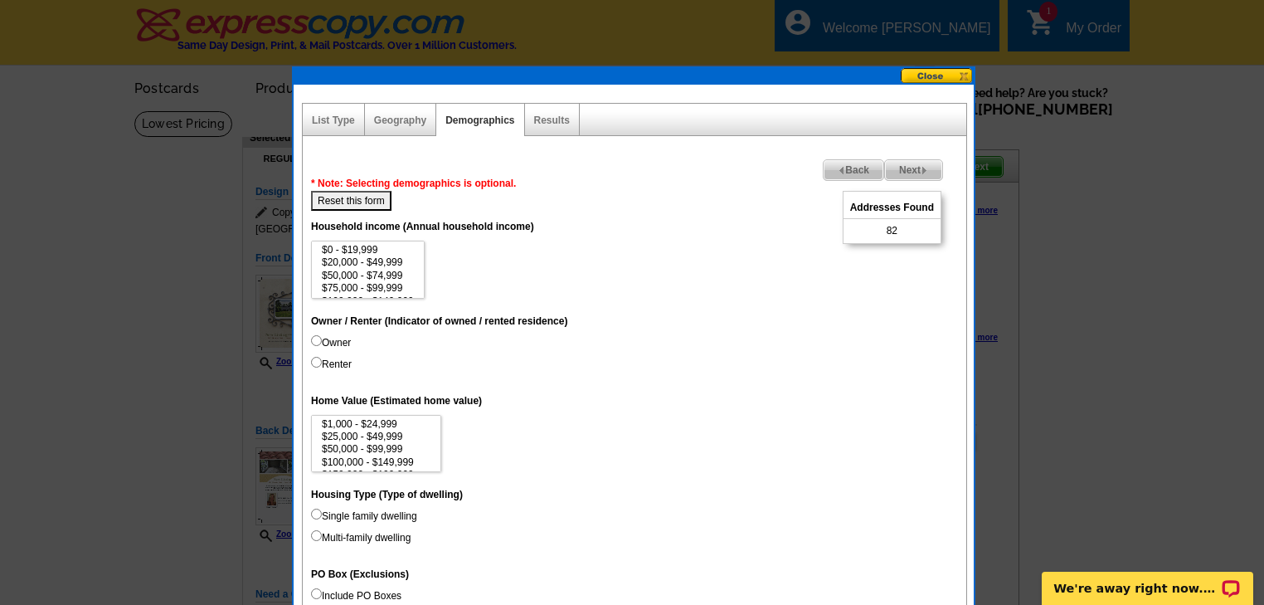
click at [849, 167] on span "Back" at bounding box center [853, 170] width 60 height 20
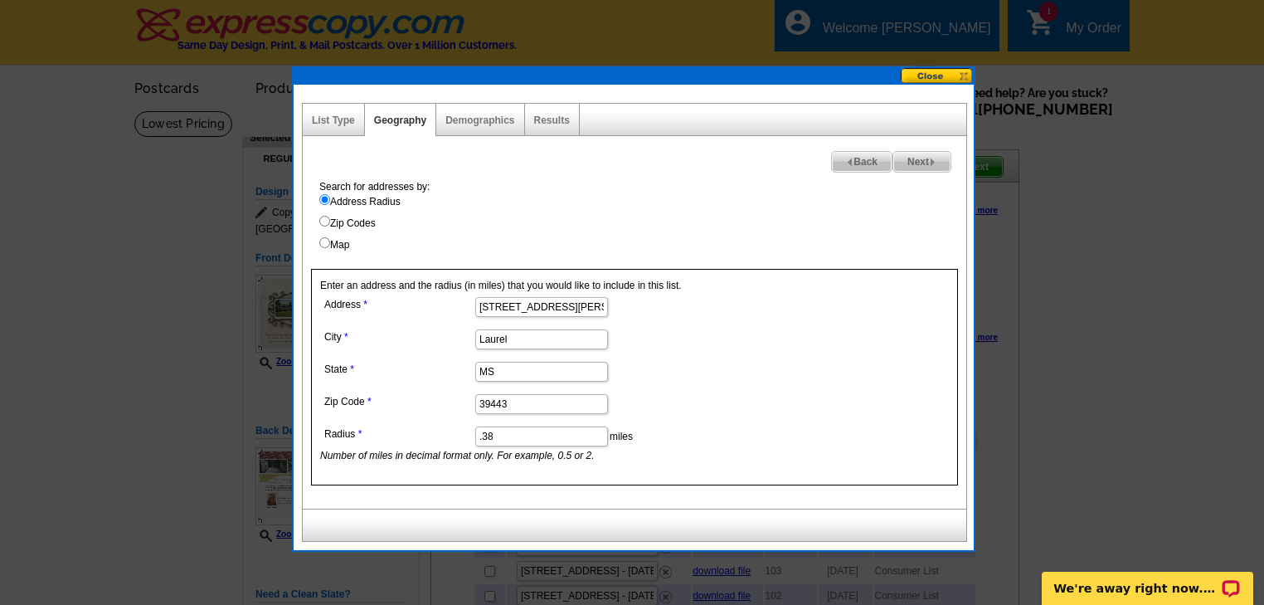
click at [503, 435] on input ".38" at bounding box center [541, 436] width 133 height 20
type input ".4"
click at [925, 161] on span "Next" at bounding box center [921, 162] width 57 height 20
select select
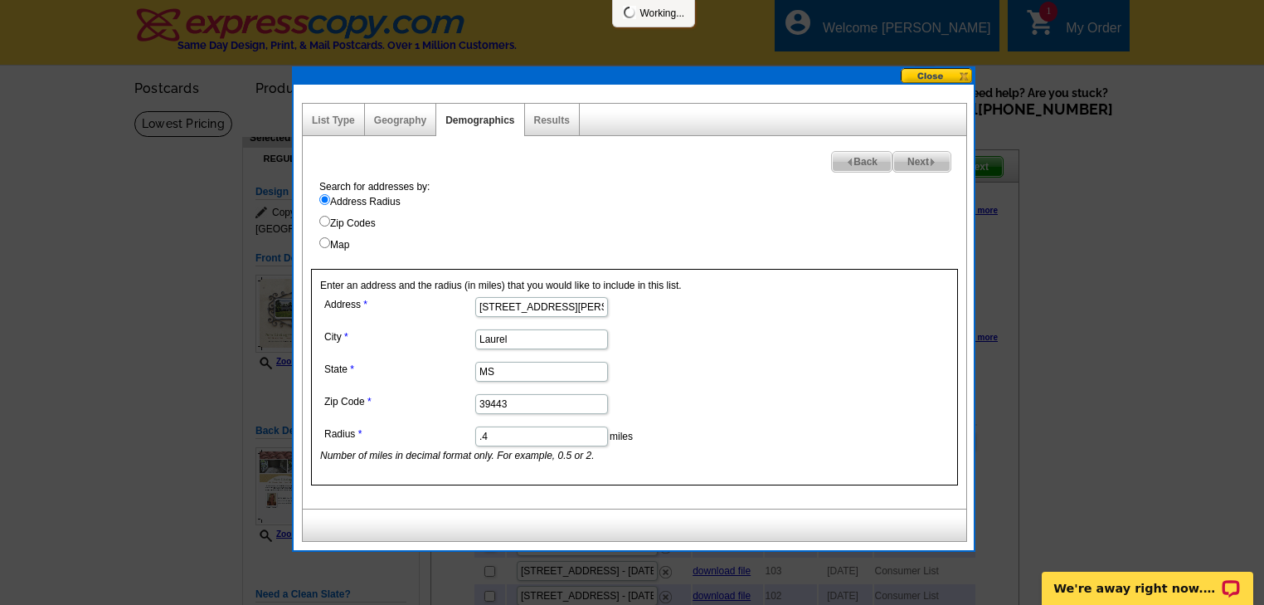
select select
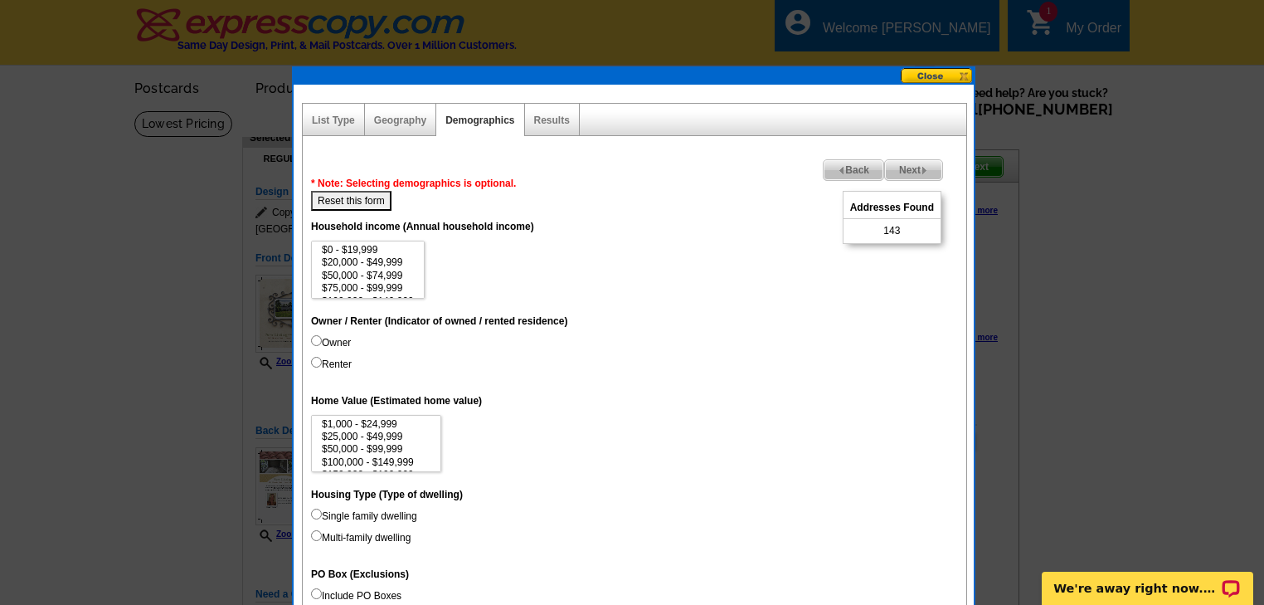
click at [845, 163] on span "Back" at bounding box center [853, 170] width 60 height 20
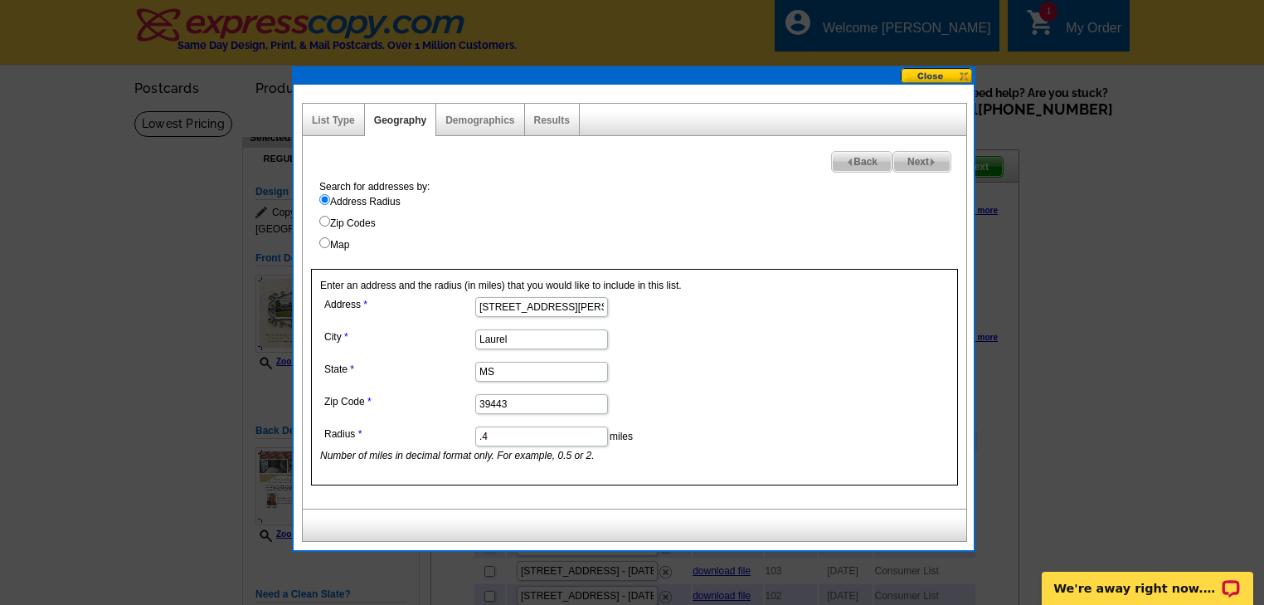
click at [493, 438] on input ".4" at bounding box center [541, 436] width 133 height 20
type input ".39"
click at [917, 157] on span "Next" at bounding box center [921, 162] width 57 height 20
select select
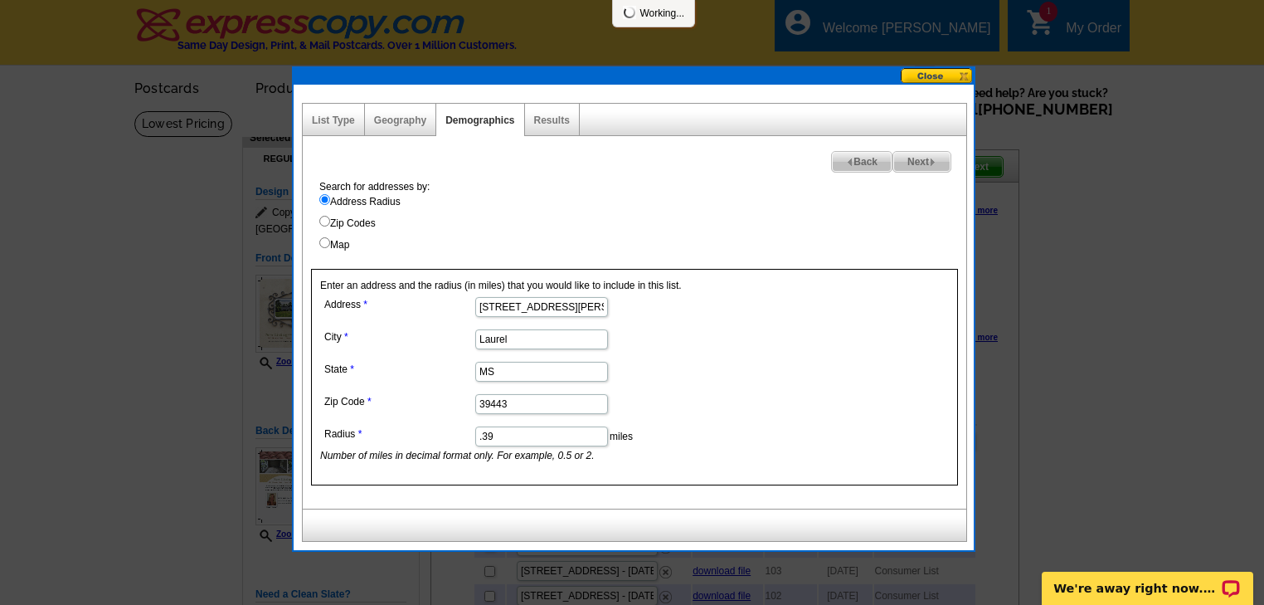
select select
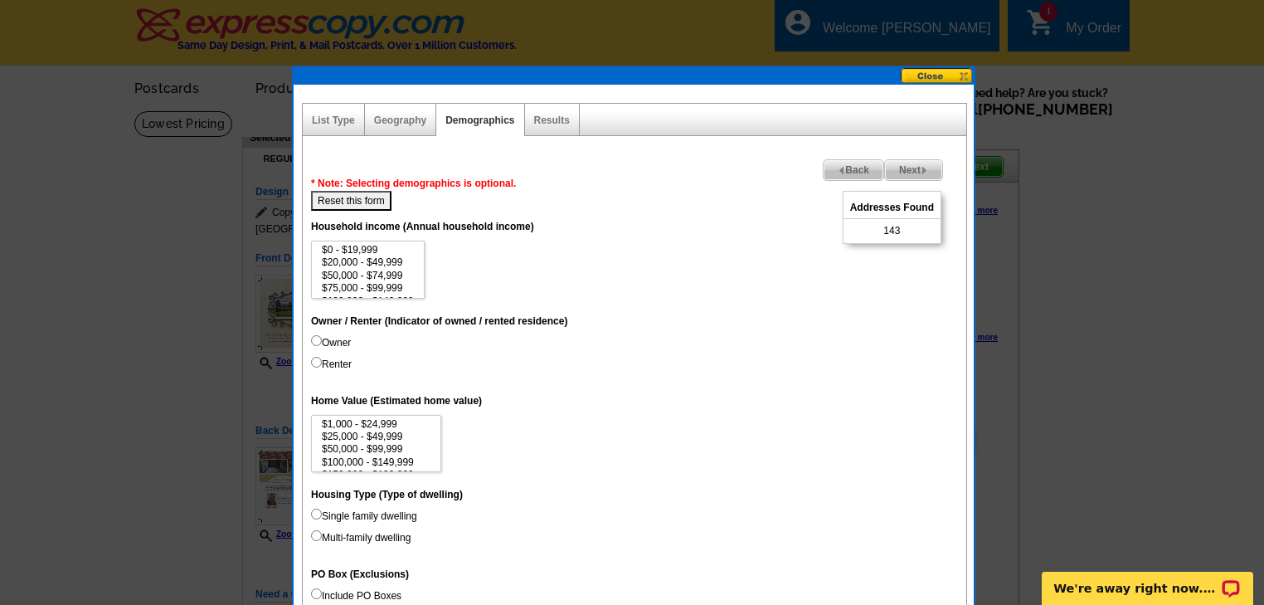
click at [854, 168] on span "Back" at bounding box center [853, 170] width 60 height 20
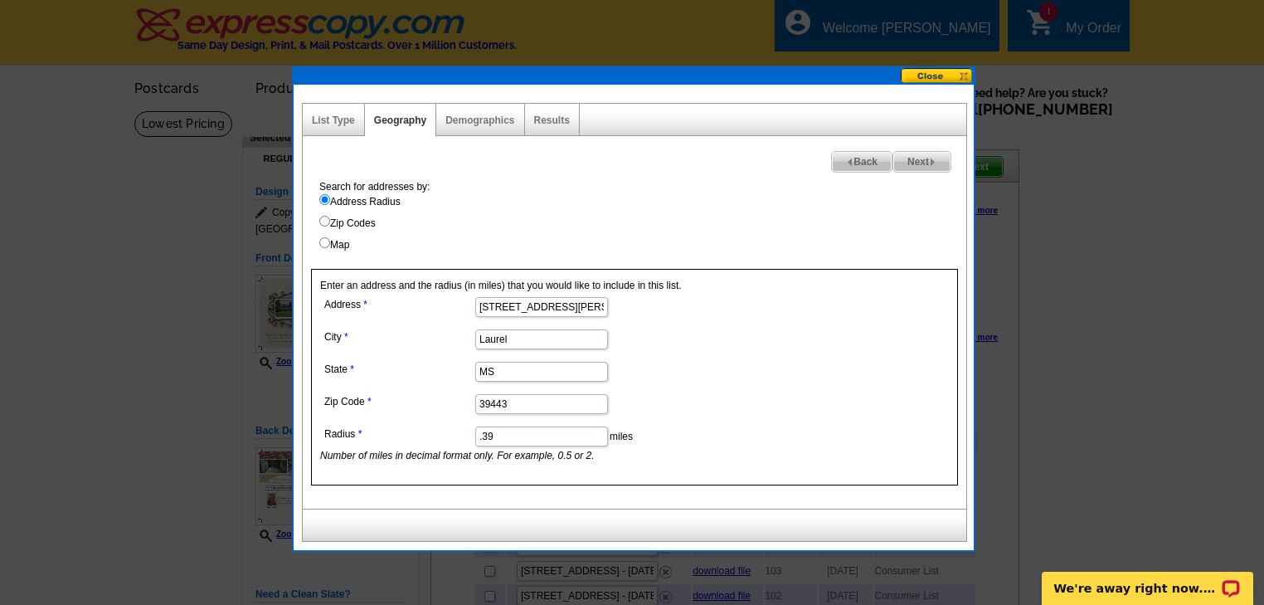
click at [501, 435] on input ".39" at bounding box center [541, 436] width 133 height 20
type input ".38"
click at [909, 159] on span "Next" at bounding box center [921, 162] width 57 height 20
select select
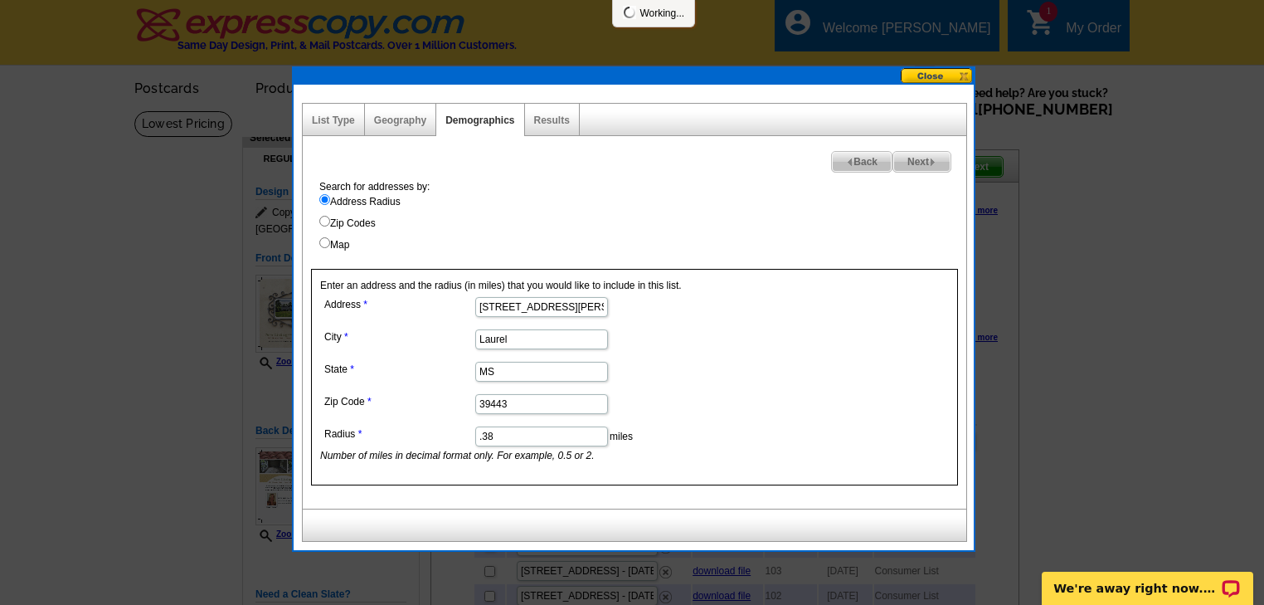
select select
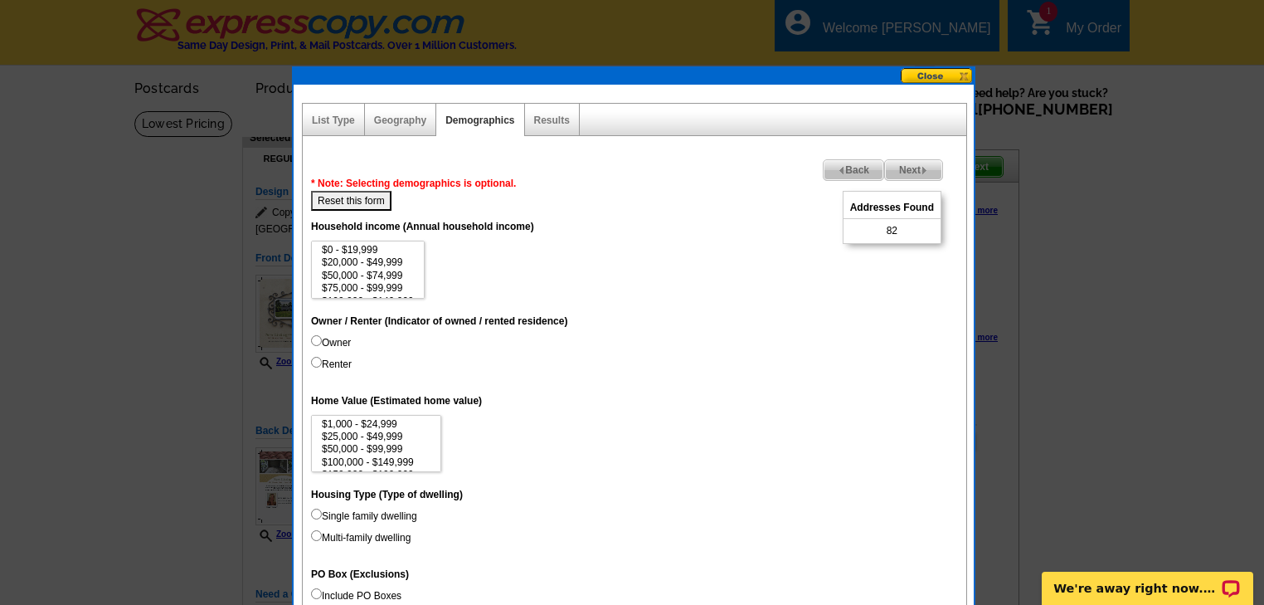
click at [853, 170] on span "Back" at bounding box center [853, 170] width 60 height 20
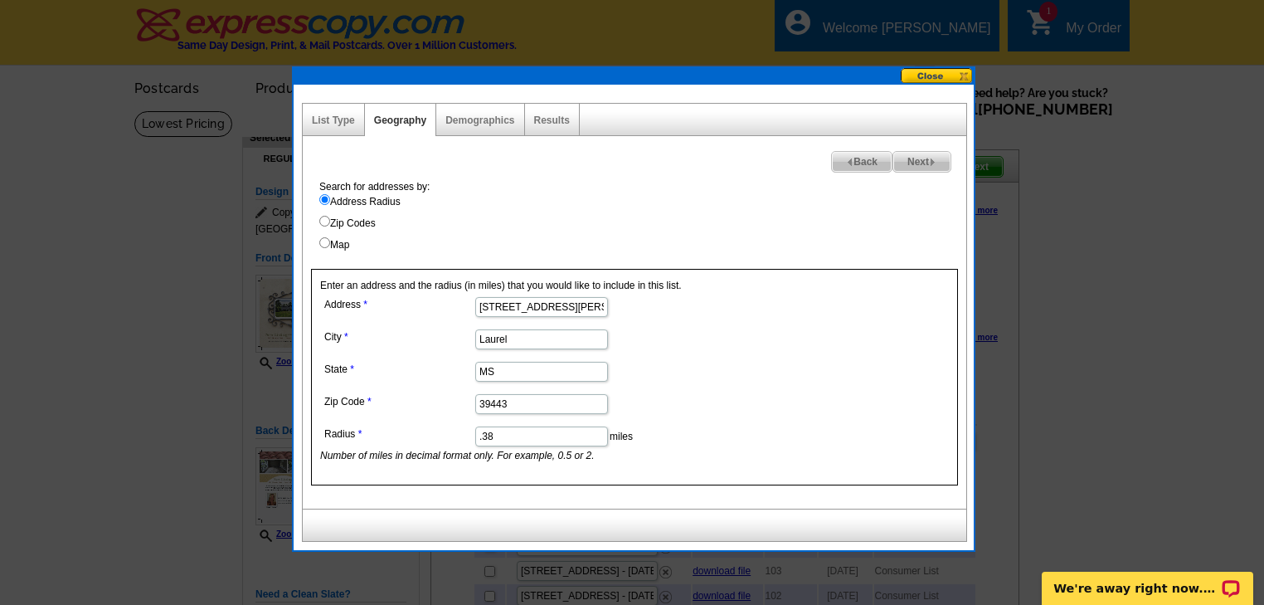
click at [511, 435] on input ".38" at bounding box center [541, 436] width 133 height 20
type input ".385"
click at [910, 159] on span "Next" at bounding box center [921, 162] width 57 height 20
select select
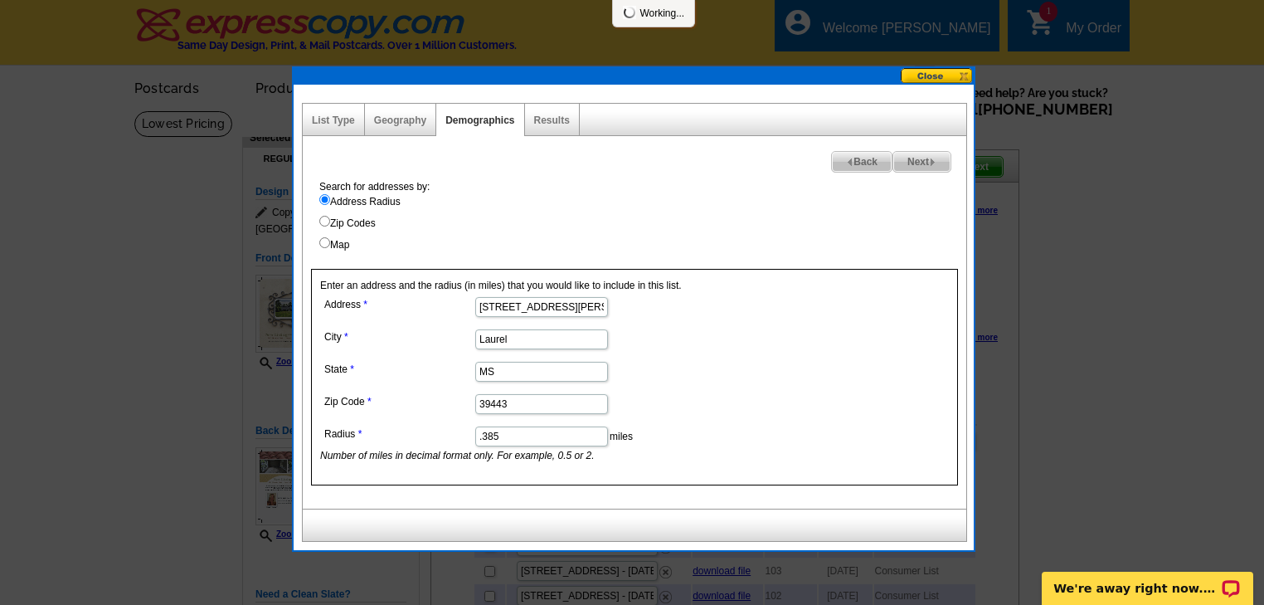
select select
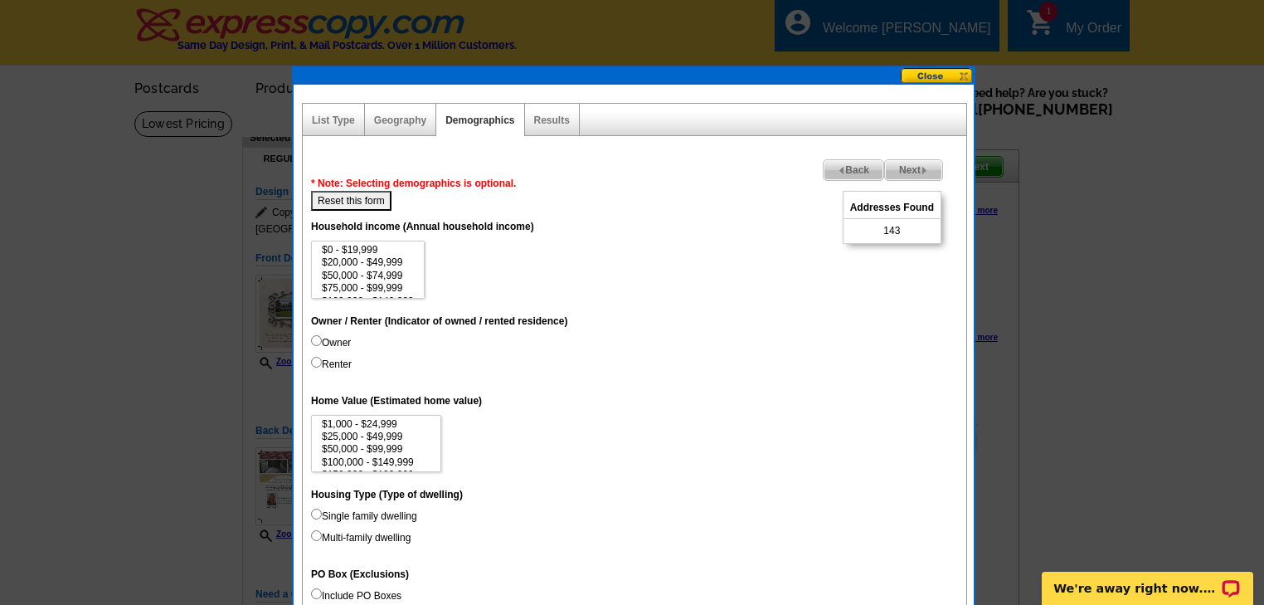
click at [839, 169] on img at bounding box center [841, 170] width 7 height 7
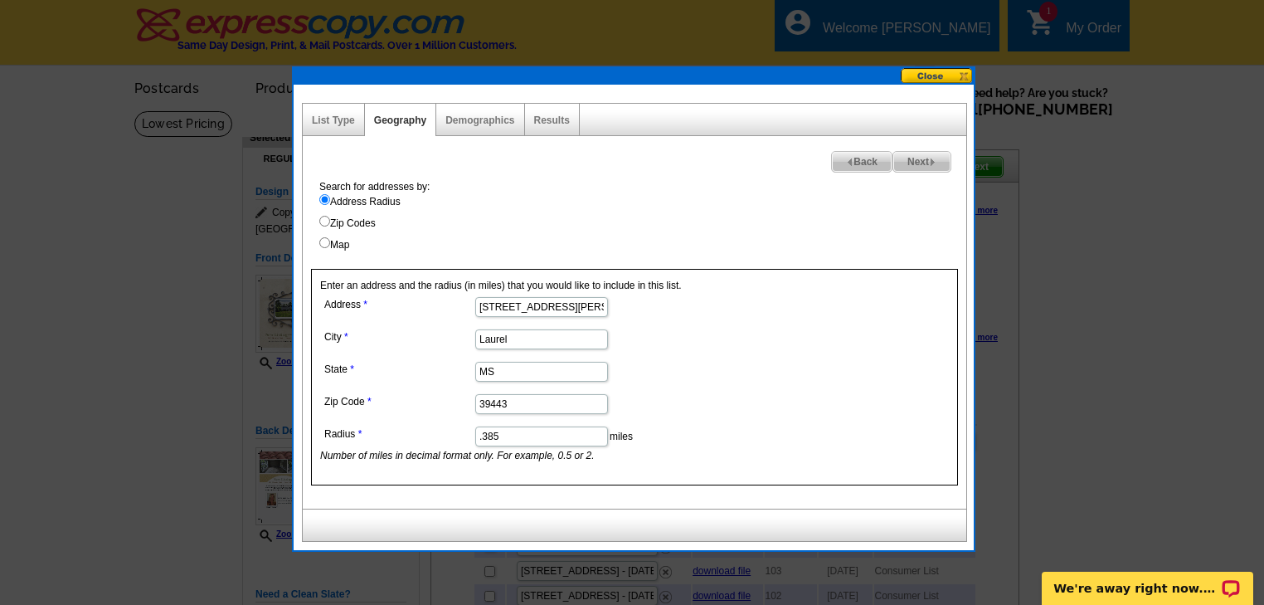
click at [508, 431] on input ".385" at bounding box center [541, 436] width 133 height 20
click at [508, 431] on input ".38" at bounding box center [541, 436] width 133 height 20
click at [508, 431] on input ".389" at bounding box center [541, 436] width 133 height 20
type input ".389"
drag, startPoint x: 508, startPoint y: 431, endPoint x: 919, endPoint y: 162, distance: 491.8
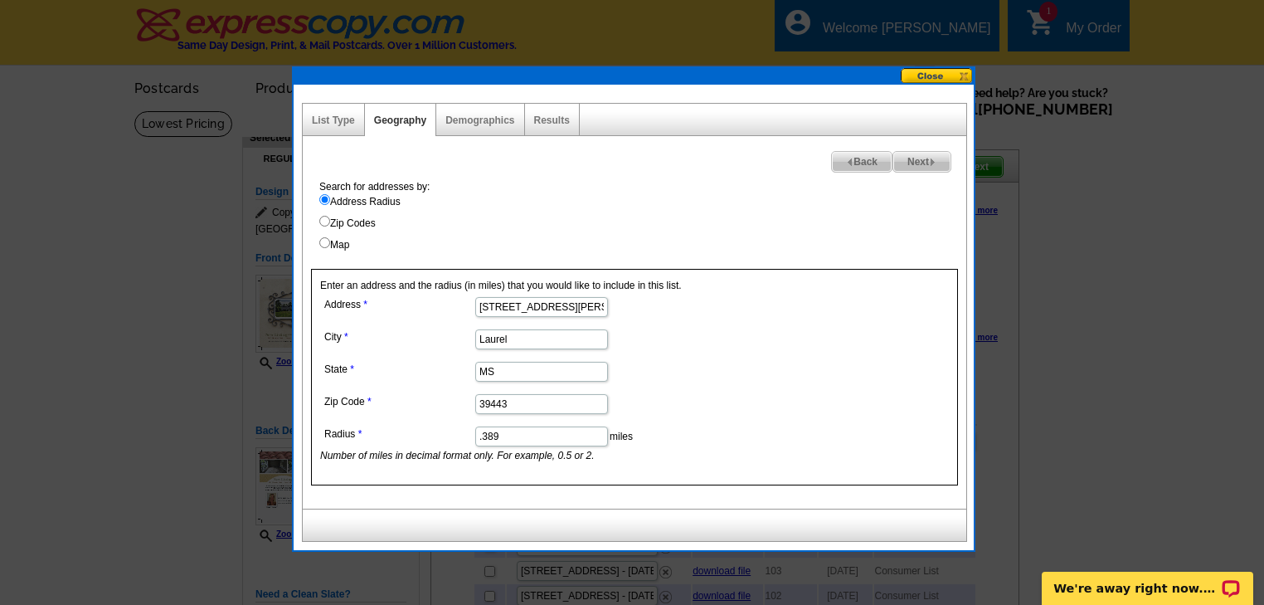
click at [919, 162] on span "Next" at bounding box center [921, 162] width 57 height 20
select select
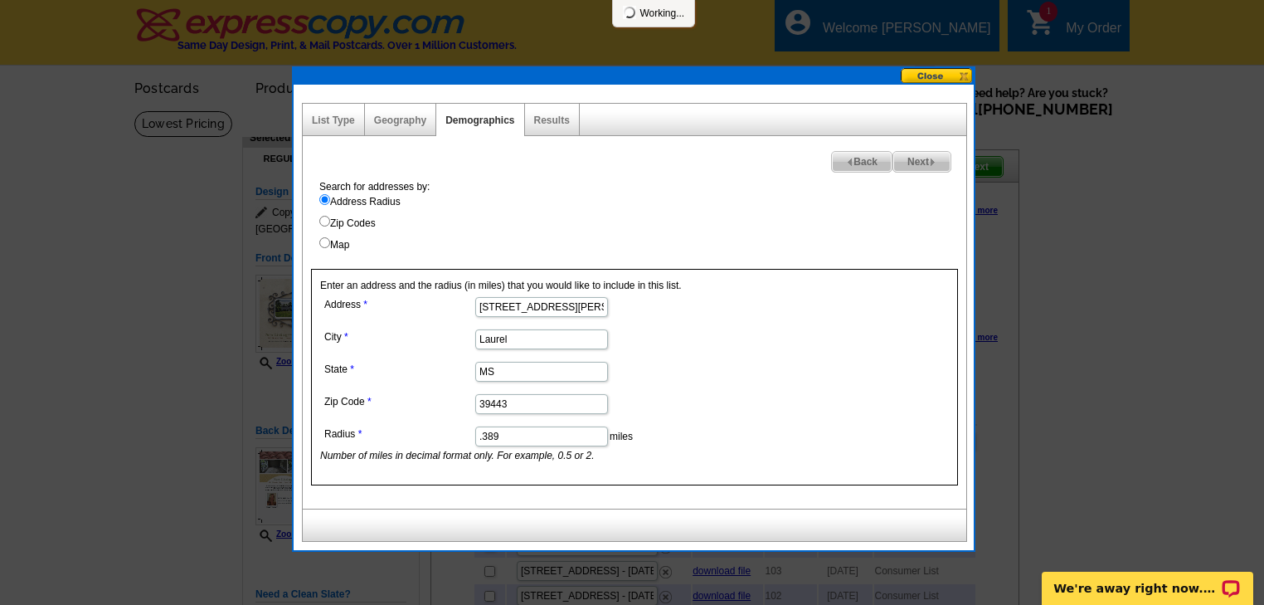
select select
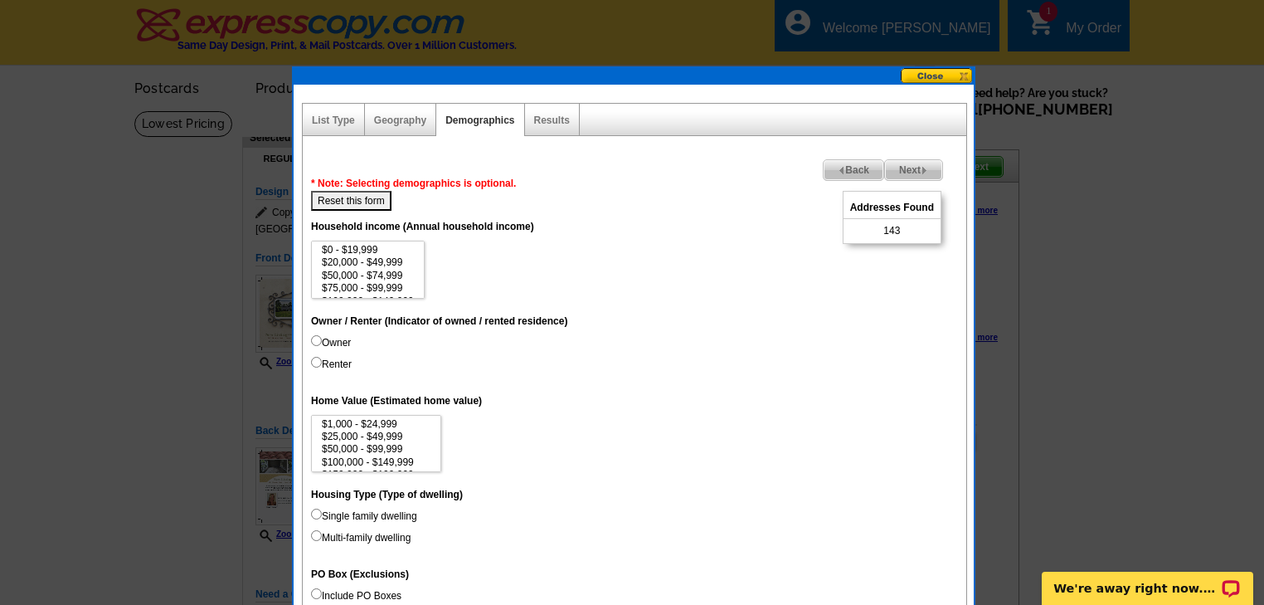
click at [846, 168] on span "Back" at bounding box center [853, 170] width 60 height 20
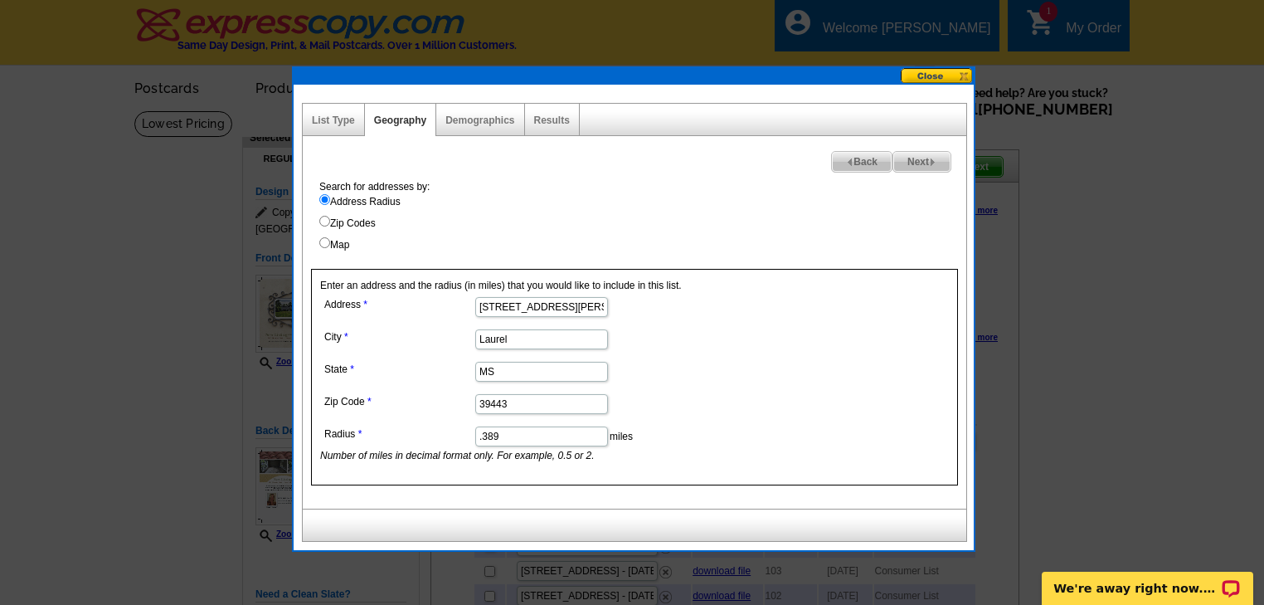
click at [501, 433] on input ".389" at bounding box center [541, 436] width 133 height 20
type input ".39"
click at [916, 165] on span "Next" at bounding box center [921, 162] width 57 height 20
select select
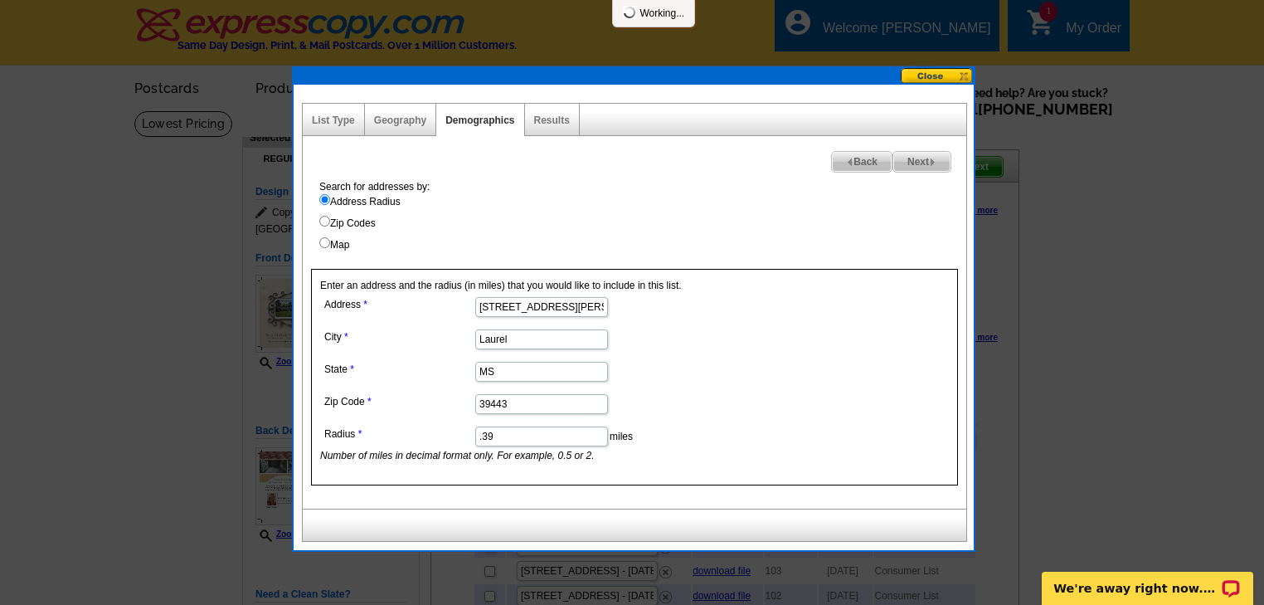
select select
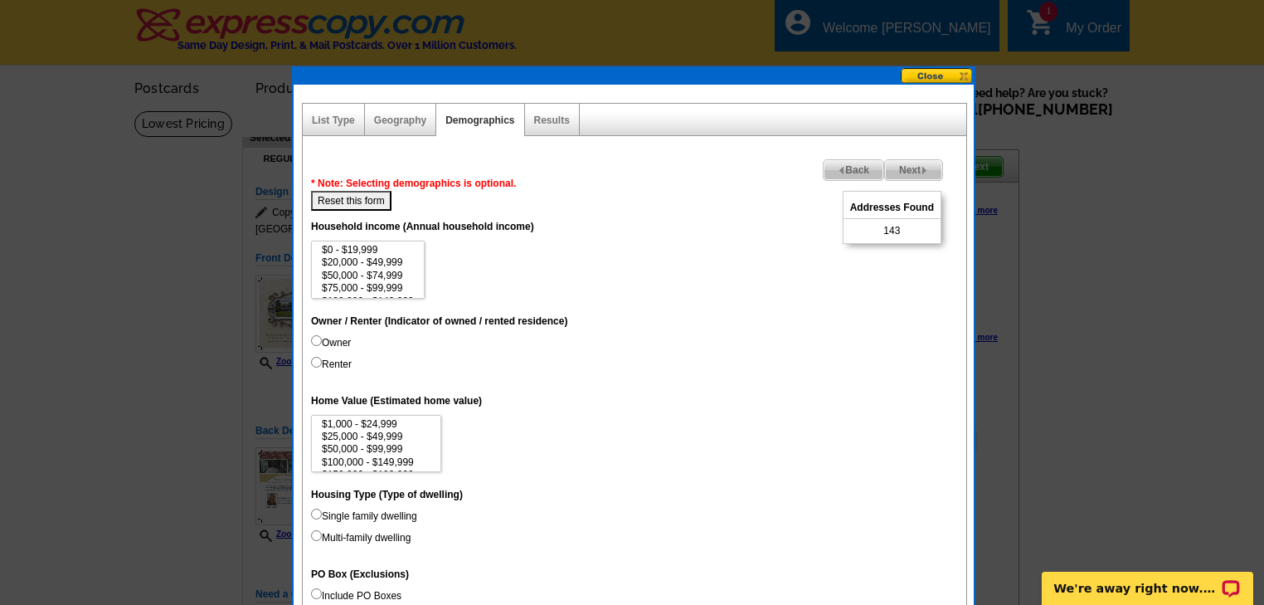
click at [315, 337] on input "Owner" at bounding box center [316, 340] width 11 height 11
radio input "true"
click at [315, 335] on input "Owner" at bounding box center [316, 340] width 11 height 11
click at [313, 339] on input "Owner" at bounding box center [316, 340] width 11 height 11
click at [907, 170] on span "Next" at bounding box center [913, 170] width 57 height 20
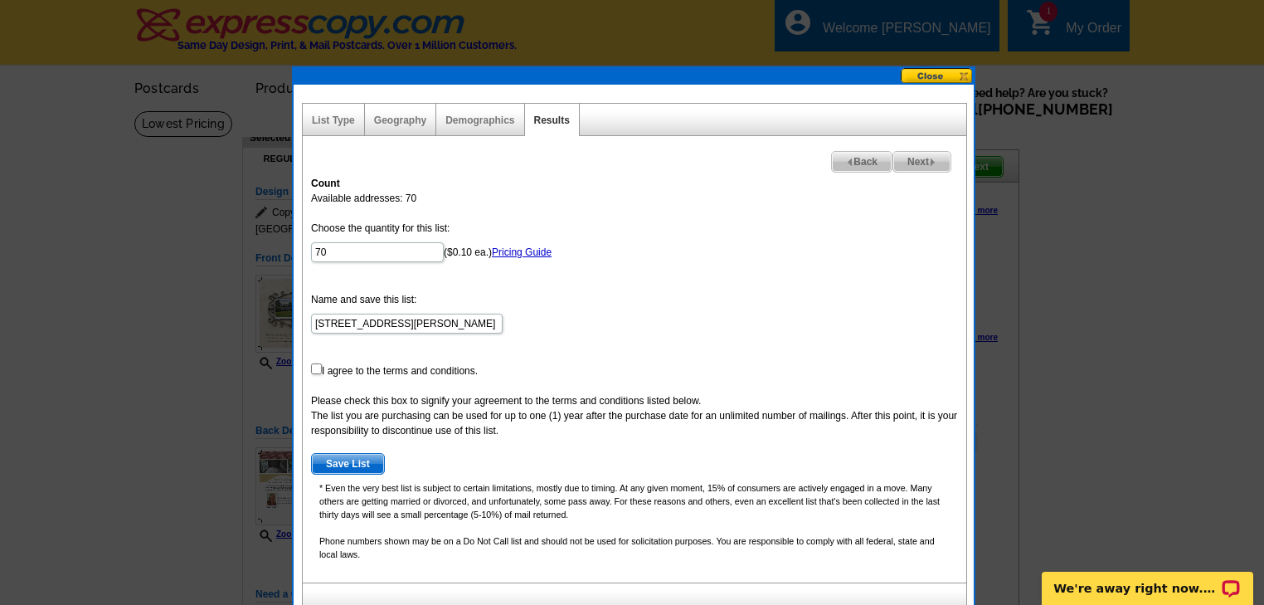
click at [848, 162] on img at bounding box center [849, 161] width 7 height 7
select select
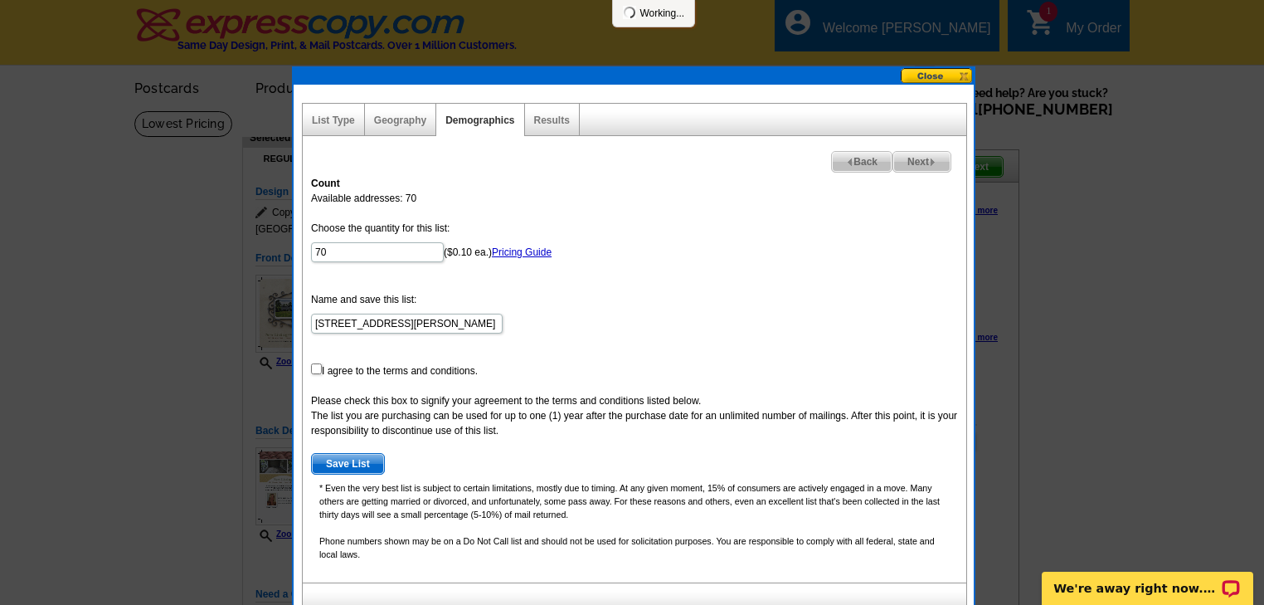
select select
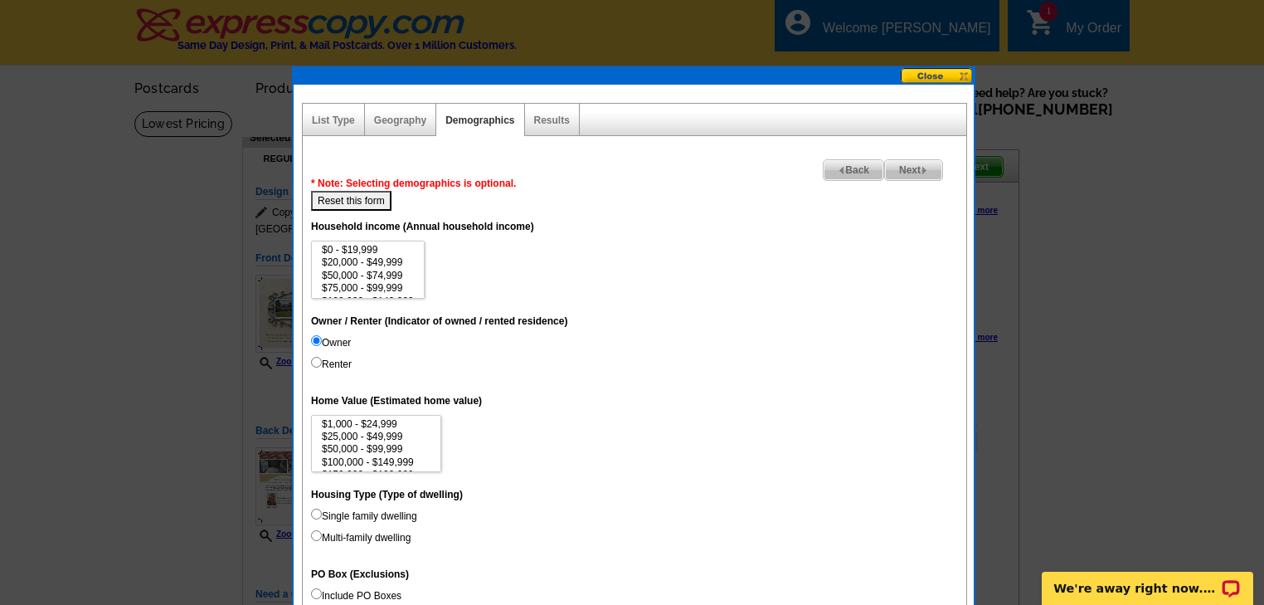
click at [848, 167] on span "Back" at bounding box center [853, 170] width 60 height 20
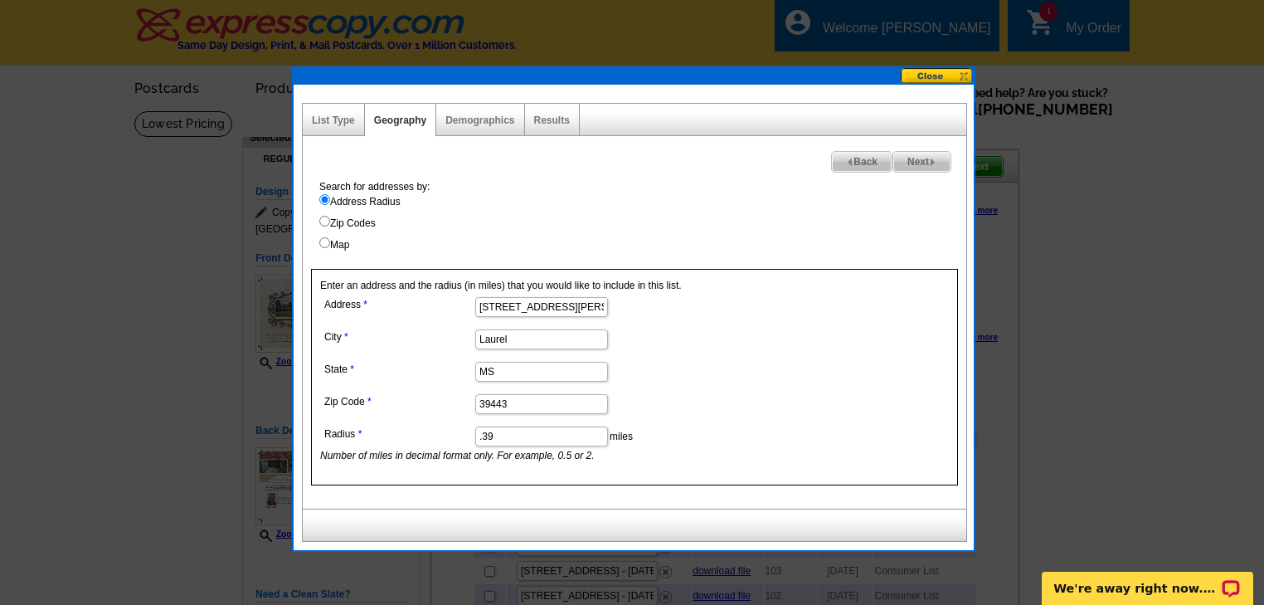
click at [919, 157] on span "Next" at bounding box center [921, 162] width 57 height 20
select select
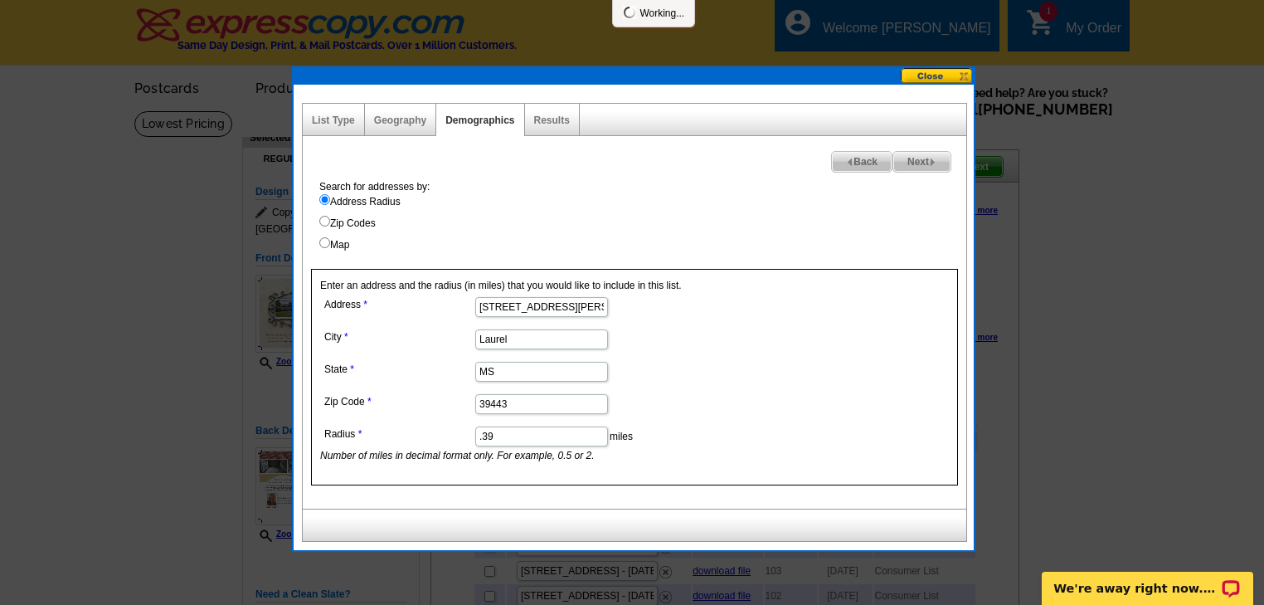
select select
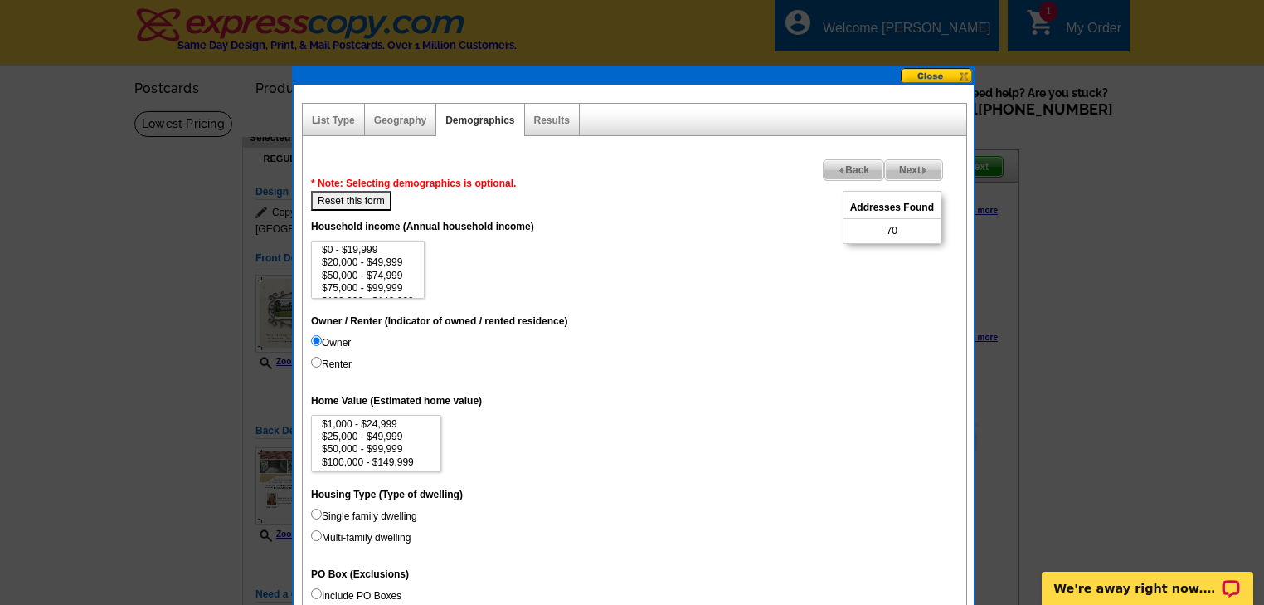
click at [316, 358] on input "Renter" at bounding box center [316, 362] width 11 height 11
radio input "true"
click at [316, 358] on input "Renter" at bounding box center [316, 362] width 11 height 11
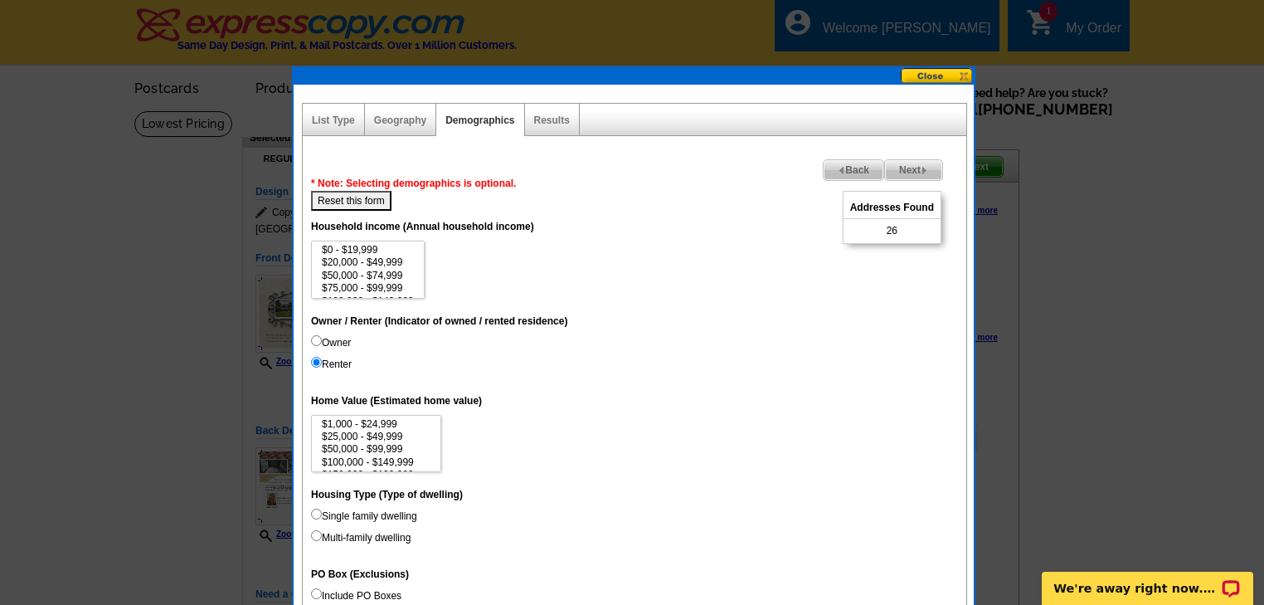
click at [316, 358] on input "Renter" at bounding box center [316, 362] width 11 height 11
click at [365, 197] on button "Reset this form" at bounding box center [351, 201] width 80 height 20
select select
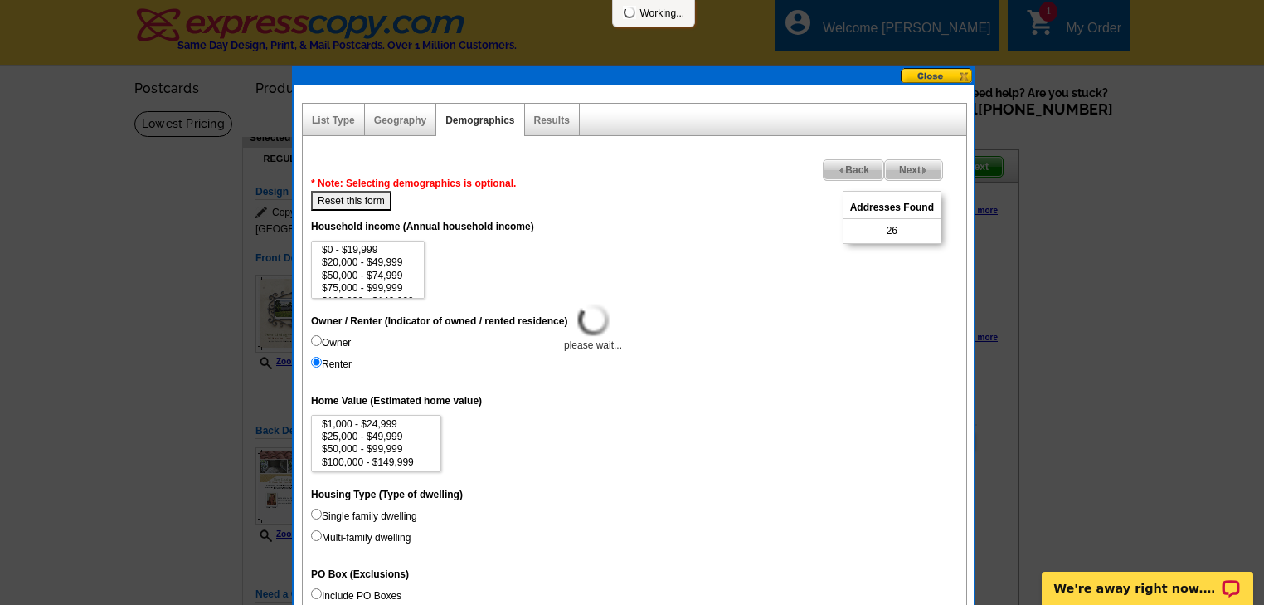
select select
click at [315, 511] on input "Single family dwelling" at bounding box center [316, 513] width 11 height 11
radio input "true"
click at [342, 199] on button "Reset this form" at bounding box center [351, 201] width 80 height 20
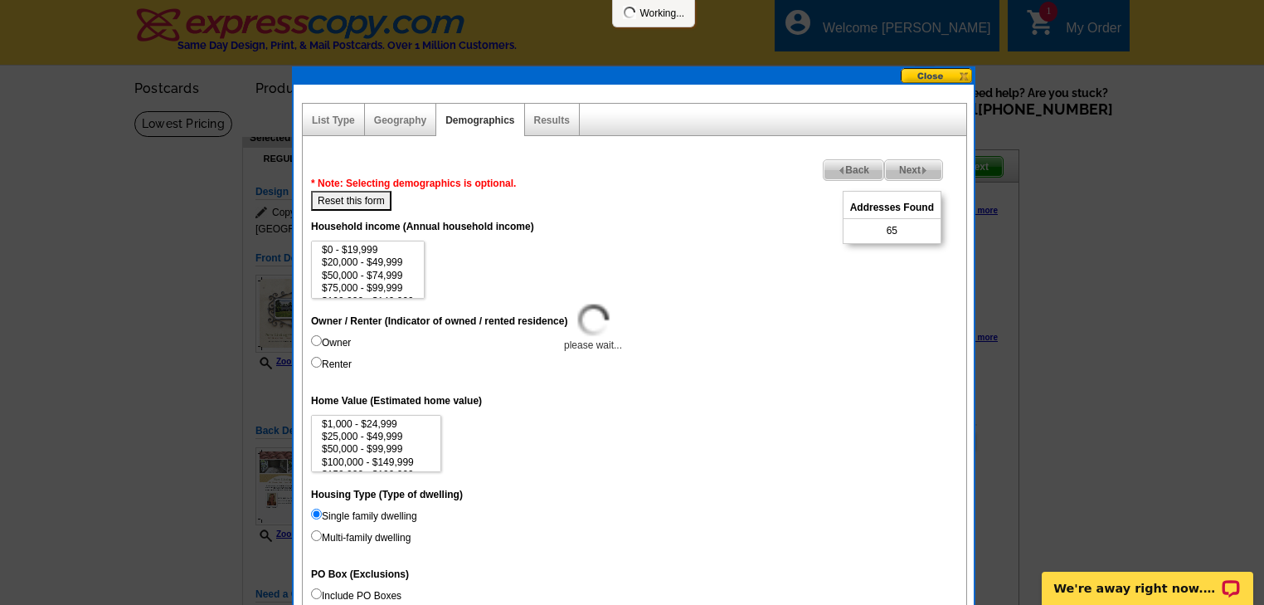
select select
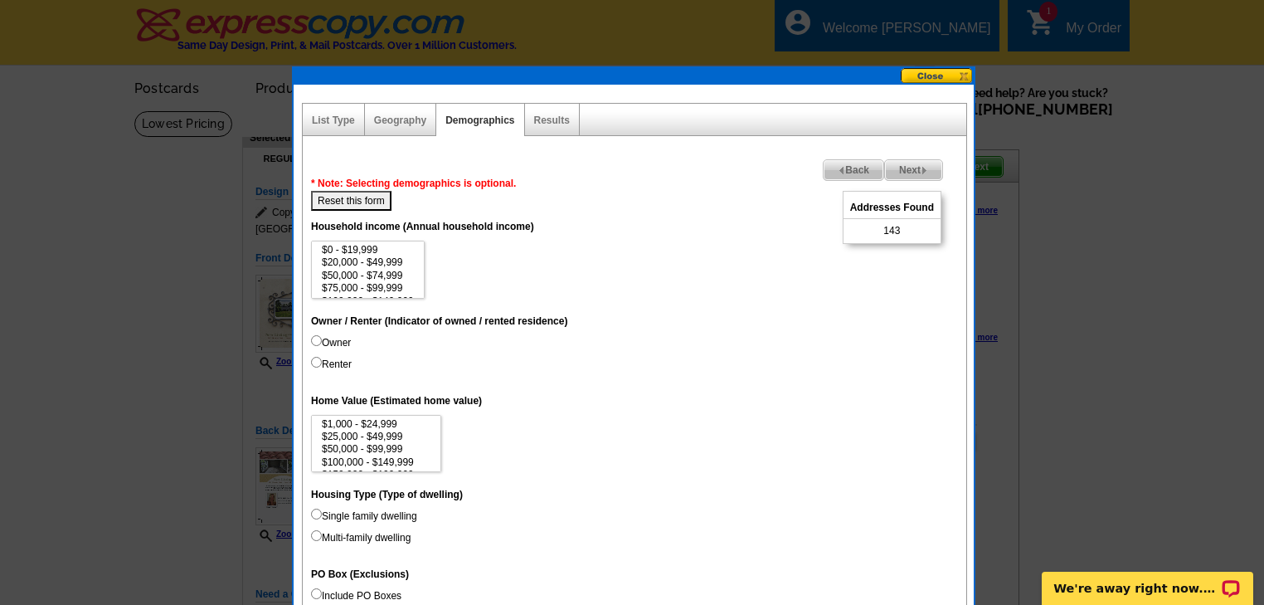
click at [853, 166] on span "Back" at bounding box center [853, 170] width 60 height 20
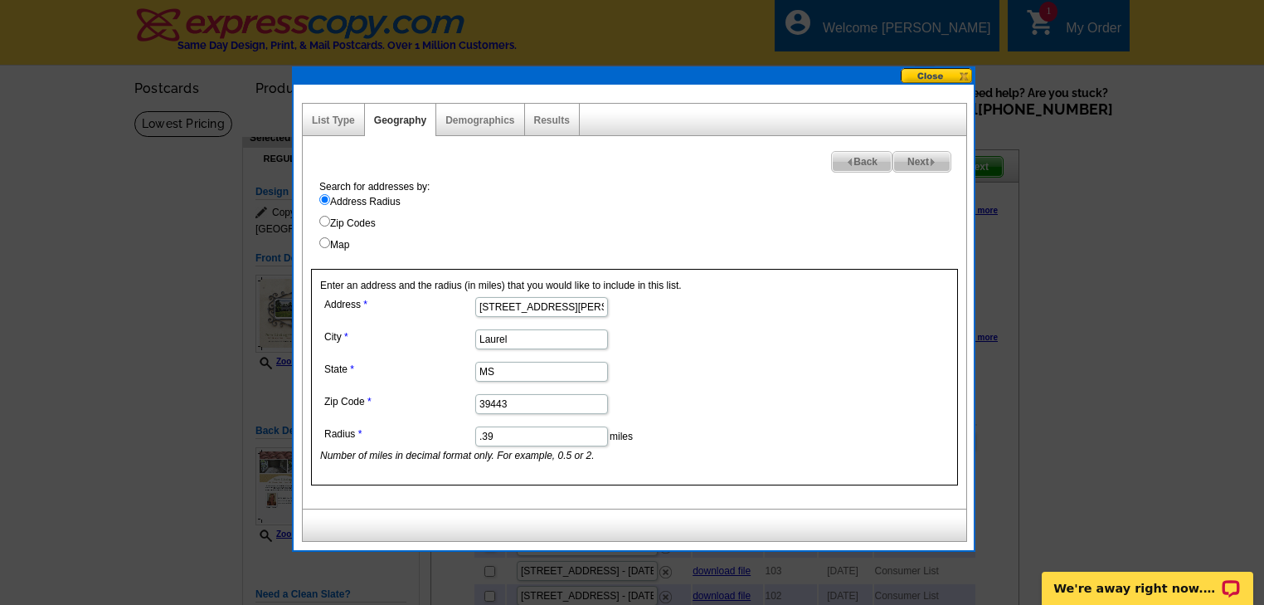
click at [493, 435] on input ".39" at bounding box center [541, 436] width 133 height 20
type input ".5"
click at [918, 158] on span "Next" at bounding box center [921, 162] width 57 height 20
select select
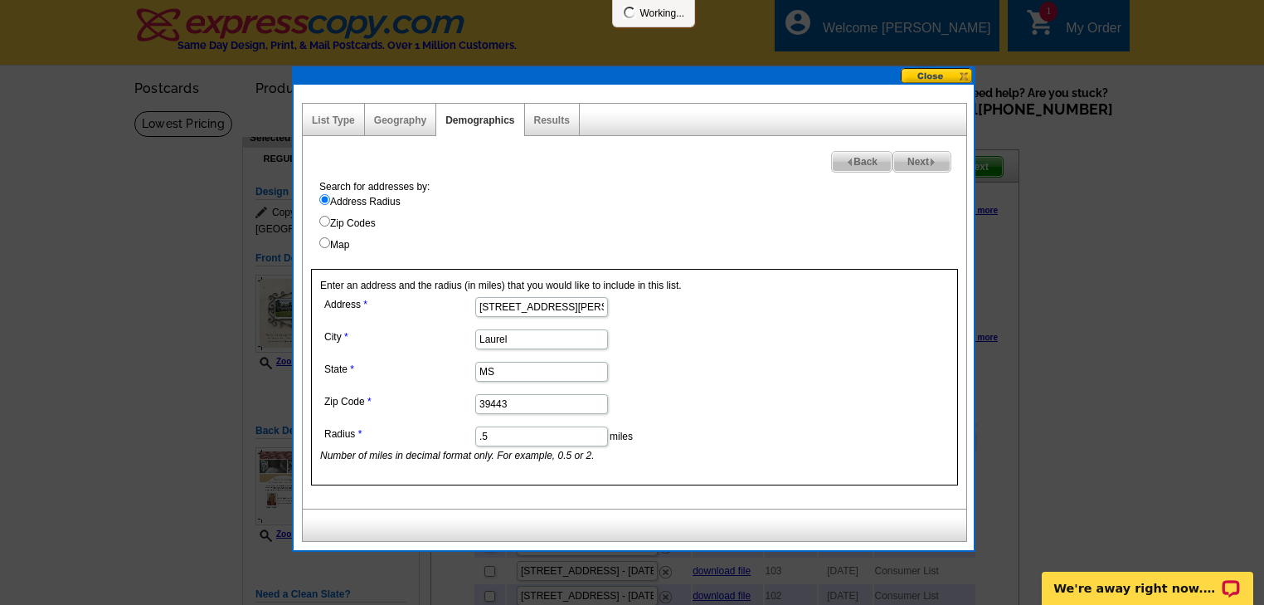
select select
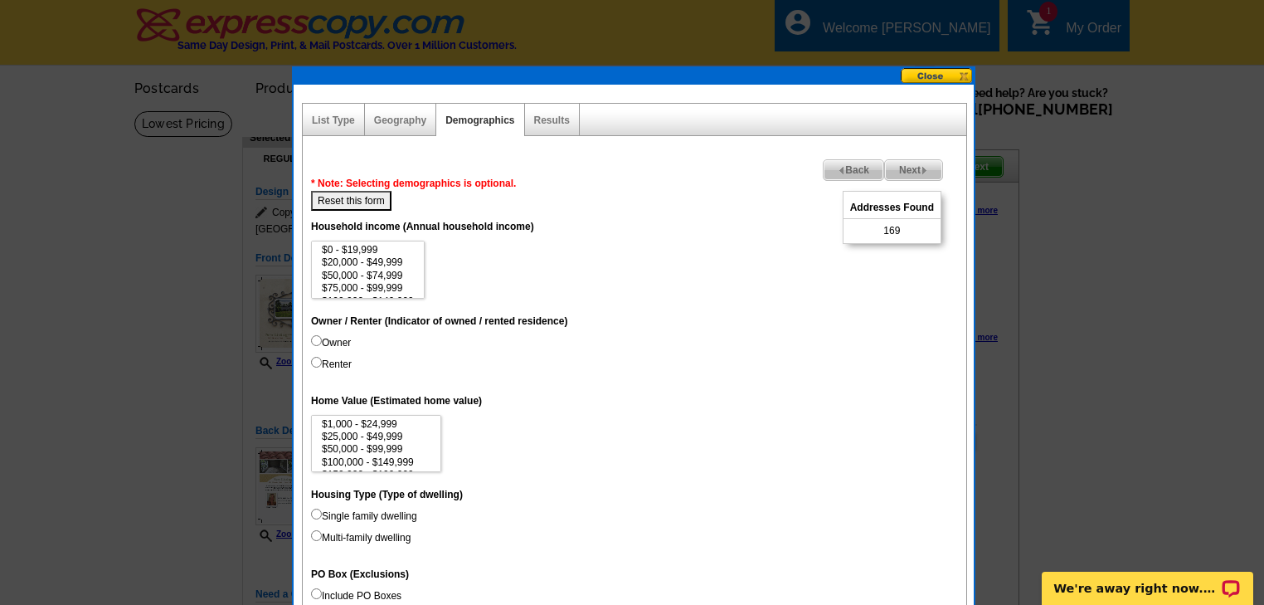
click at [312, 510] on input "Single family dwelling" at bounding box center [316, 513] width 11 height 11
radio input "true"
click at [347, 199] on button "Reset this form" at bounding box center [351, 201] width 80 height 20
select select
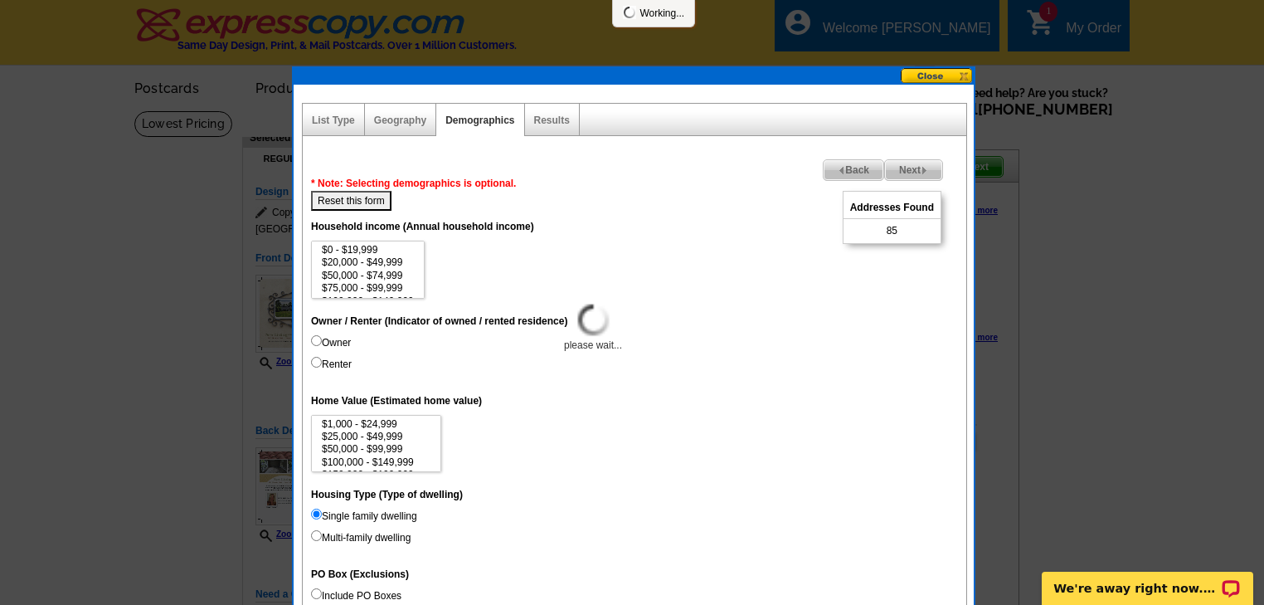
select select
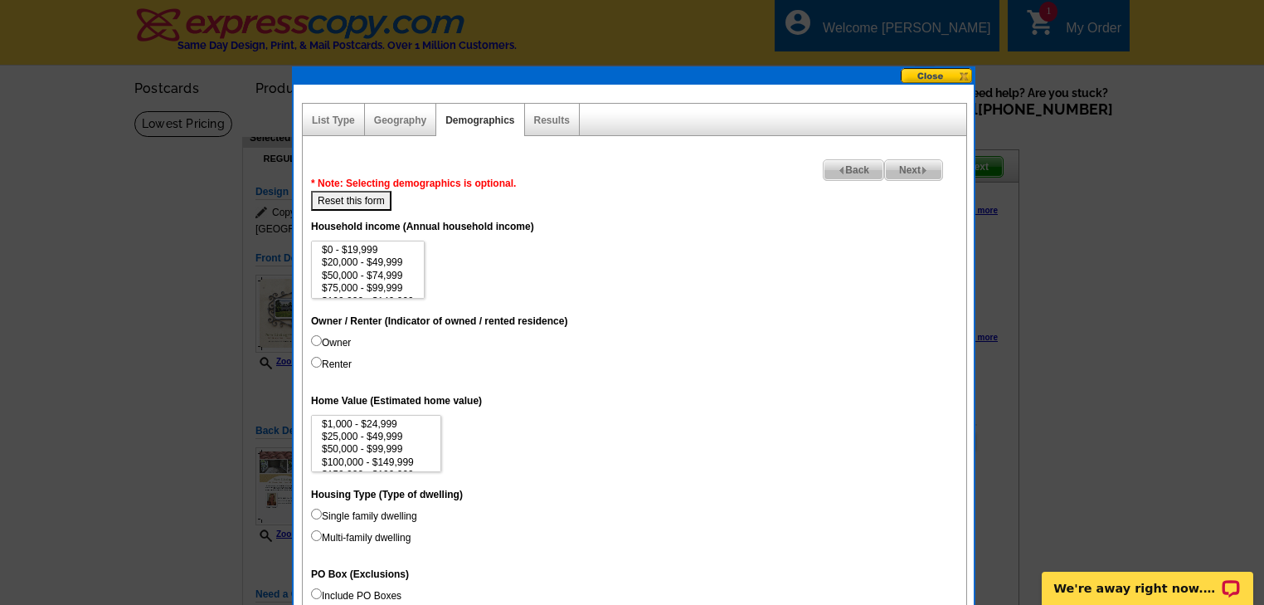
click at [856, 167] on span "Back" at bounding box center [853, 170] width 60 height 20
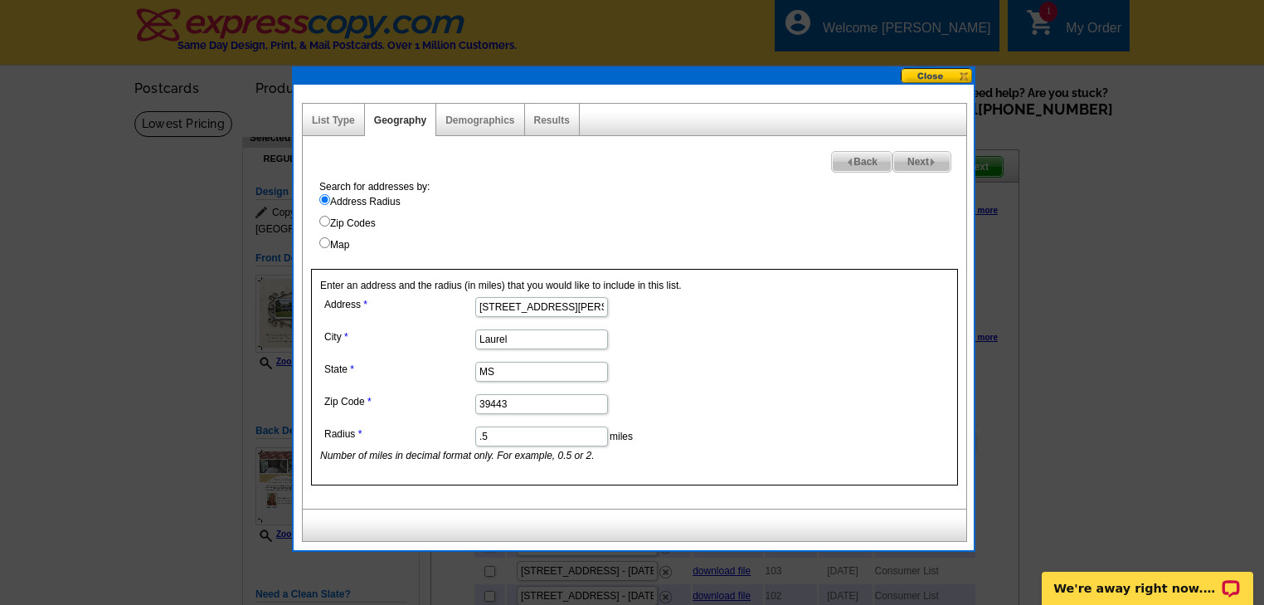
click at [499, 432] on input ".5" at bounding box center [541, 436] width 133 height 20
type input ".7"
click at [920, 156] on span "Next" at bounding box center [921, 162] width 57 height 20
select select
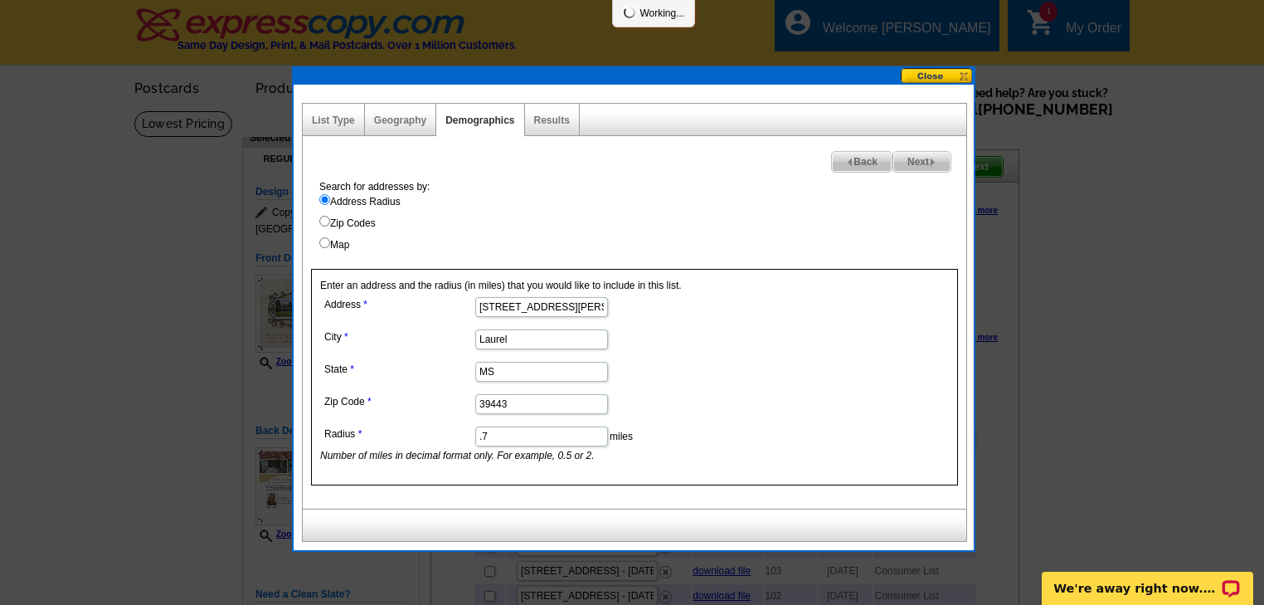
select select
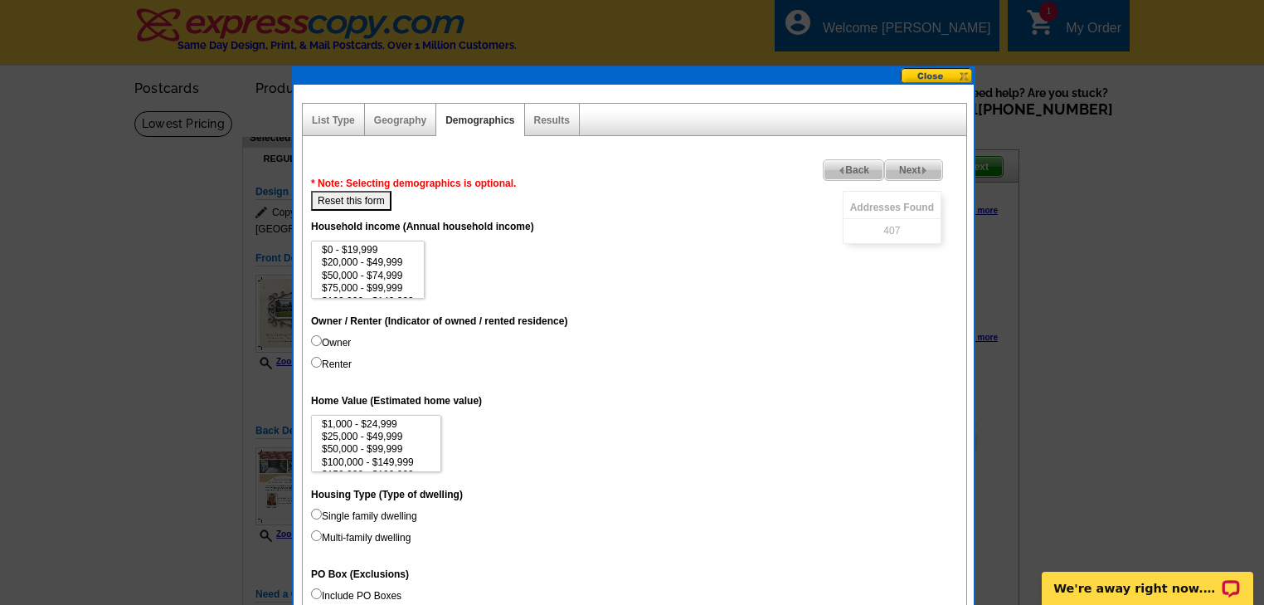
click at [313, 512] on input "Single family dwelling" at bounding box center [316, 513] width 11 height 11
radio input "true"
click at [354, 199] on button "Reset this form" at bounding box center [351, 201] width 80 height 20
select select
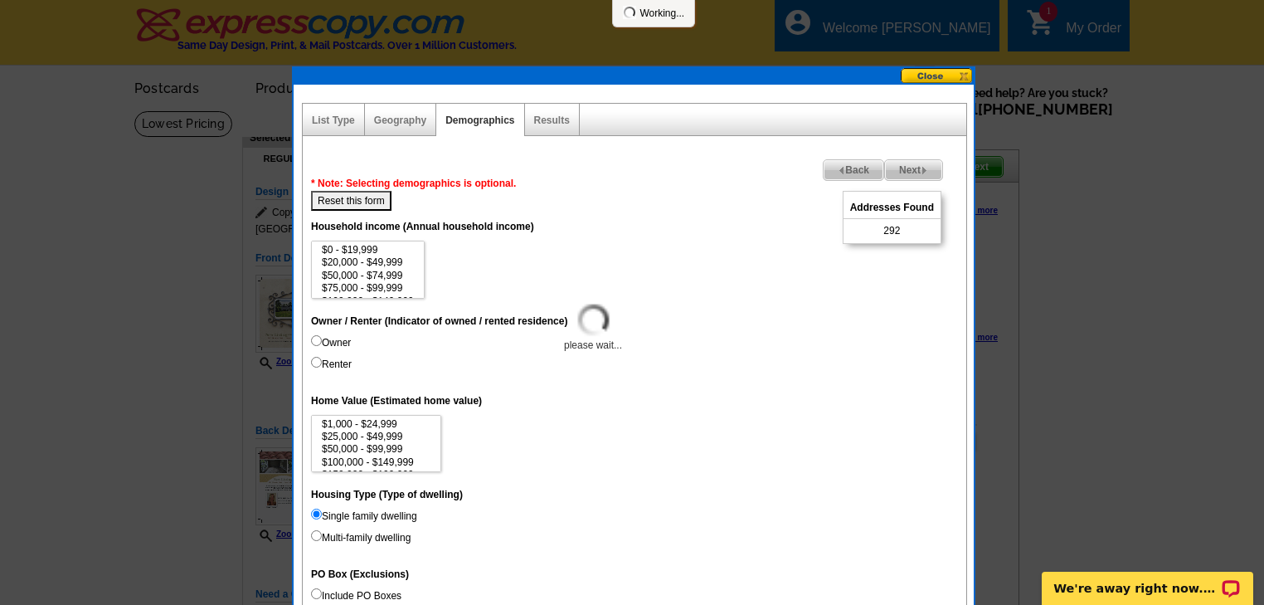
select select
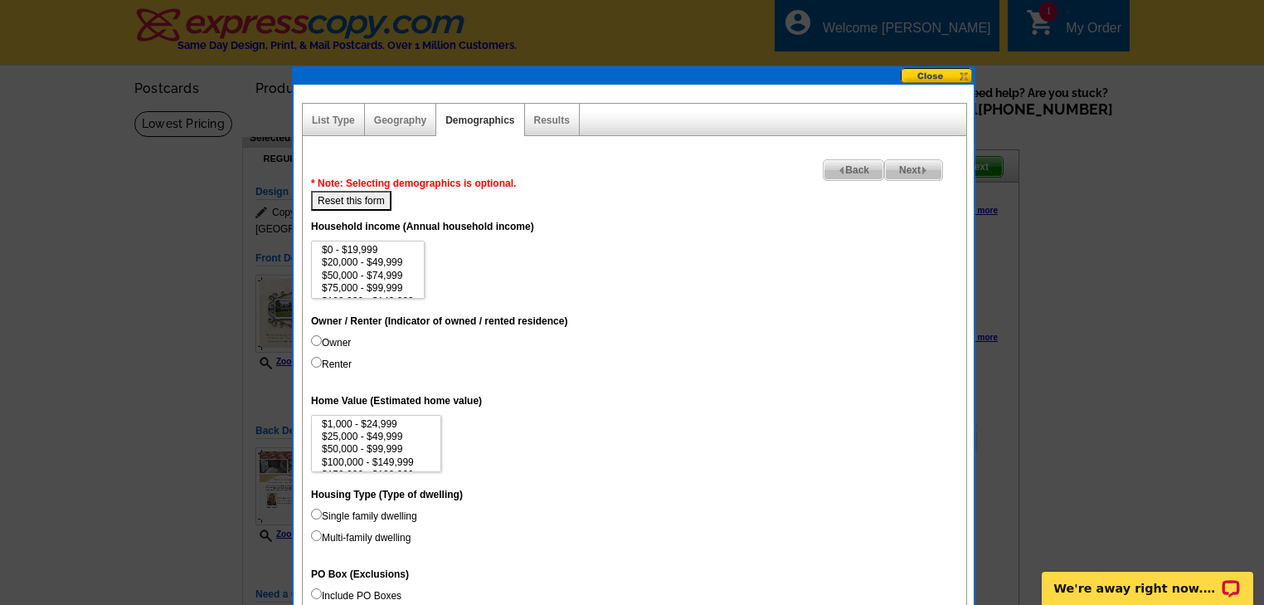
click at [850, 168] on span "Back" at bounding box center [853, 170] width 60 height 20
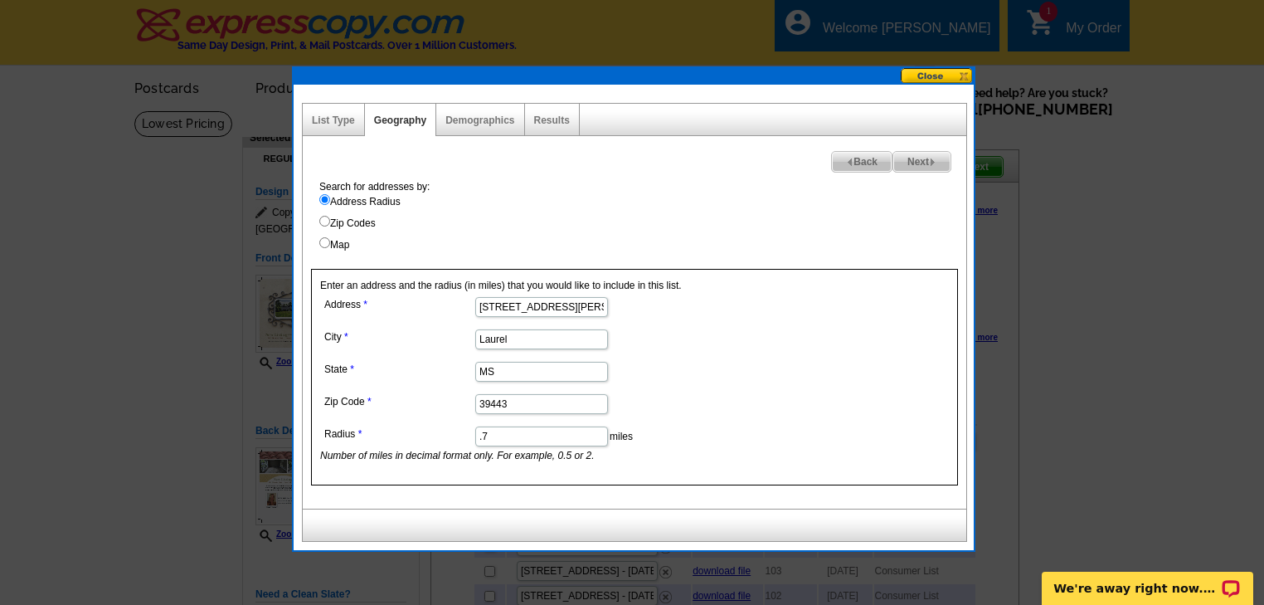
click at [488, 435] on input ".7" at bounding box center [541, 436] width 133 height 20
click at [488, 435] on input "." at bounding box center [541, 436] width 133 height 20
type input ".6"
click at [925, 155] on span "Next" at bounding box center [921, 162] width 57 height 20
select select
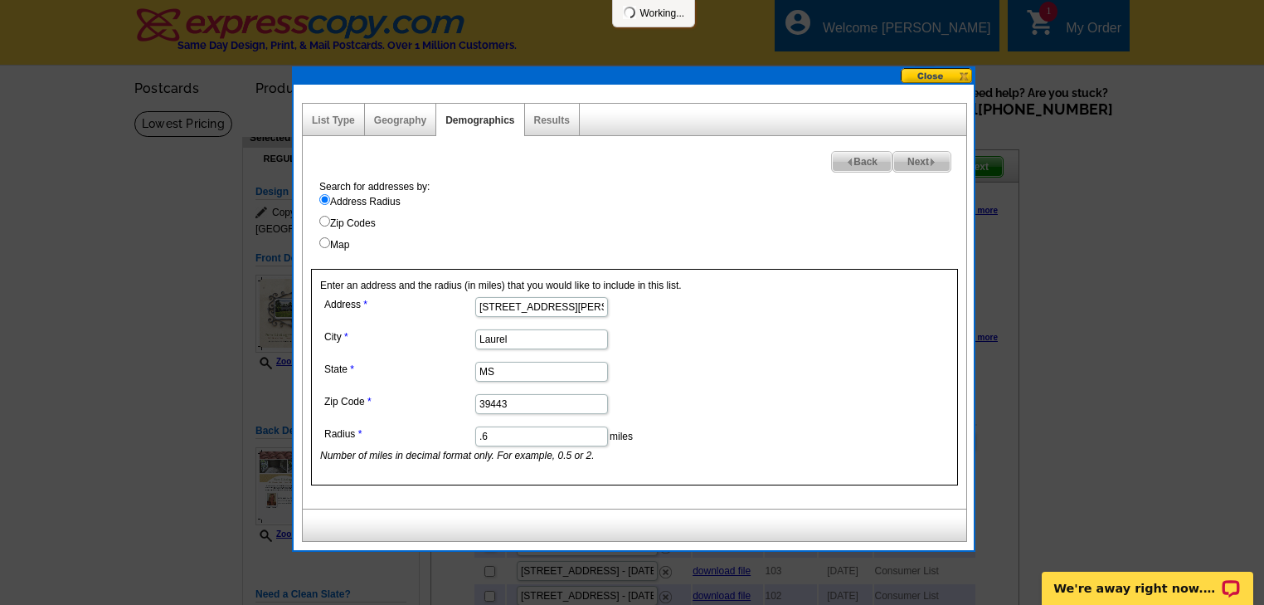
select select
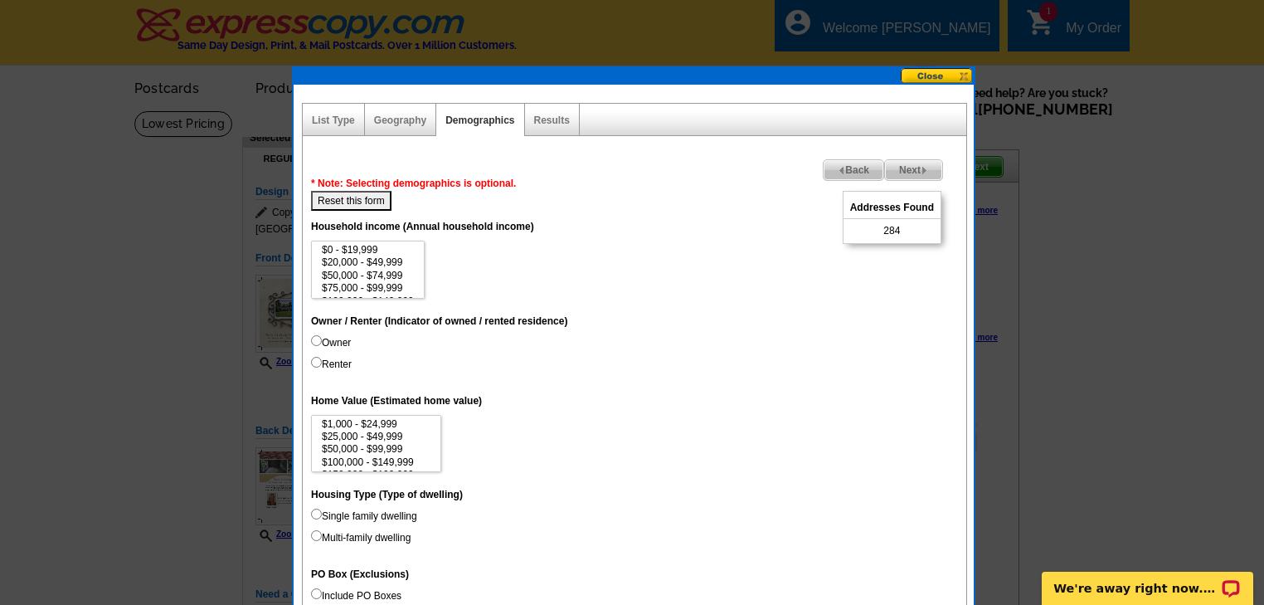
click at [312, 512] on input "Single family dwelling" at bounding box center [316, 513] width 11 height 11
radio input "true"
click at [335, 194] on button "Reset this form" at bounding box center [351, 201] width 80 height 20
select select
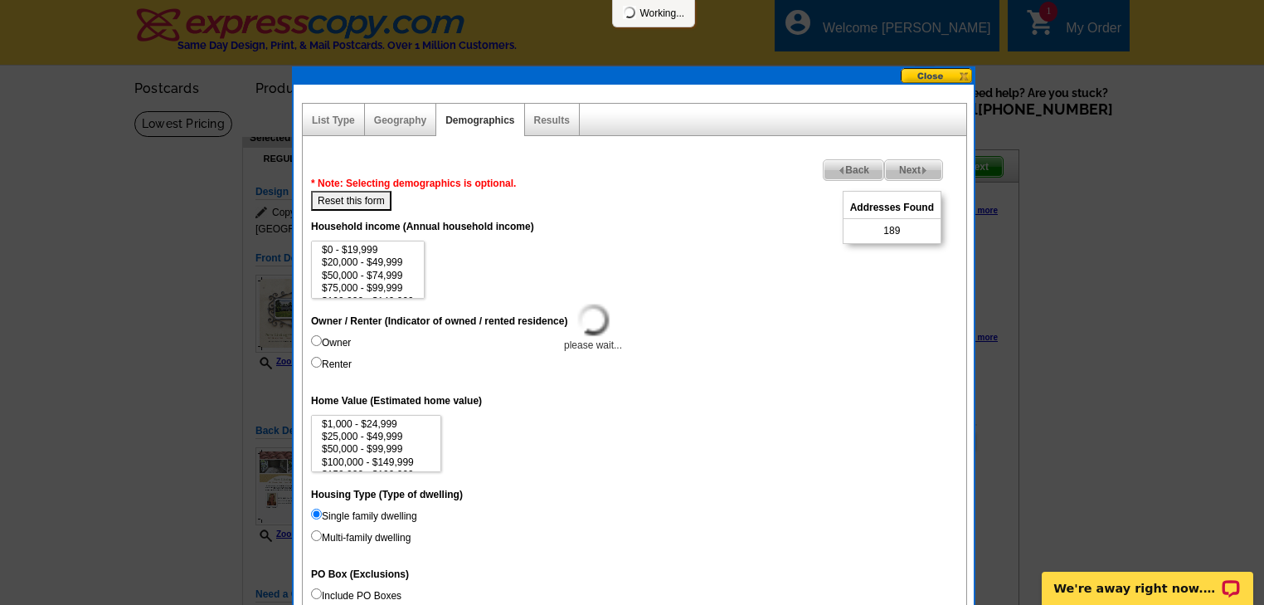
select select
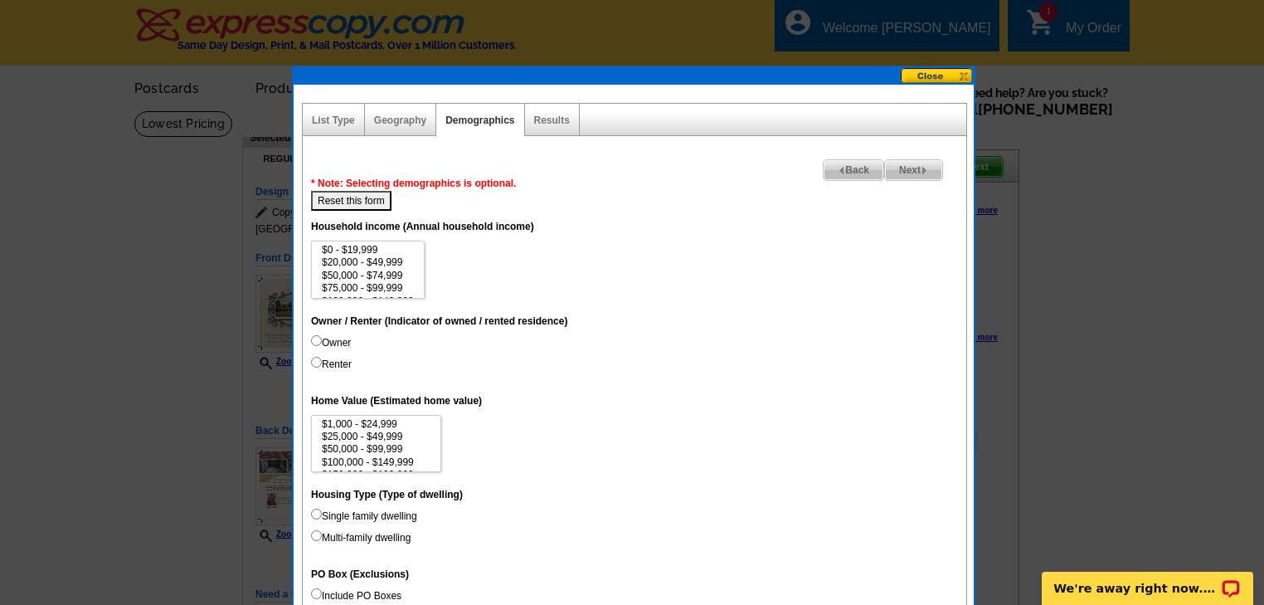
click at [849, 173] on span "Back" at bounding box center [853, 170] width 60 height 20
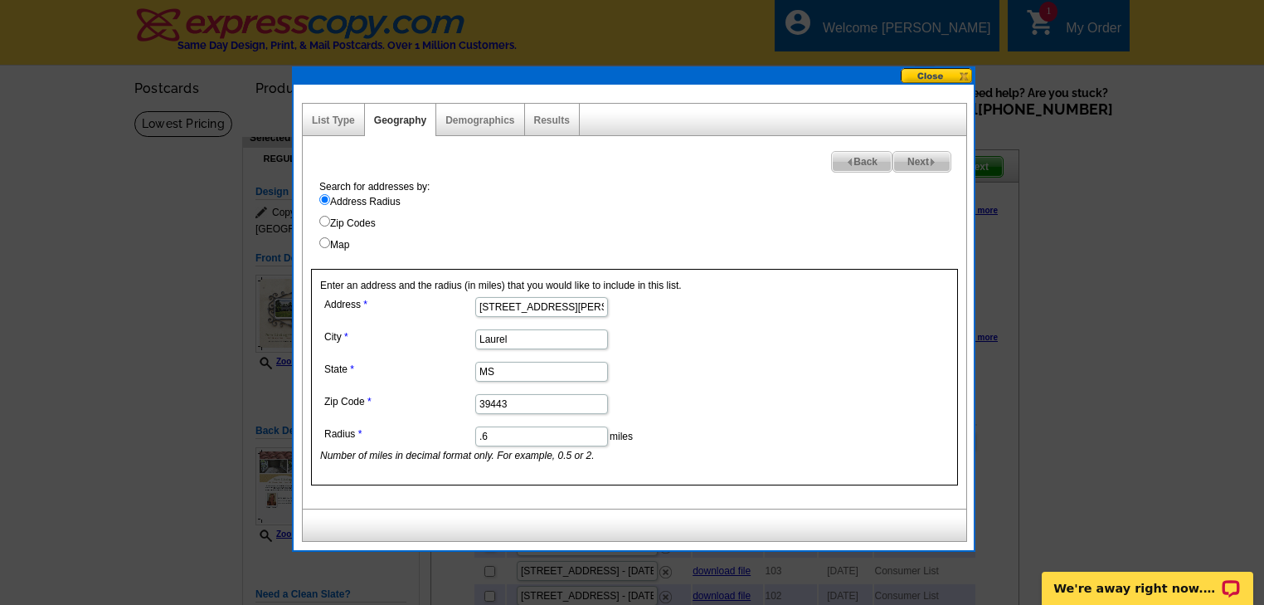
click at [487, 432] on input ".6" at bounding box center [541, 436] width 133 height 20
type input ".5"
click at [909, 162] on span "Next" at bounding box center [921, 162] width 57 height 20
select select
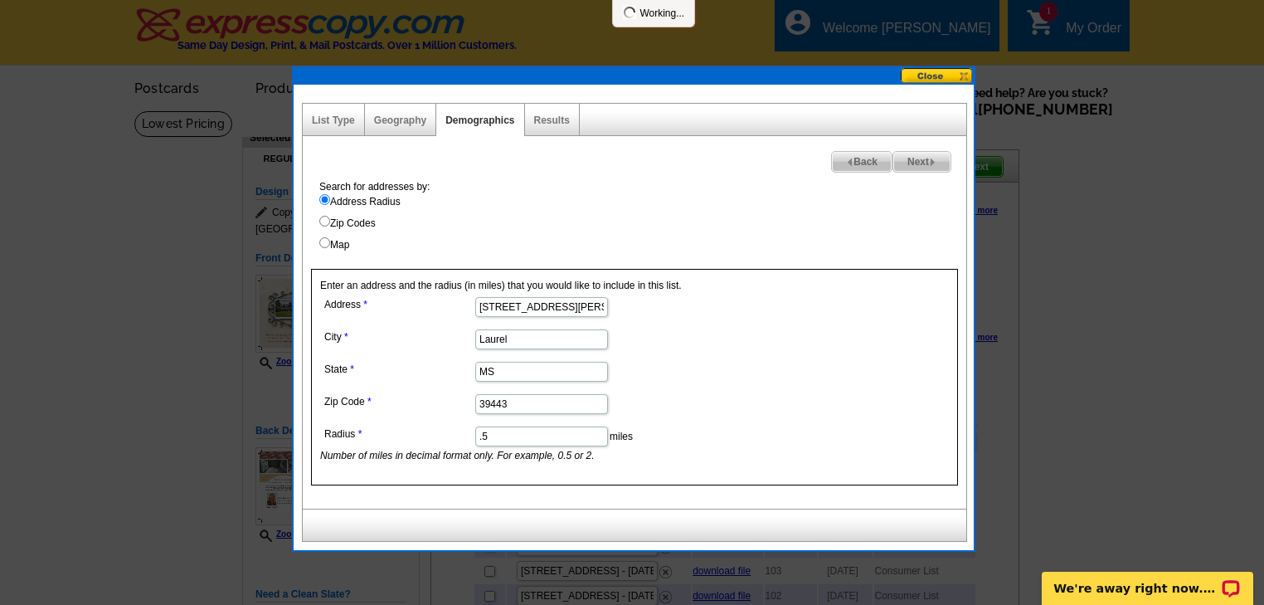
select select
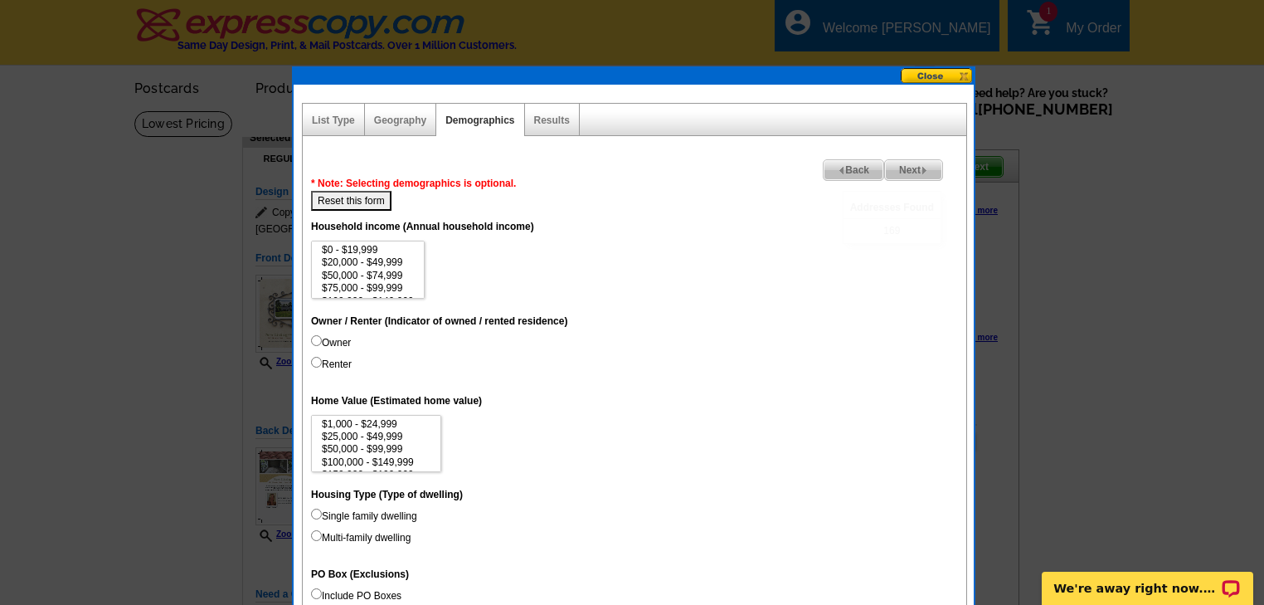
click at [314, 508] on input "Single family dwelling" at bounding box center [316, 513] width 11 height 11
radio input "true"
click at [348, 199] on button "Reset this form" at bounding box center [351, 201] width 80 height 20
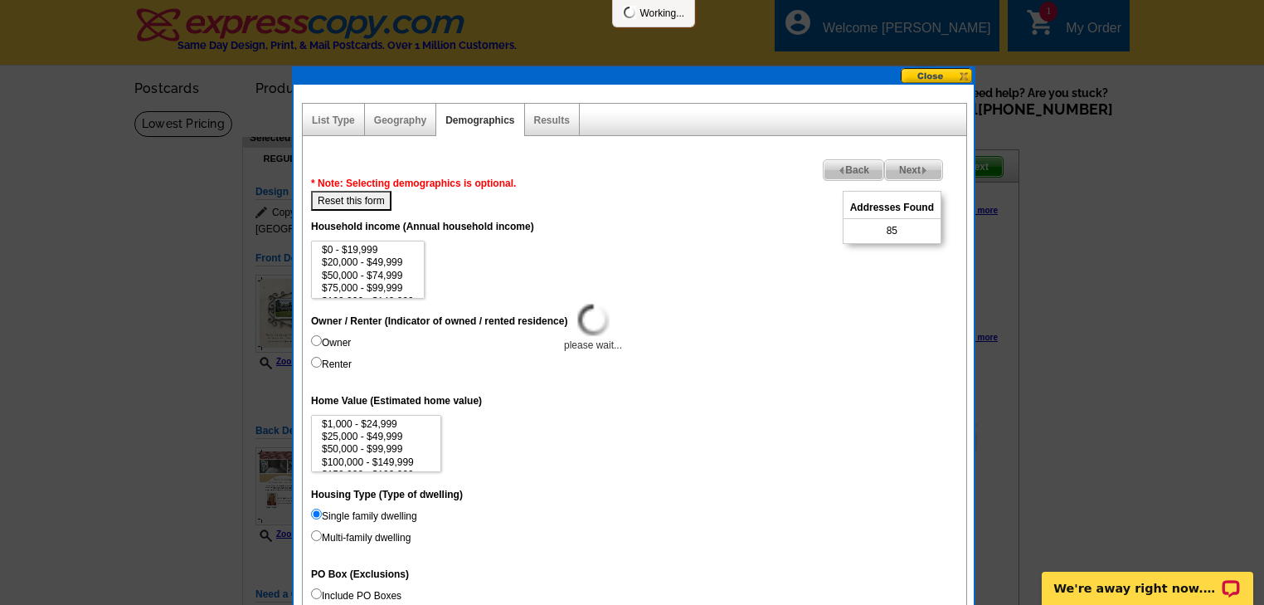
select select
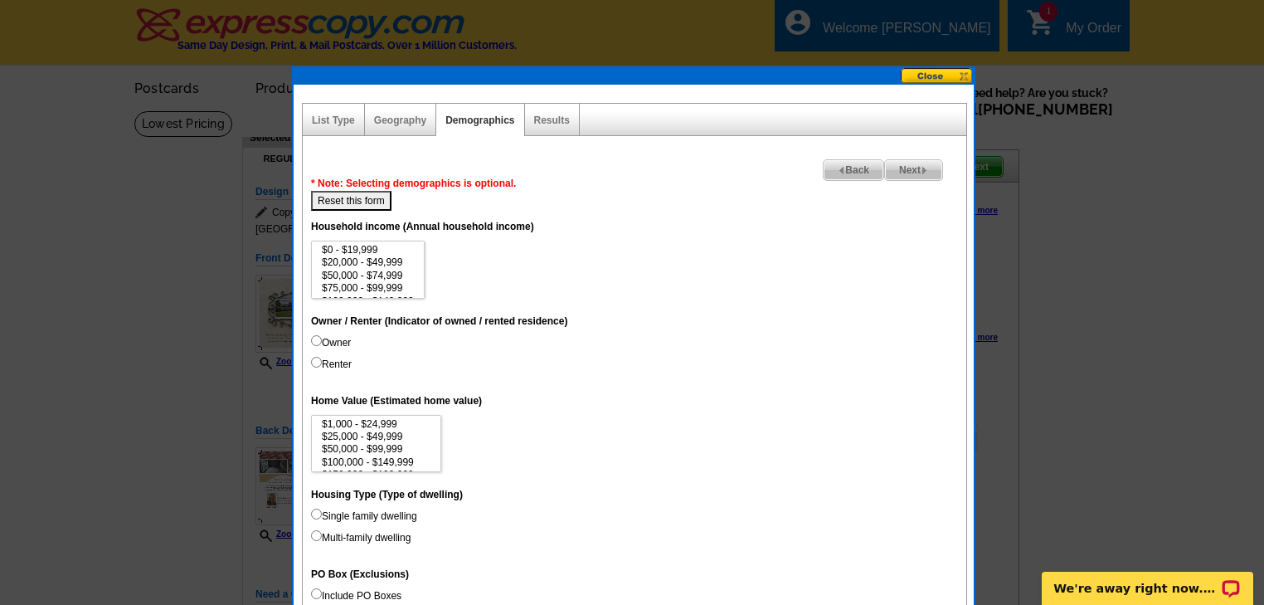
click at [859, 168] on span "Back" at bounding box center [853, 170] width 60 height 20
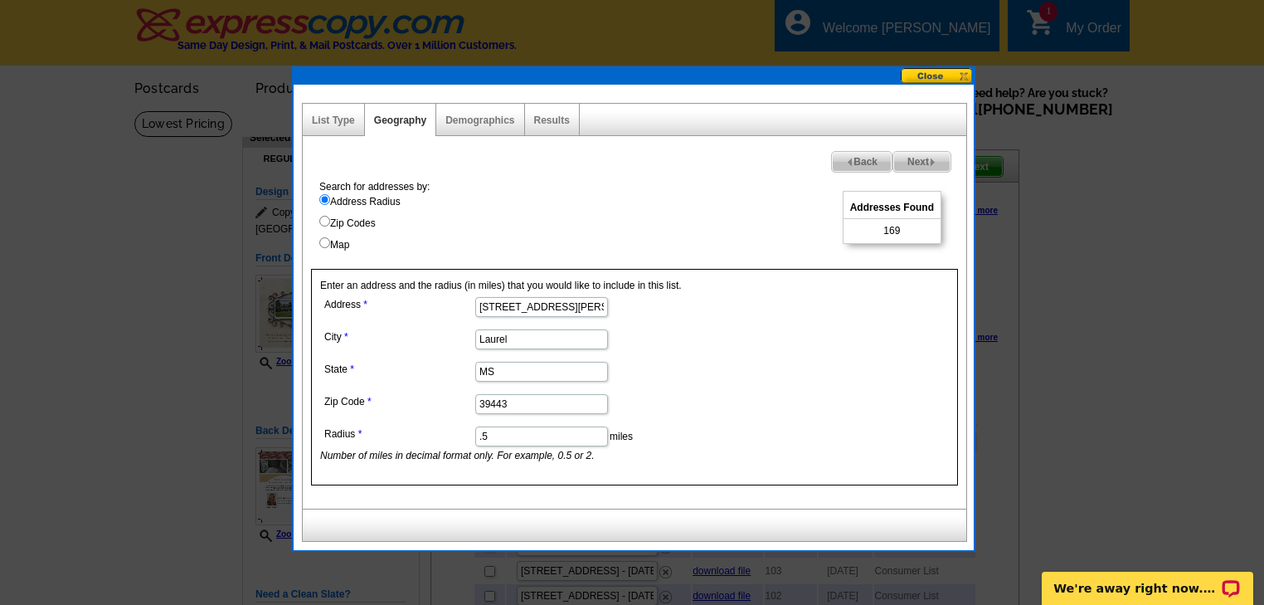
click at [488, 434] on input ".5" at bounding box center [541, 436] width 133 height 20
type input ".55"
click at [927, 156] on span "Next" at bounding box center [921, 162] width 57 height 20
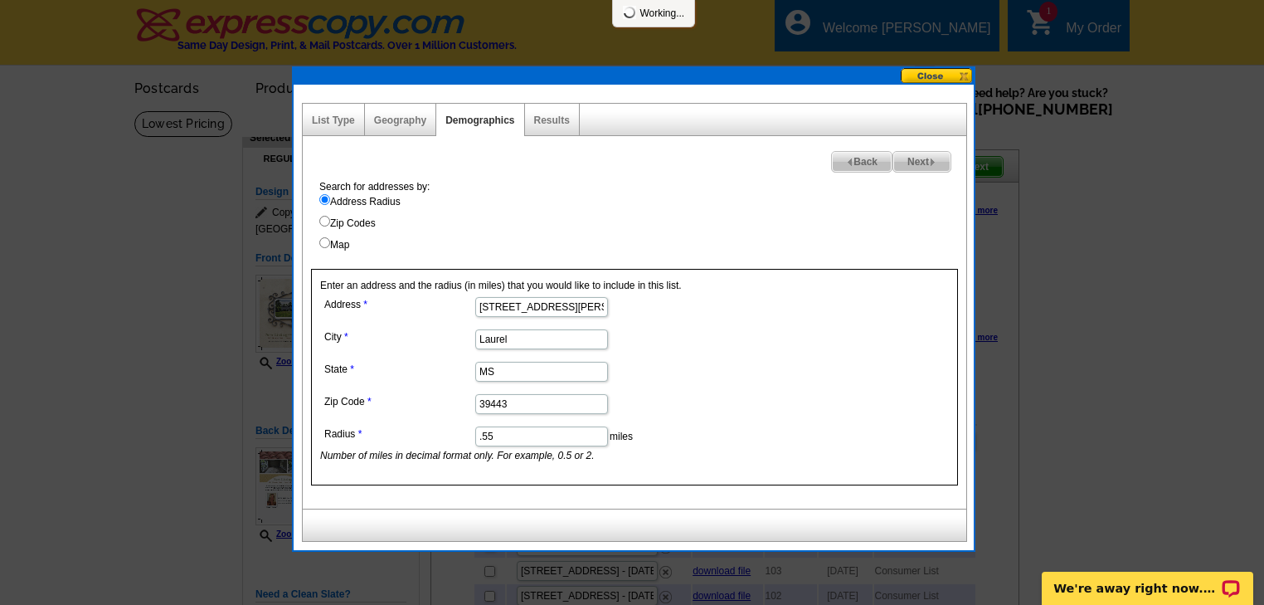
select select
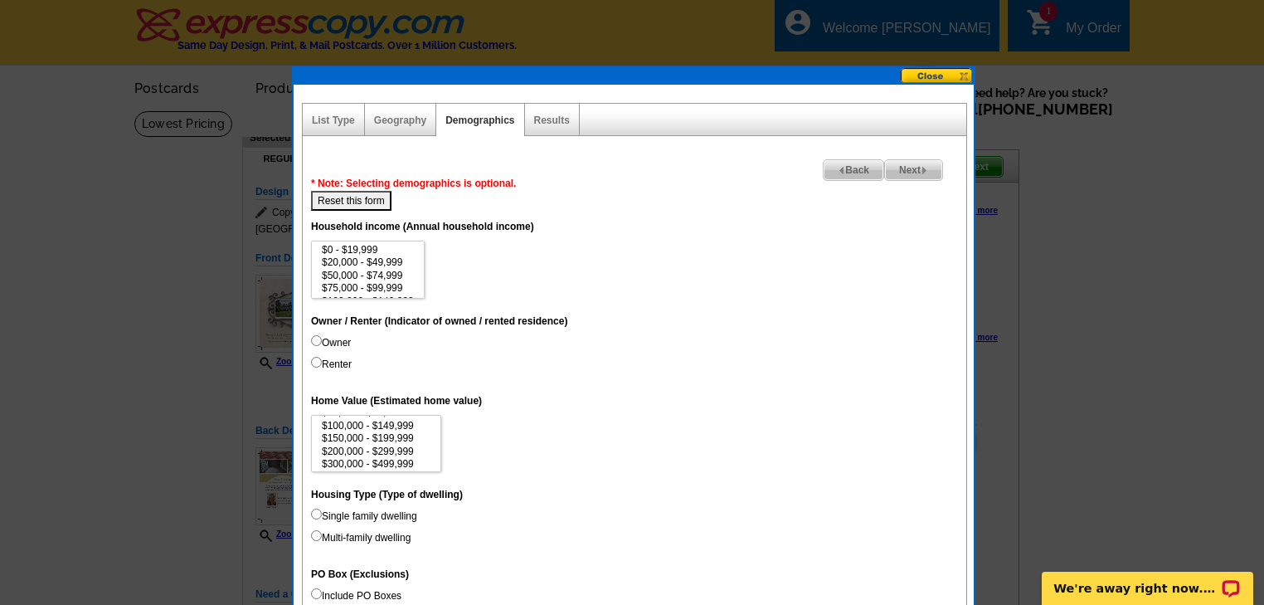
scroll to position [66, 0]
click at [313, 508] on input "Single family dwelling" at bounding box center [316, 513] width 11 height 11
radio input "true"
click at [361, 196] on button "Reset this form" at bounding box center [351, 201] width 80 height 20
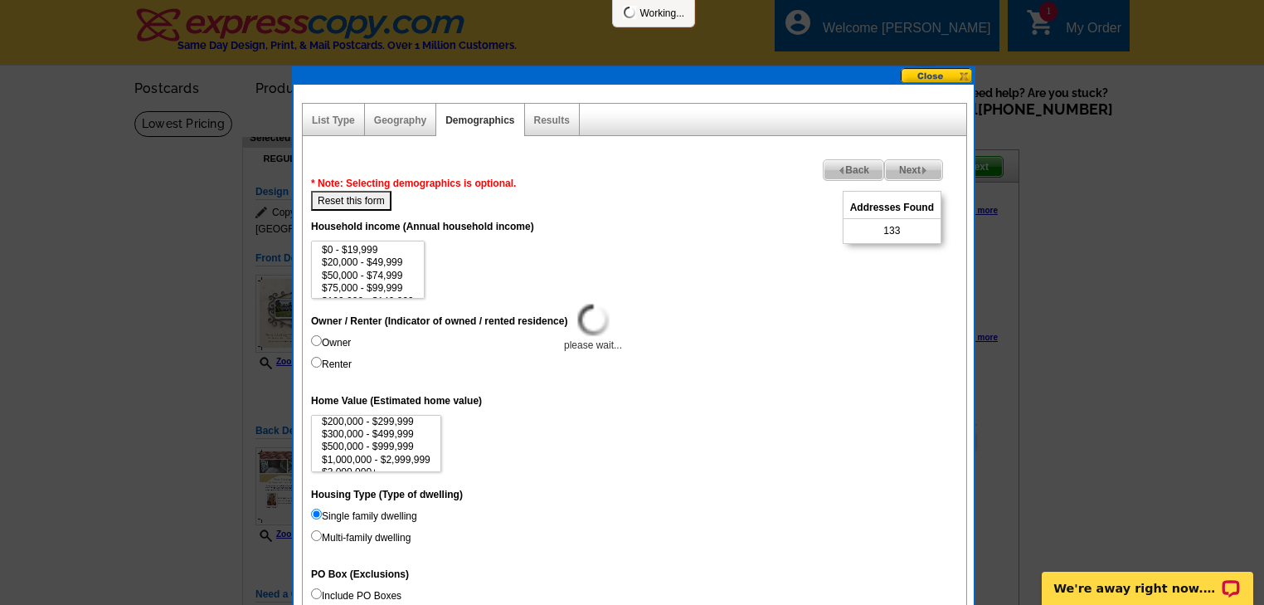
select select
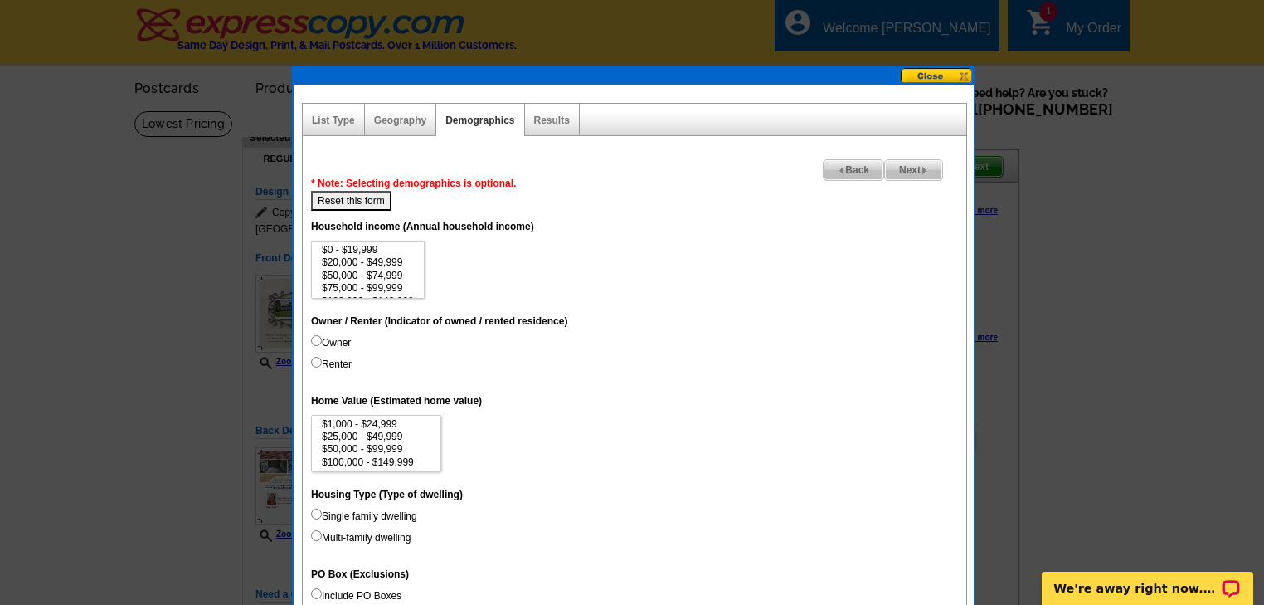
click at [854, 163] on span "Back" at bounding box center [853, 170] width 60 height 20
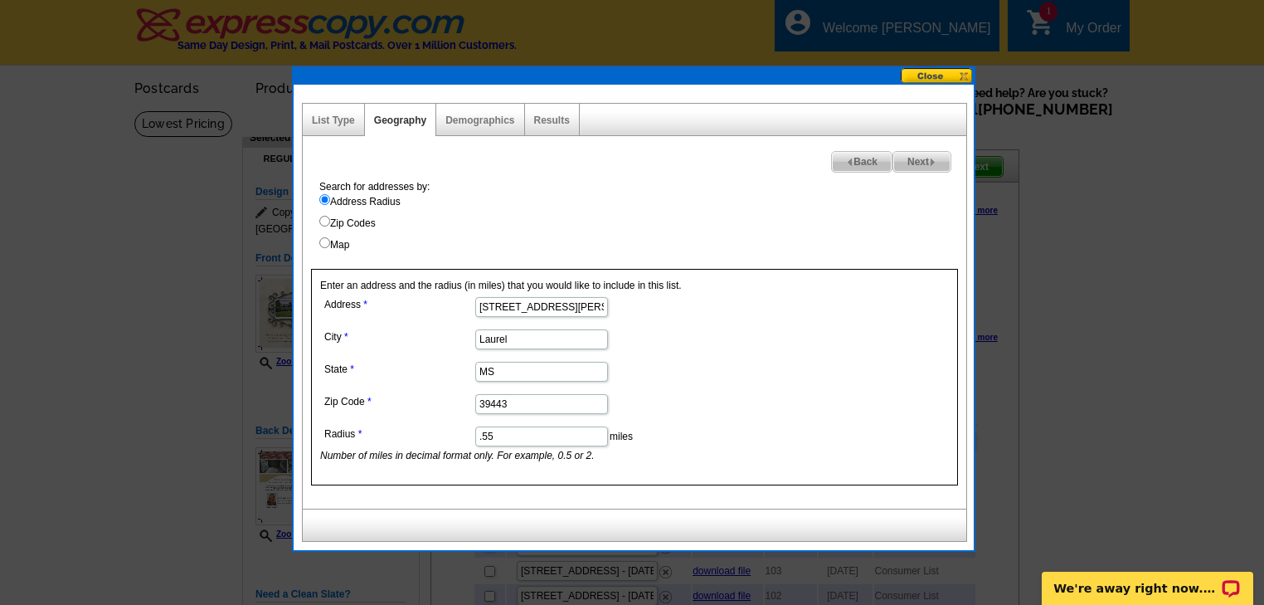
click at [505, 431] on input ".55" at bounding box center [541, 436] width 133 height 20
type input ".52"
click at [910, 159] on span "Next" at bounding box center [921, 162] width 57 height 20
select select
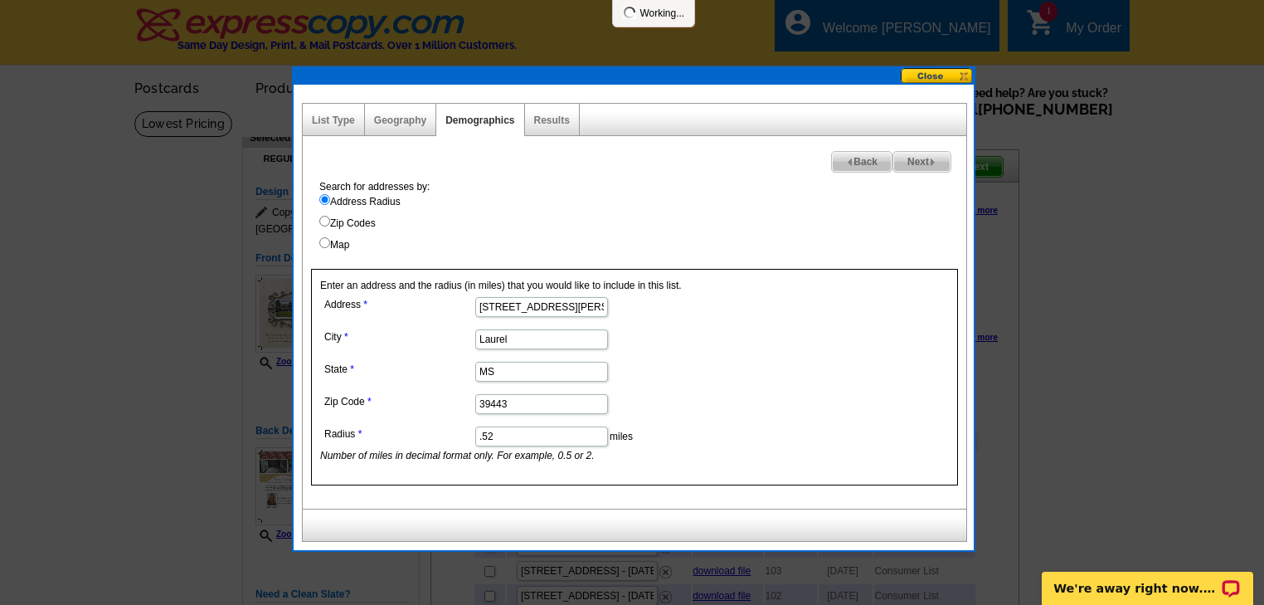
select select
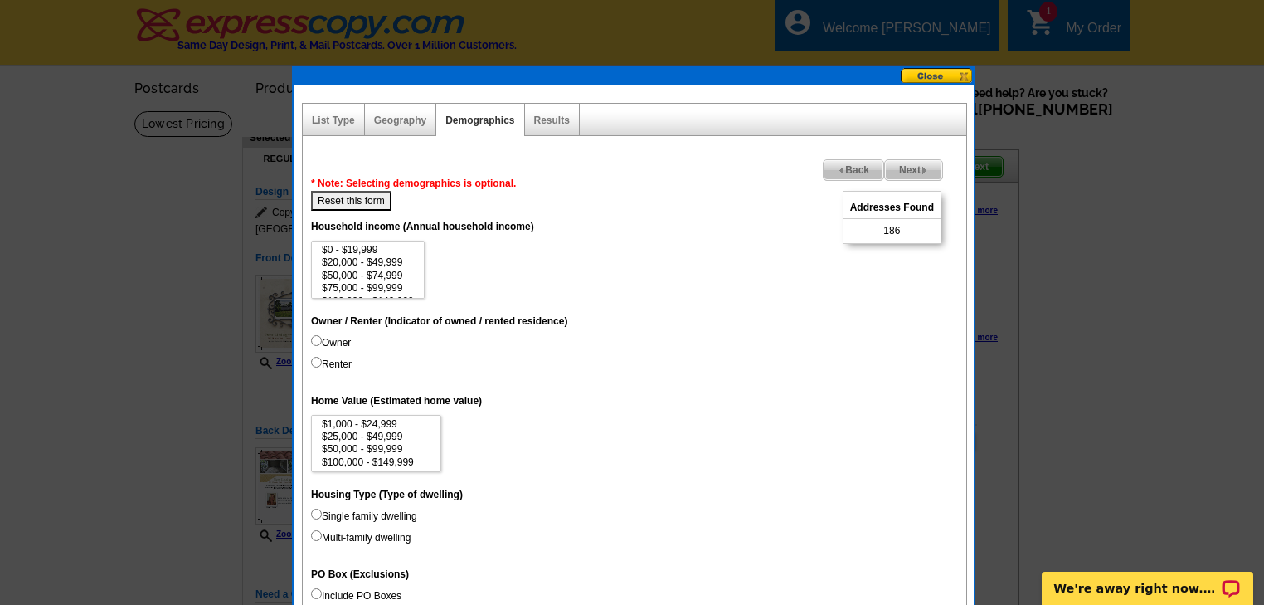
click at [315, 511] on input "Single family dwelling" at bounding box center [316, 513] width 11 height 11
radio input "true"
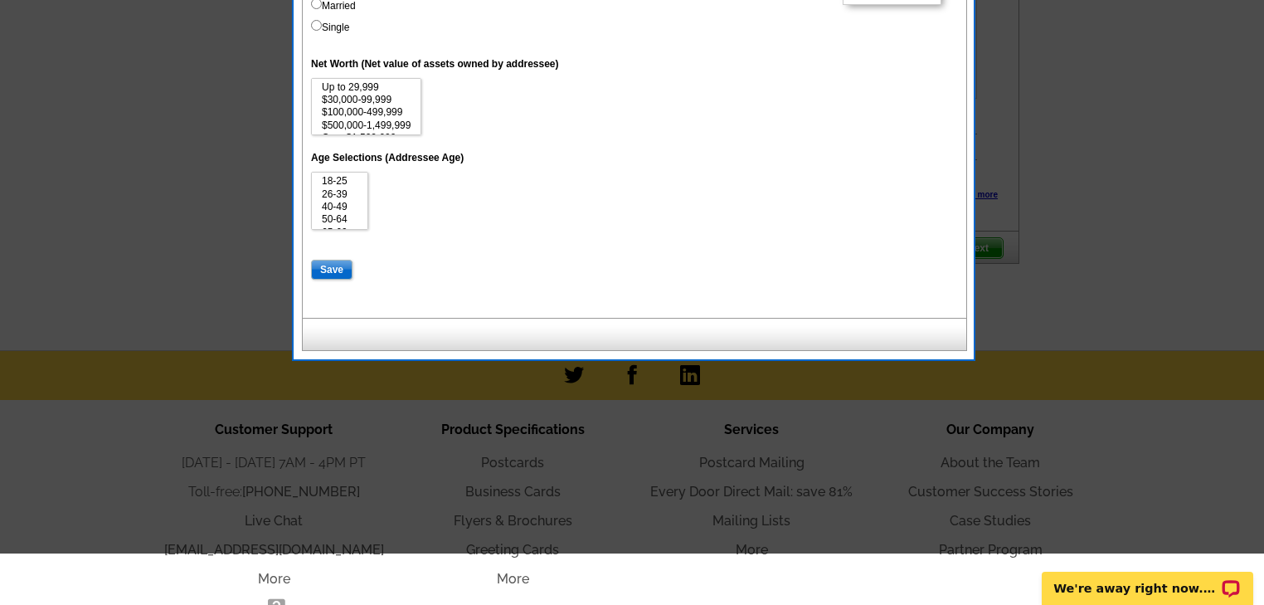
scroll to position [862, 0]
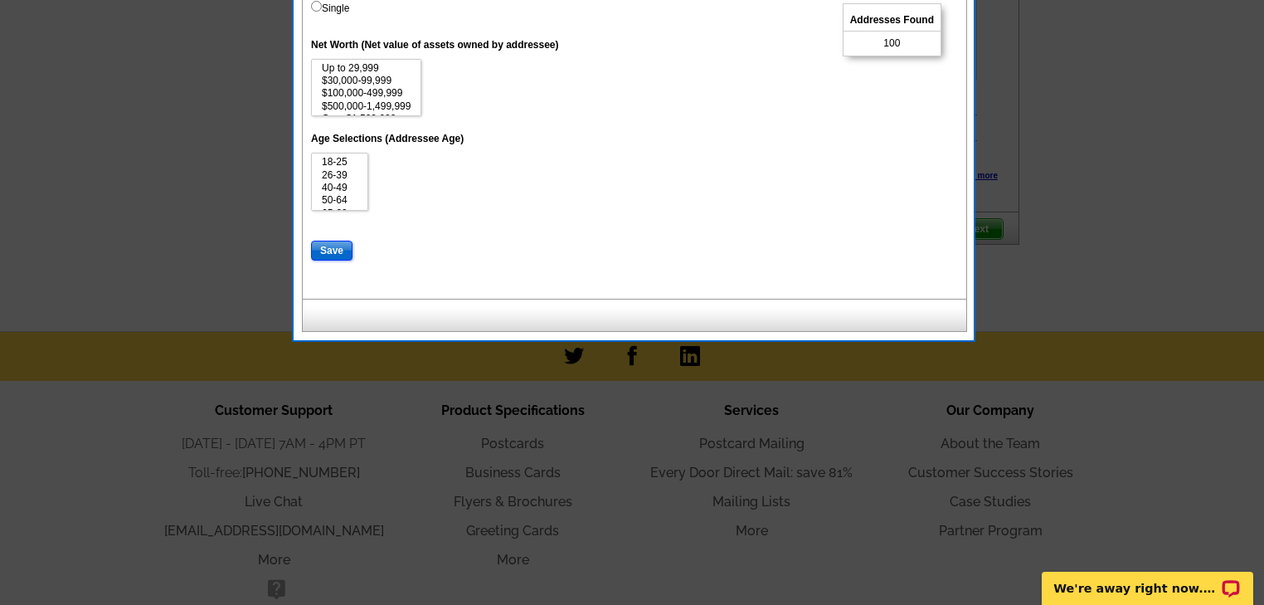
click at [323, 245] on input "Save" at bounding box center [331, 250] width 41 height 20
select select
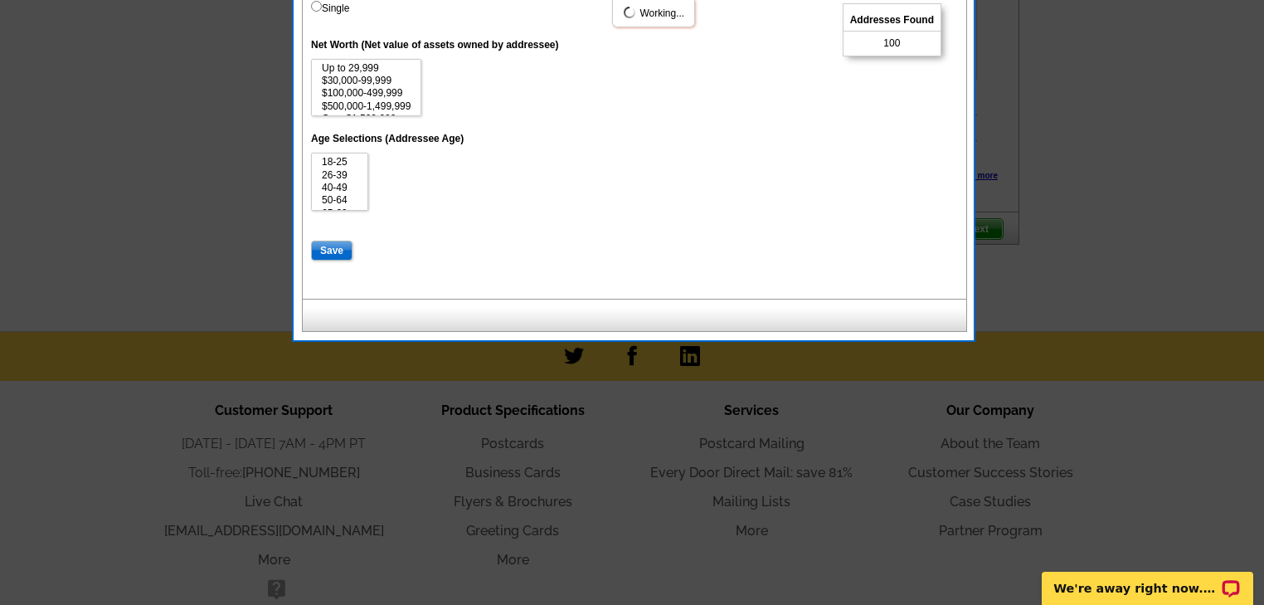
select select
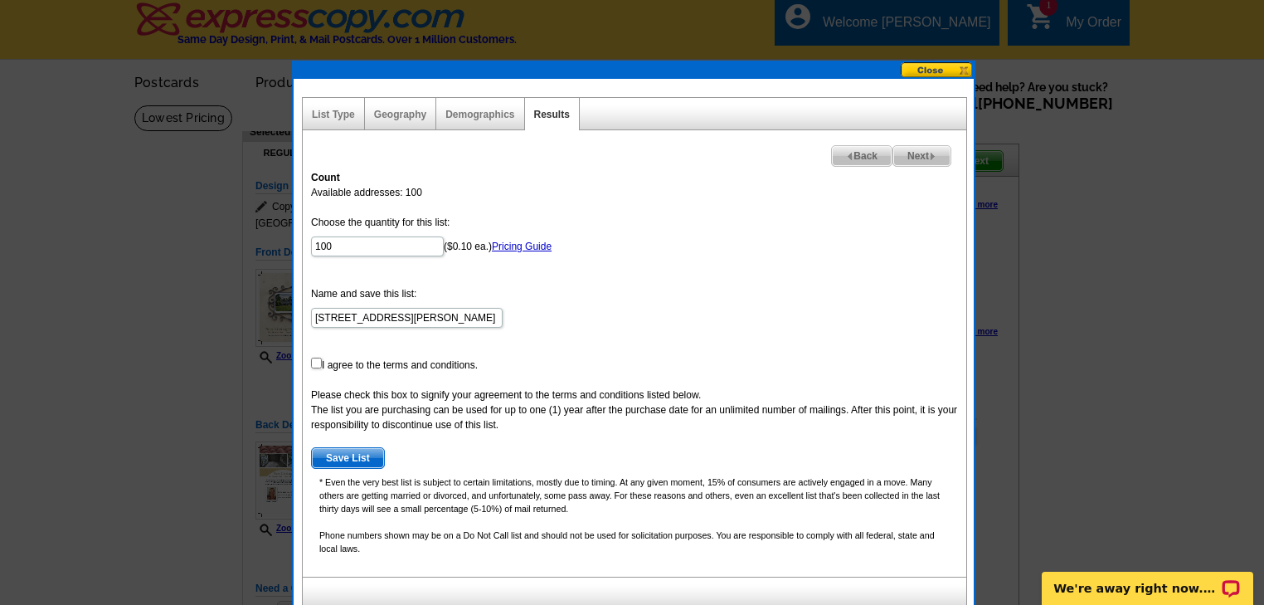
scroll to position [0, 0]
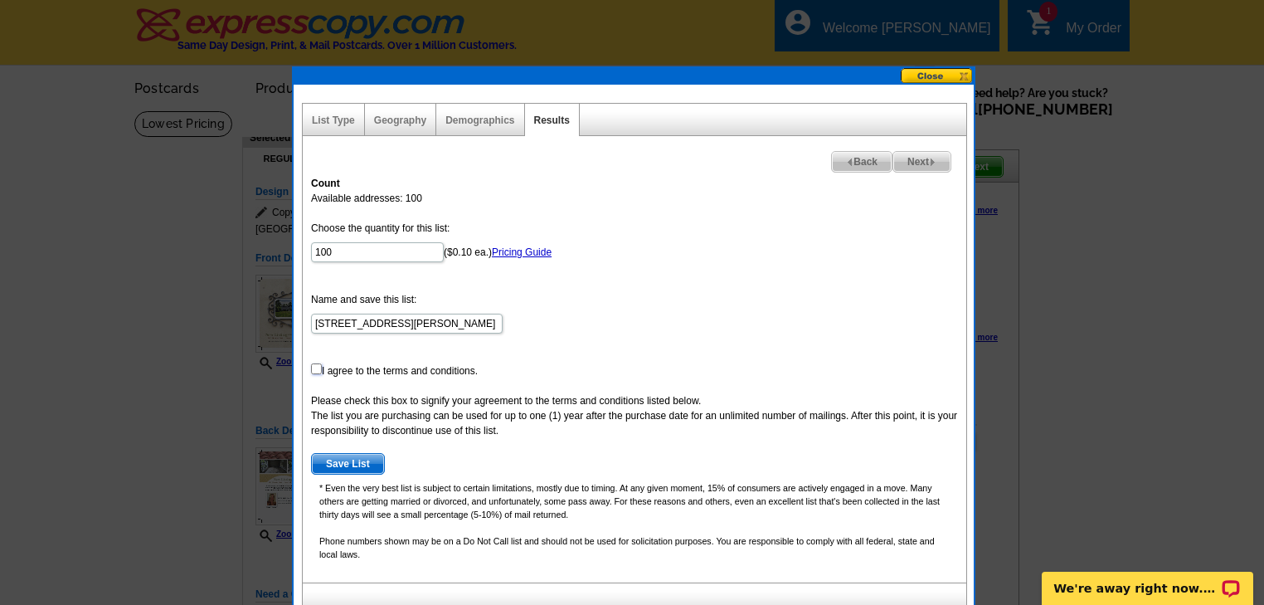
click at [313, 365] on input "checkbox" at bounding box center [316, 368] width 11 height 11
checkbox input "true"
click at [356, 456] on span "Save List" at bounding box center [348, 464] width 72 height 20
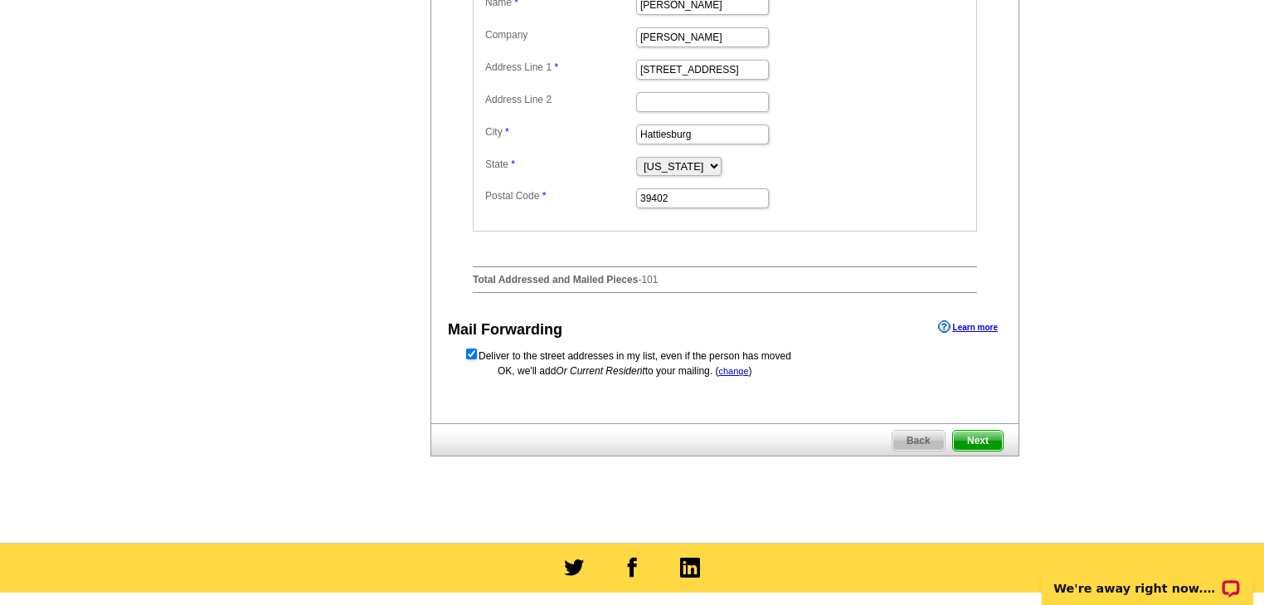
scroll to position [730, 0]
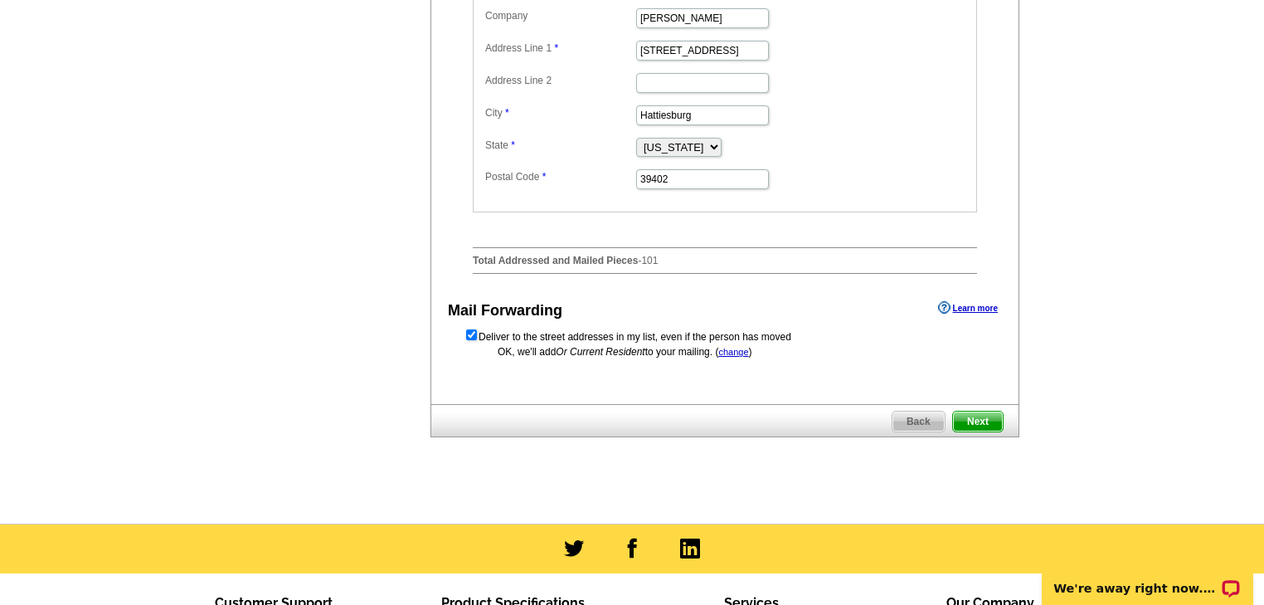
click at [977, 431] on span "Next" at bounding box center [978, 421] width 50 height 20
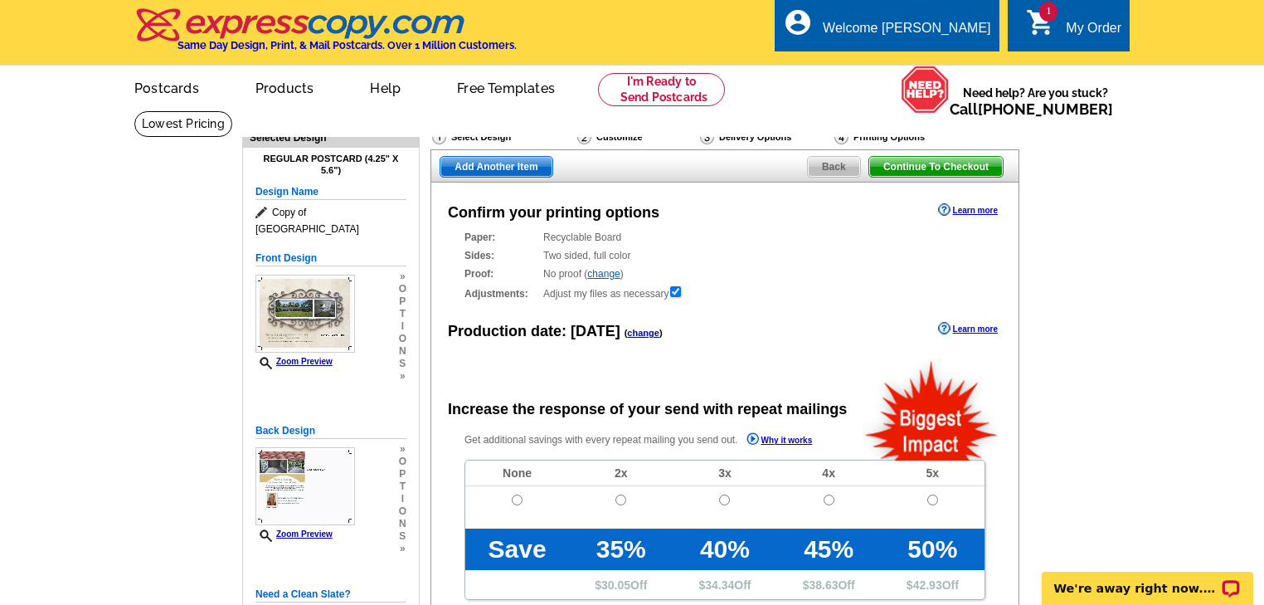
radio input "false"
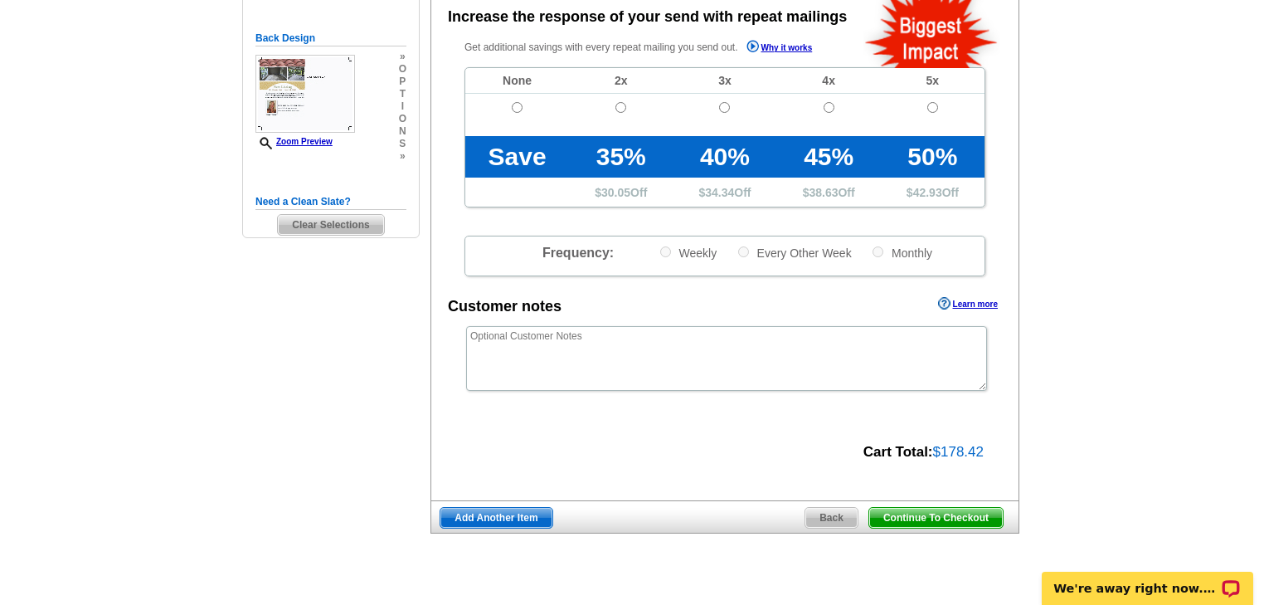
scroll to position [398, 0]
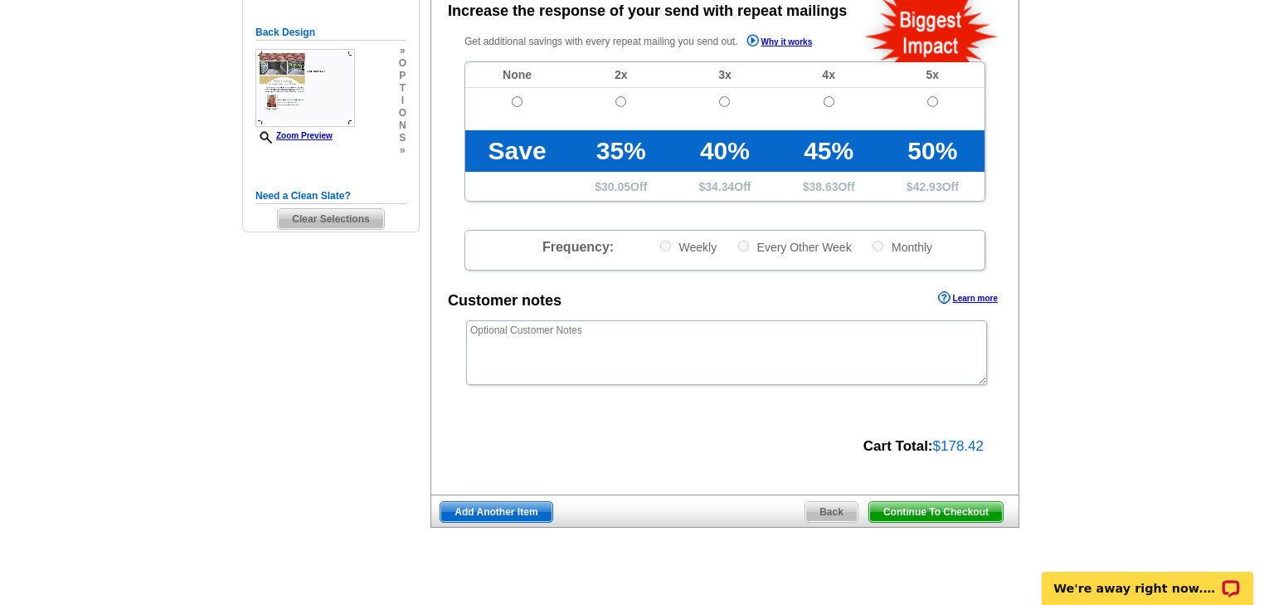
click at [919, 511] on span "Continue To Checkout" at bounding box center [936, 512] width 134 height 20
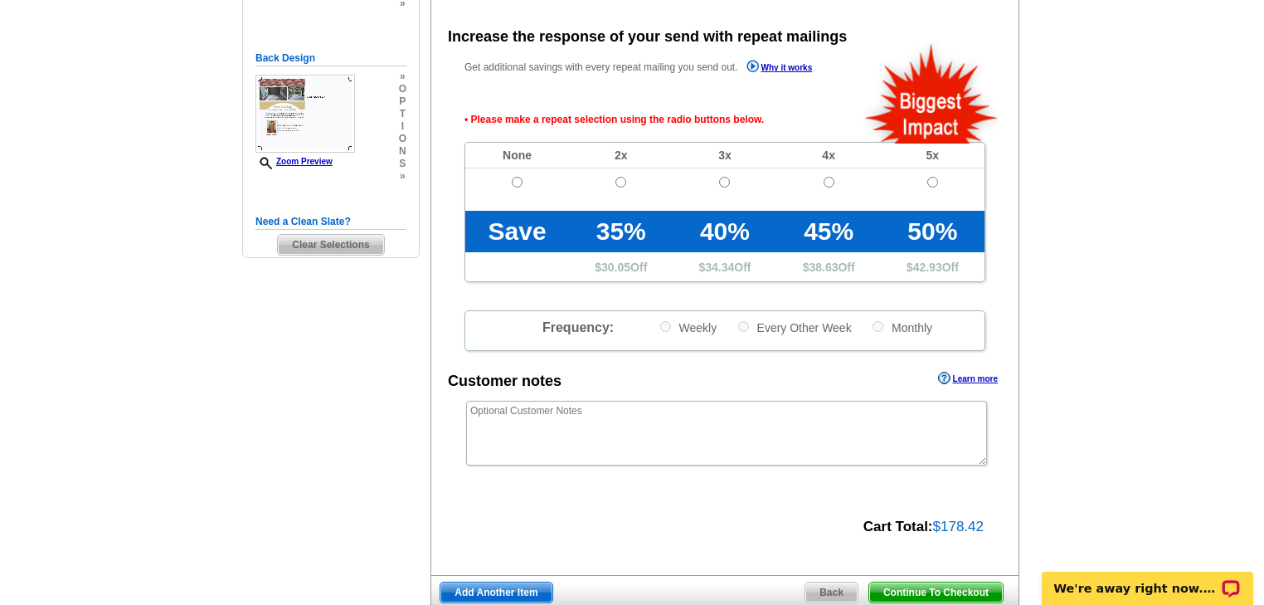
scroll to position [372, 0]
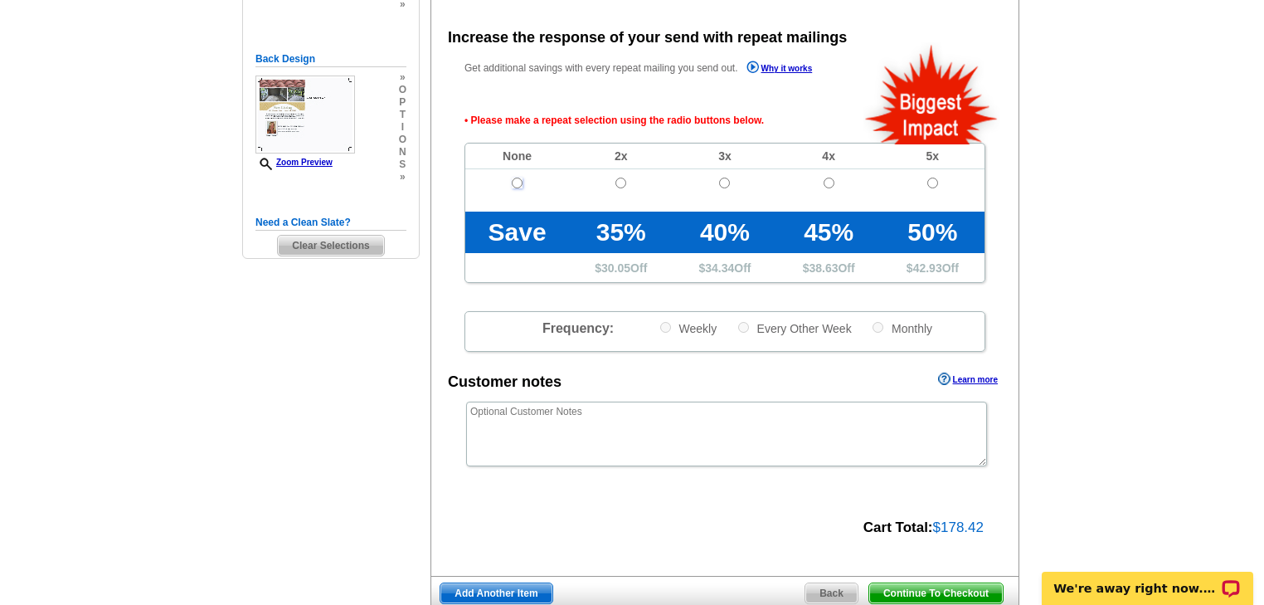
click at [517, 182] on input "radio" at bounding box center [517, 182] width 11 height 11
radio input "true"
click at [963, 590] on span "Continue To Checkout" at bounding box center [936, 593] width 134 height 20
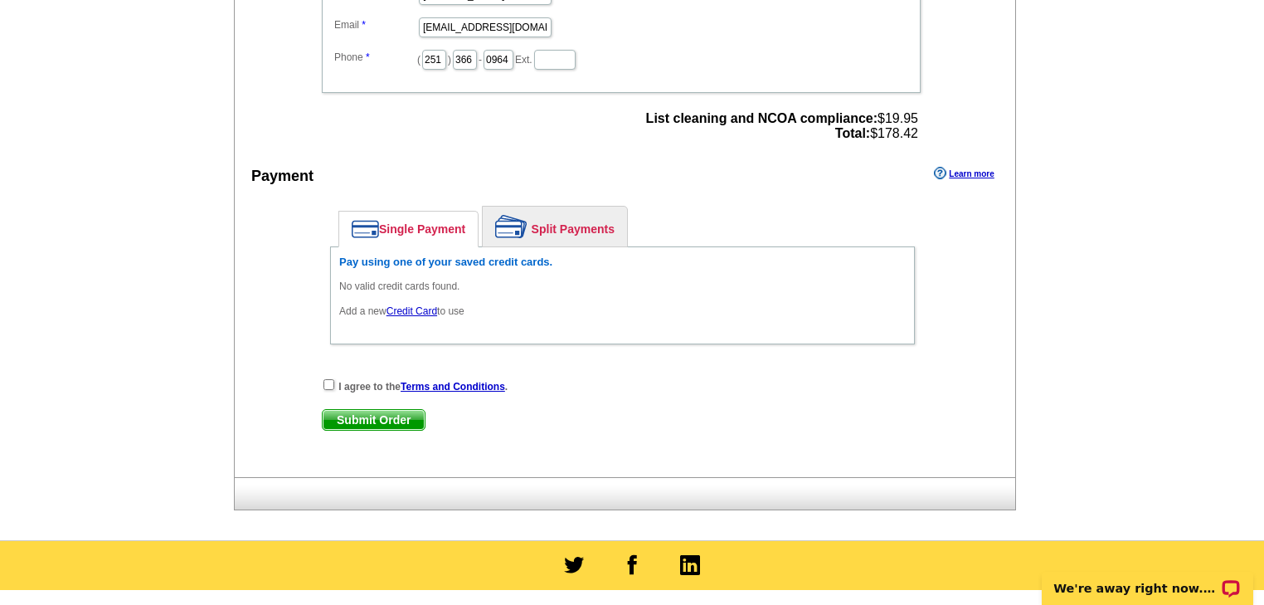
scroll to position [663, 0]
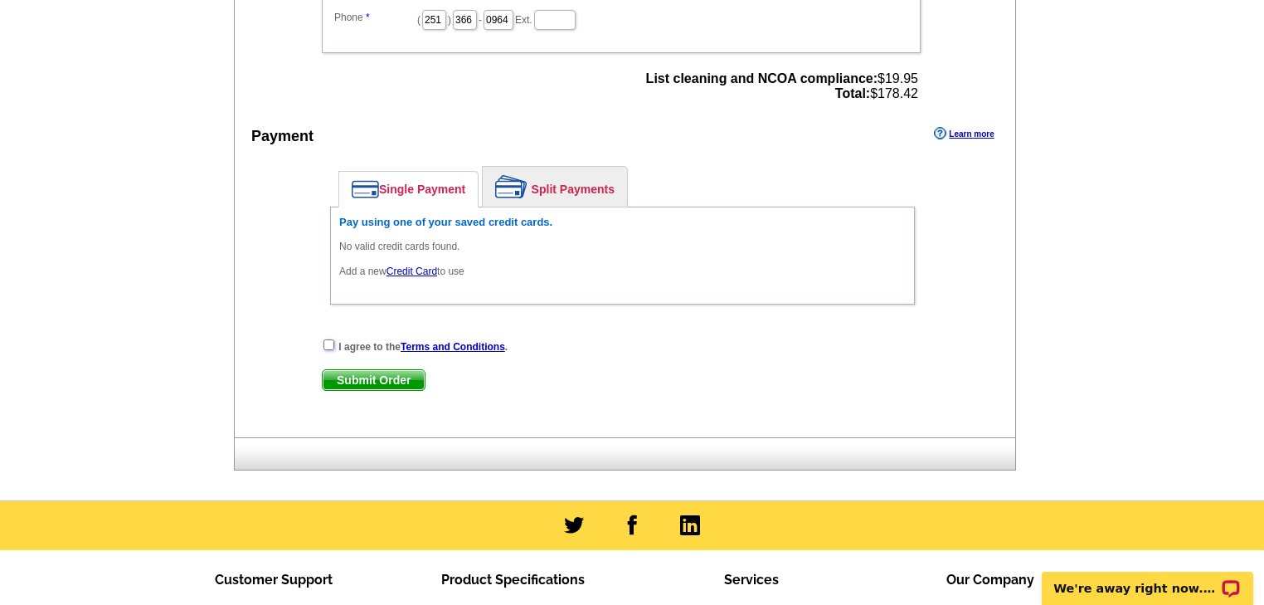
click at [326, 339] on input "checkbox" at bounding box center [328, 344] width 11 height 11
checkbox input "true"
click at [362, 370] on span "Submit Order" at bounding box center [374, 380] width 102 height 20
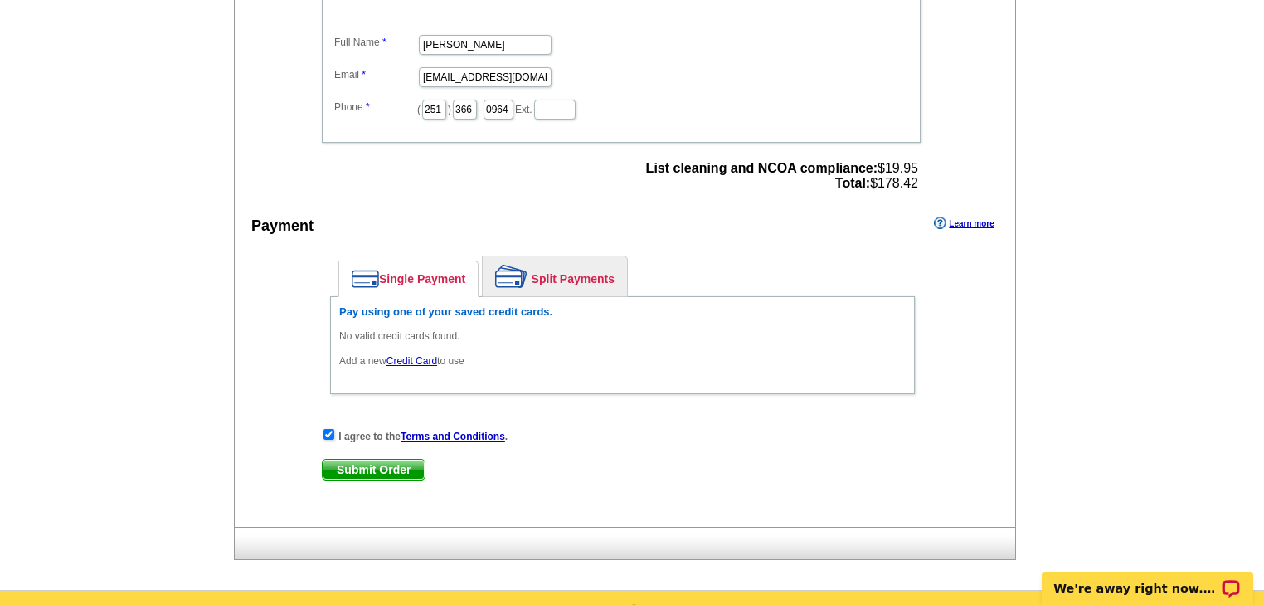
scroll to position [597, 0]
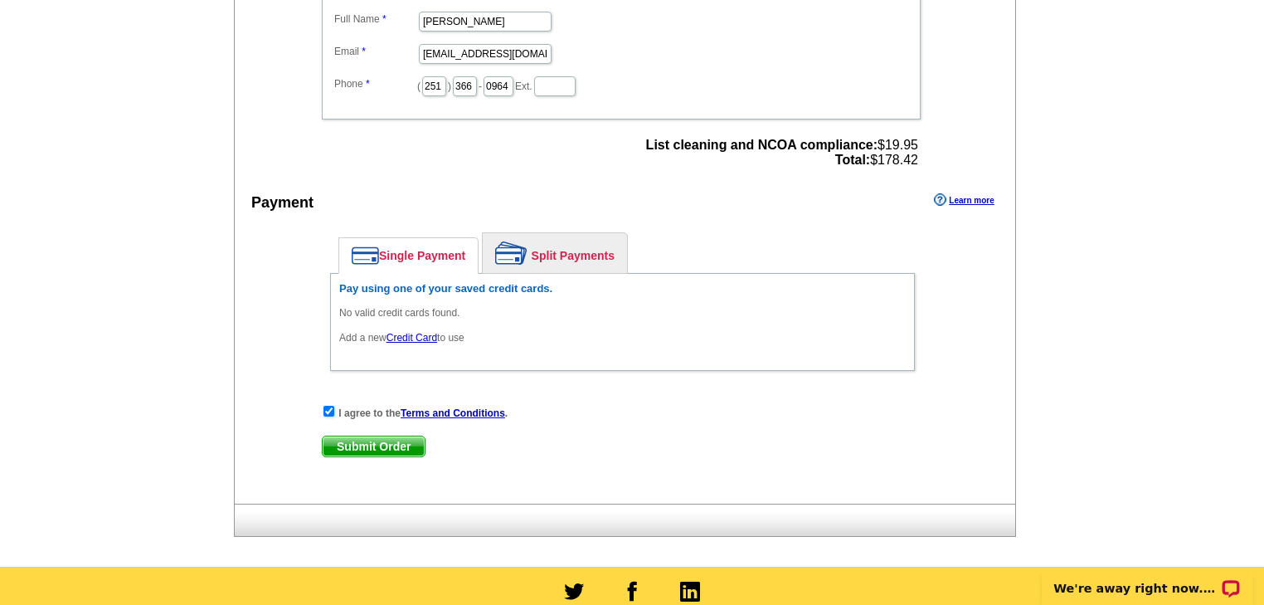
click at [398, 332] on link "Credit Card" at bounding box center [411, 338] width 51 height 12
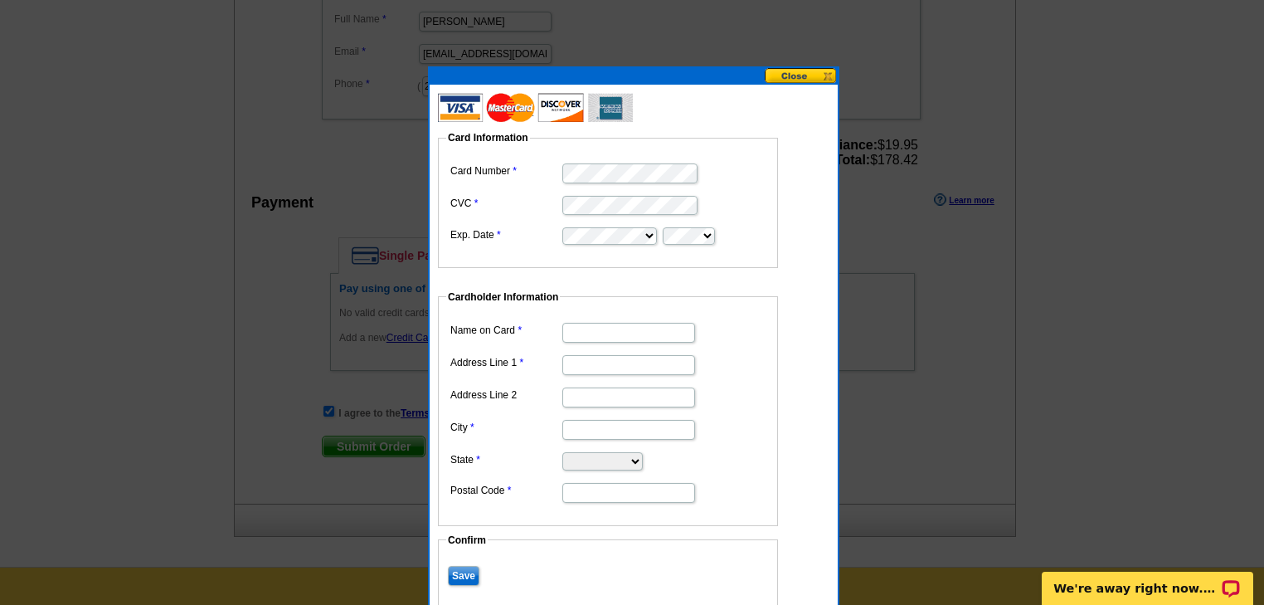
type input "[PERSON_NAME] [PERSON_NAME]"
click at [593, 365] on input "Address Line 1" at bounding box center [628, 365] width 133 height 20
type input "[STREET_ADDRESS]"
type input "Hattiesburg"
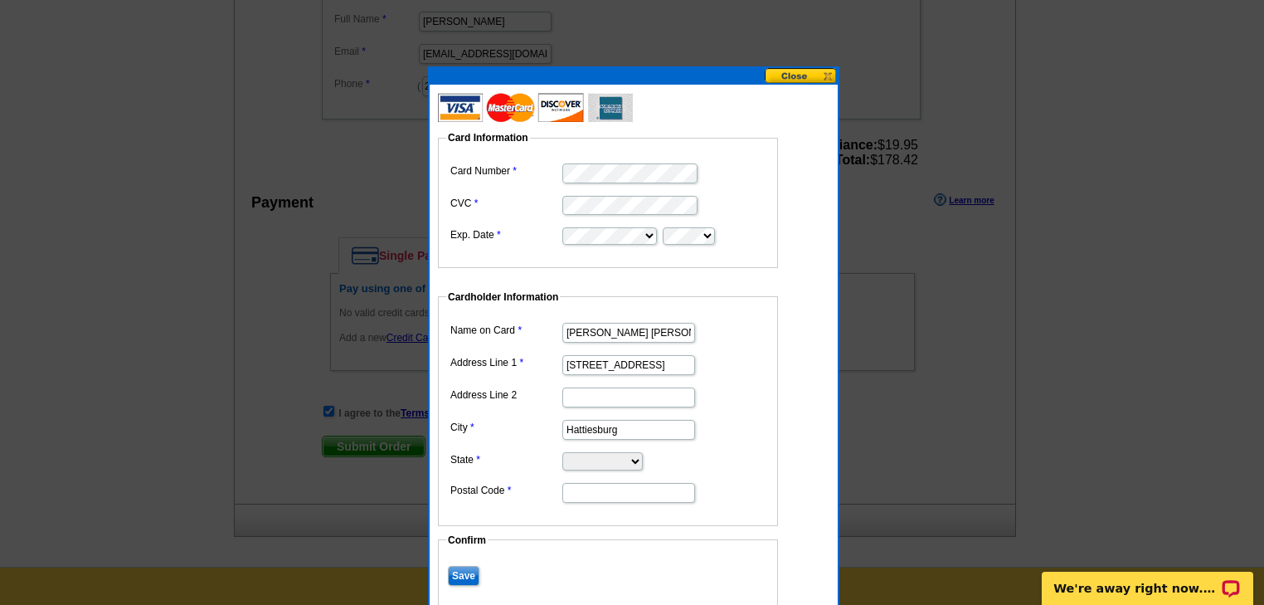
select select "MS"
type input "39402"
drag, startPoint x: 465, startPoint y: 573, endPoint x: 634, endPoint y: 575, distance: 169.2
click at [634, 575] on dd "Save" at bounding box center [607, 574] width 323 height 26
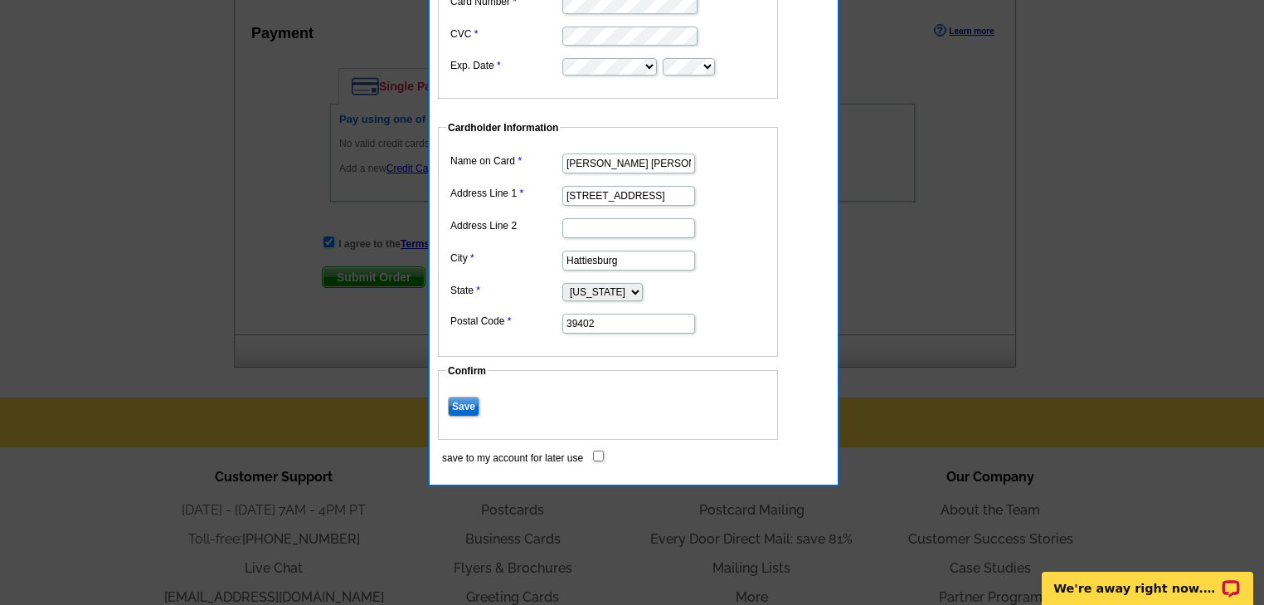
scroll to position [796, 0]
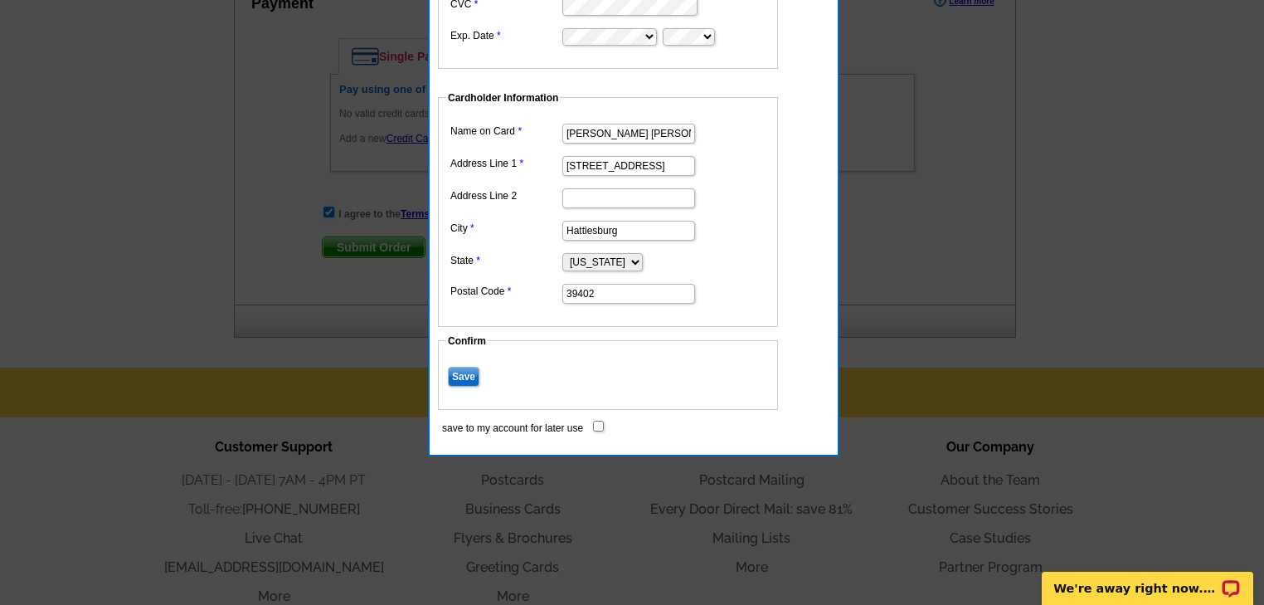
click at [464, 368] on input "Save" at bounding box center [464, 377] width 32 height 20
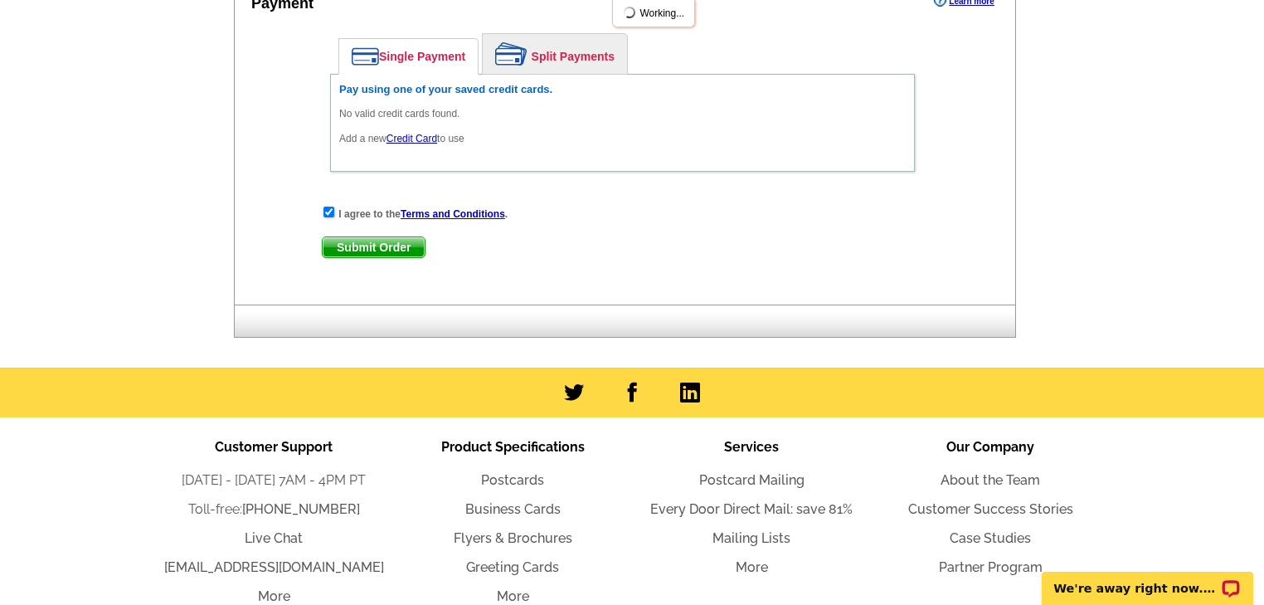
click at [394, 221] on div "I agree to the Terms and Conditions ." at bounding box center [622, 213] width 601 height 17
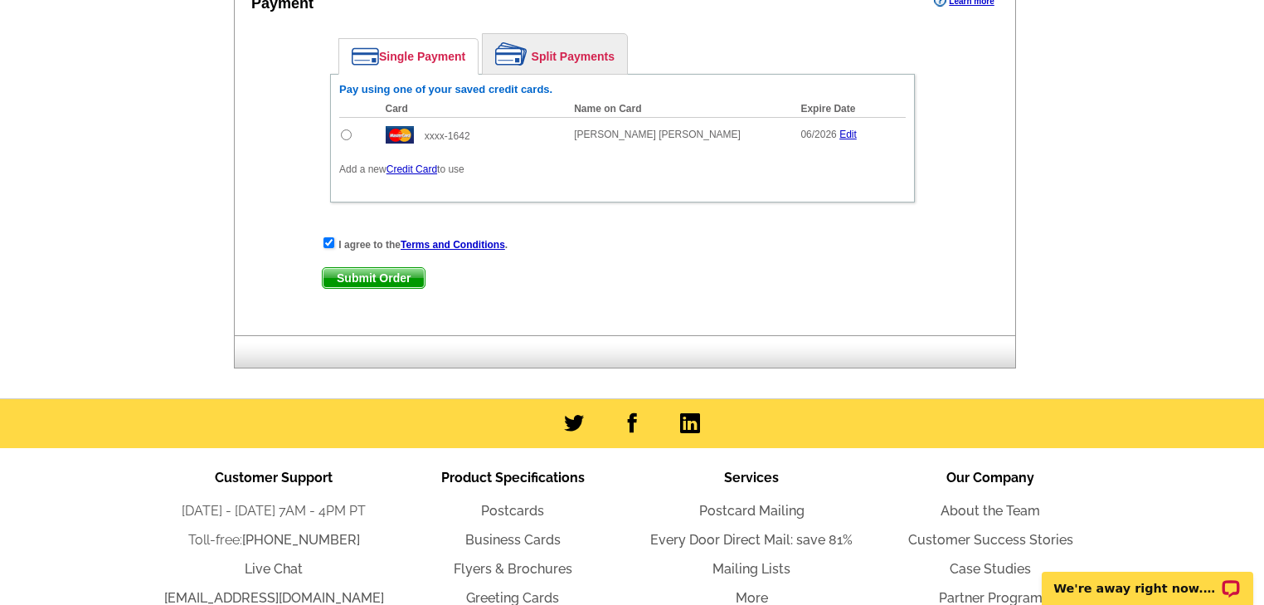
click at [346, 129] on input "radio" at bounding box center [346, 134] width 11 height 11
radio input "true"
click at [378, 268] on span "Submit Order" at bounding box center [374, 278] width 102 height 20
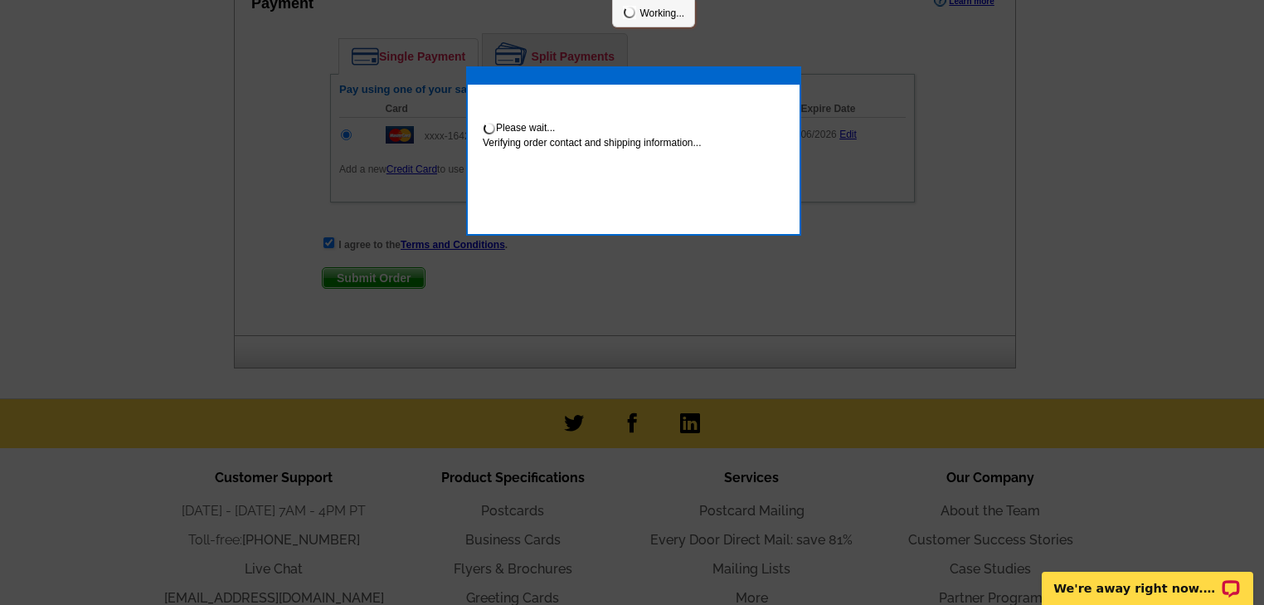
scroll to position [880, 0]
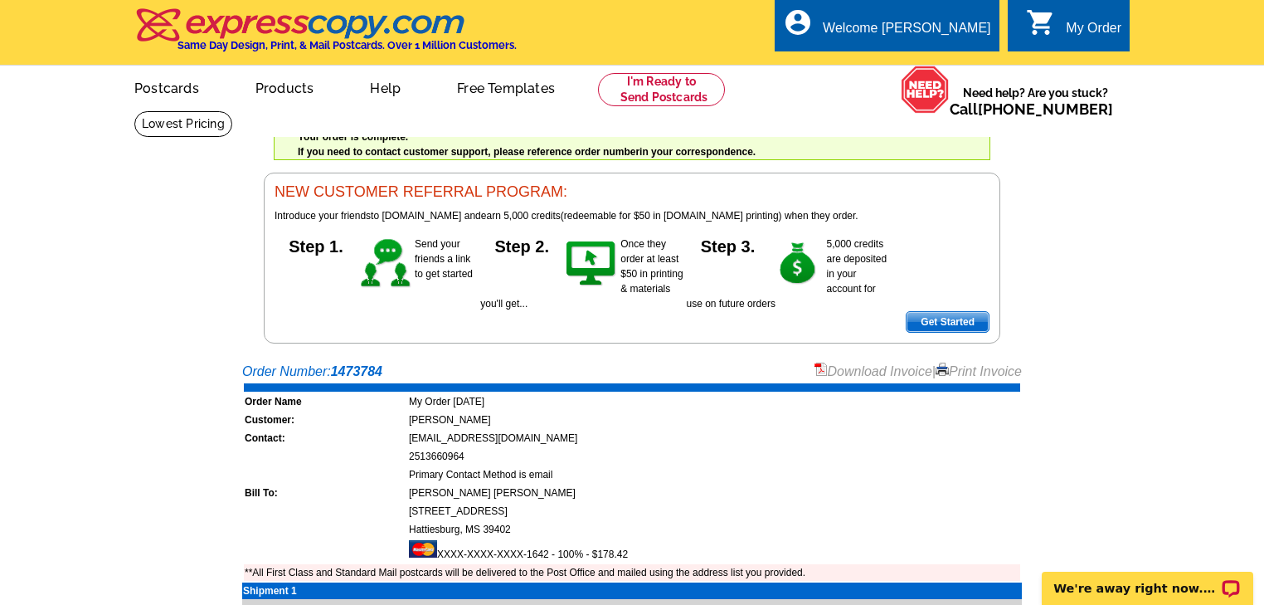
click at [844, 365] on link "Download Invoice" at bounding box center [873, 371] width 118 height 14
